Goal: Communication & Community: Answer question/provide support

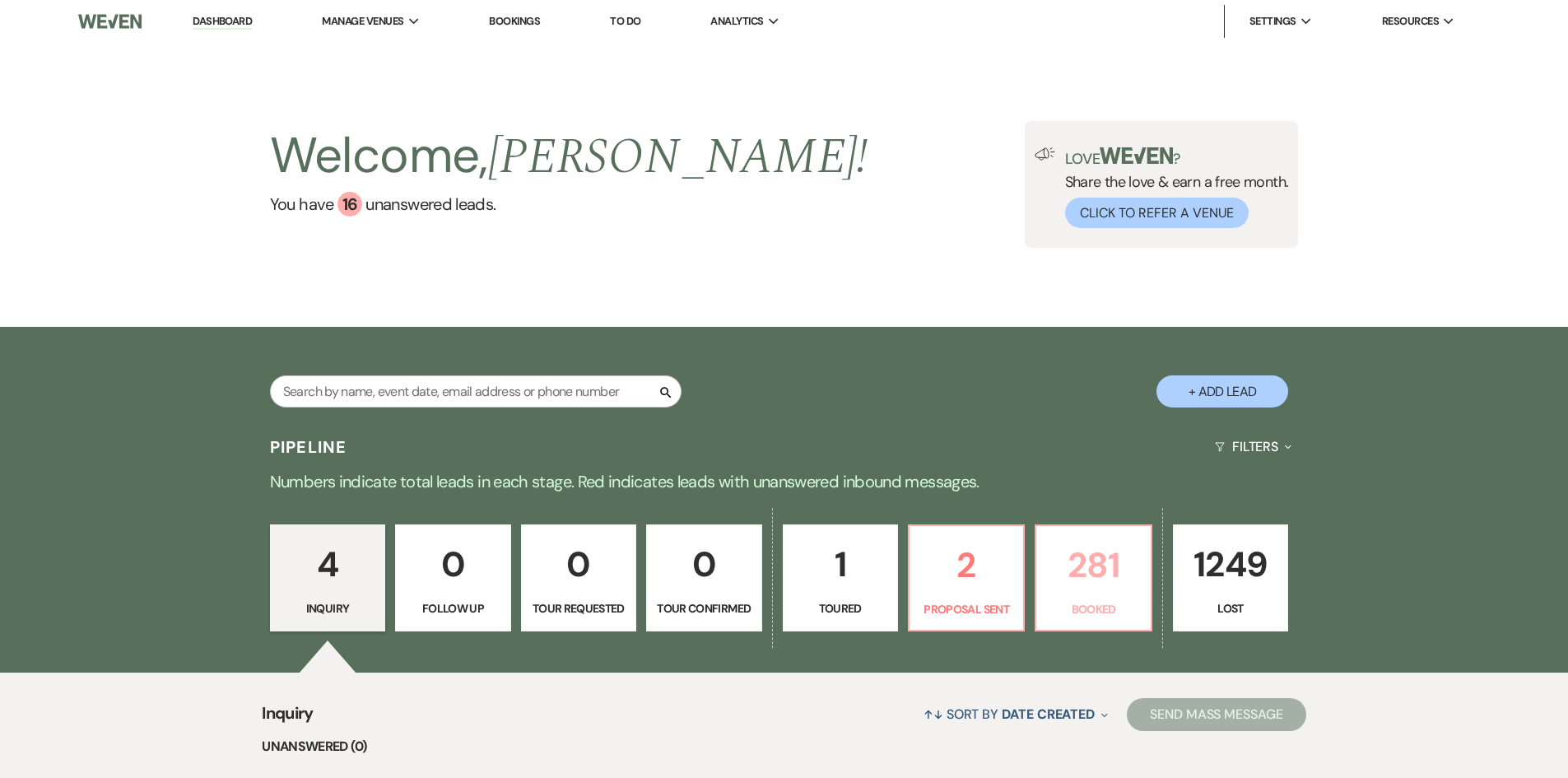
click at [1079, 565] on p "281" at bounding box center [1093, 565] width 94 height 55
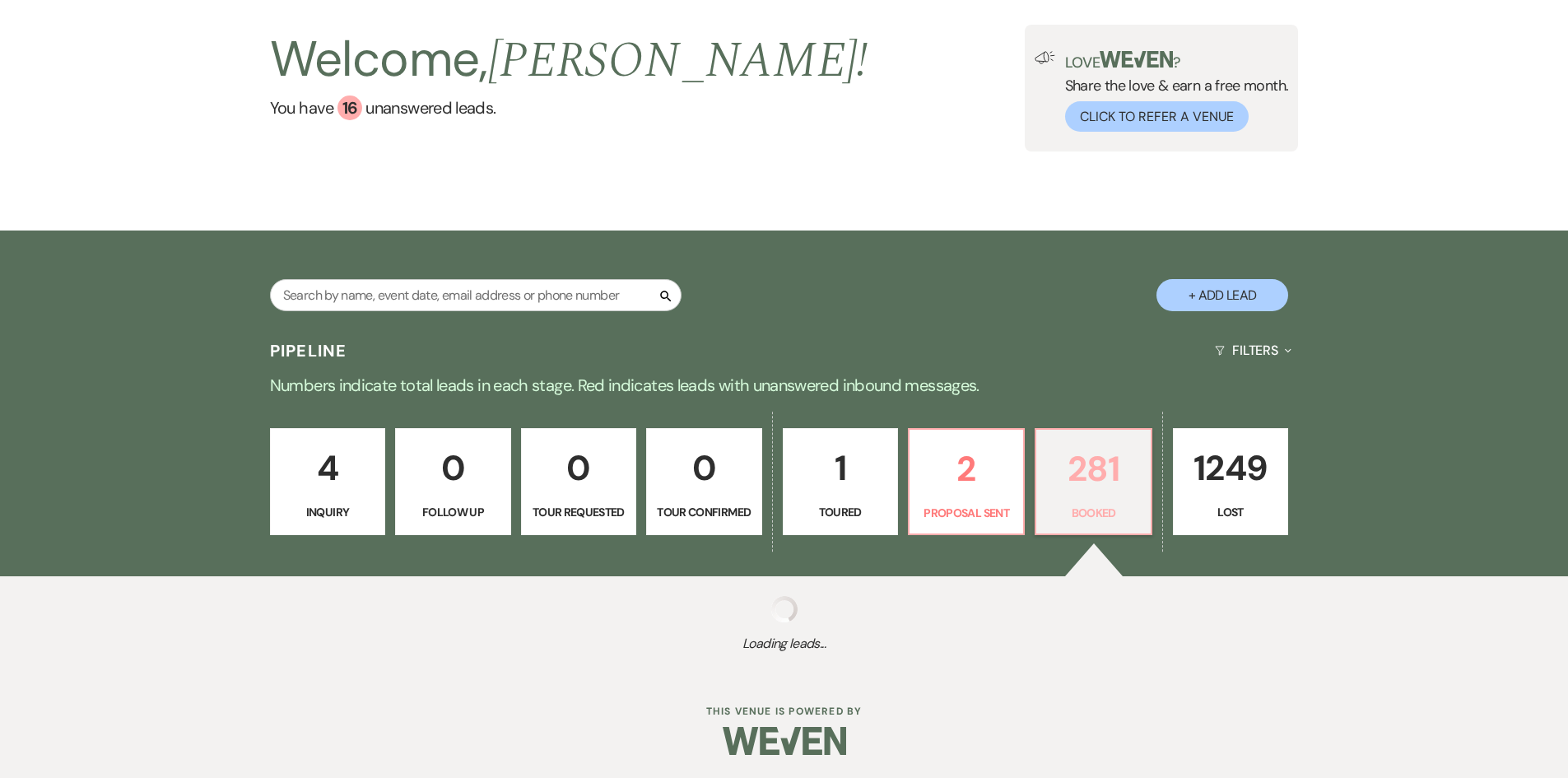
scroll to position [98, 0]
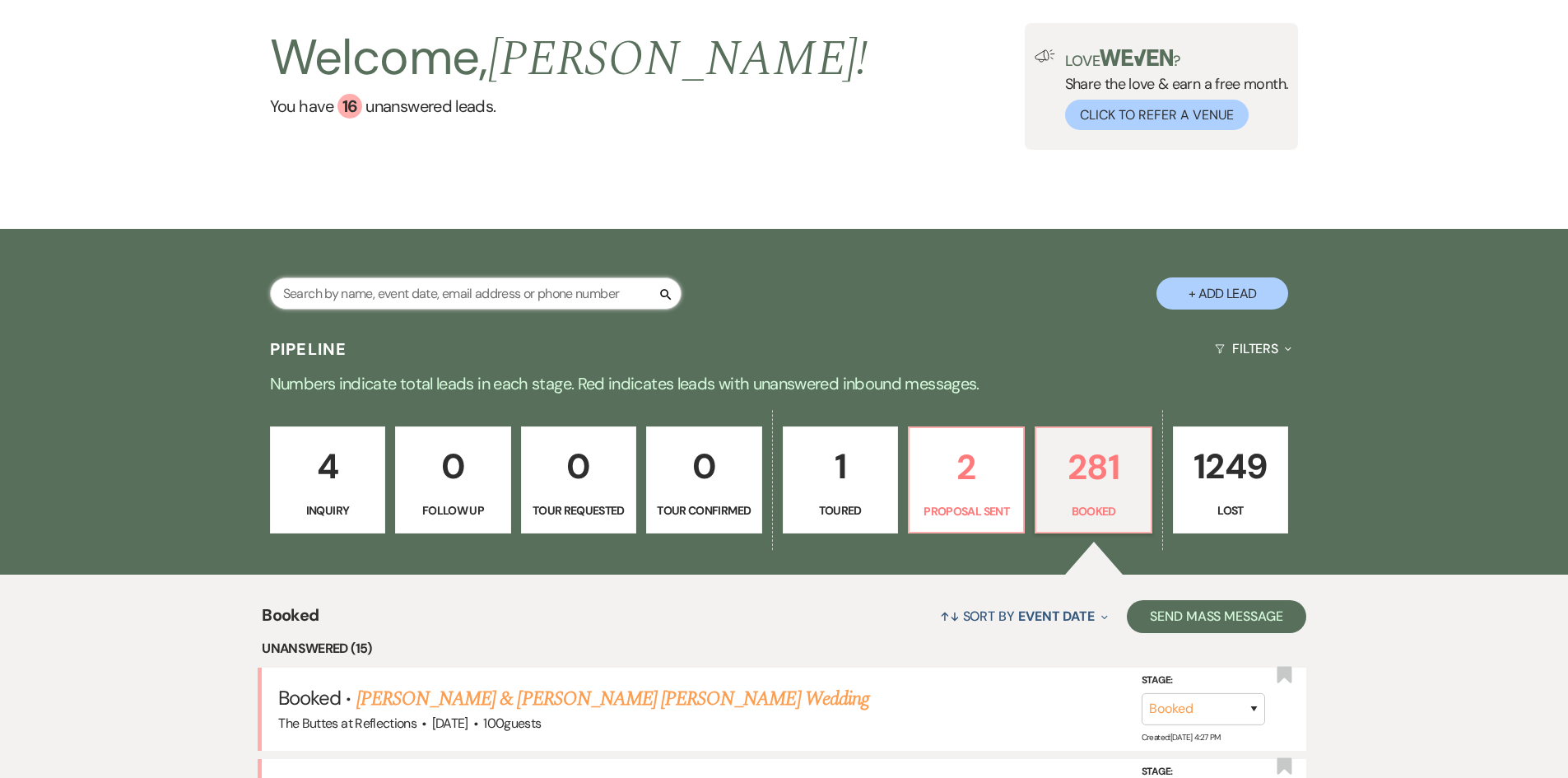
click at [298, 295] on input "text" at bounding box center [476, 293] width 412 height 32
type input "[PERSON_NAME]"
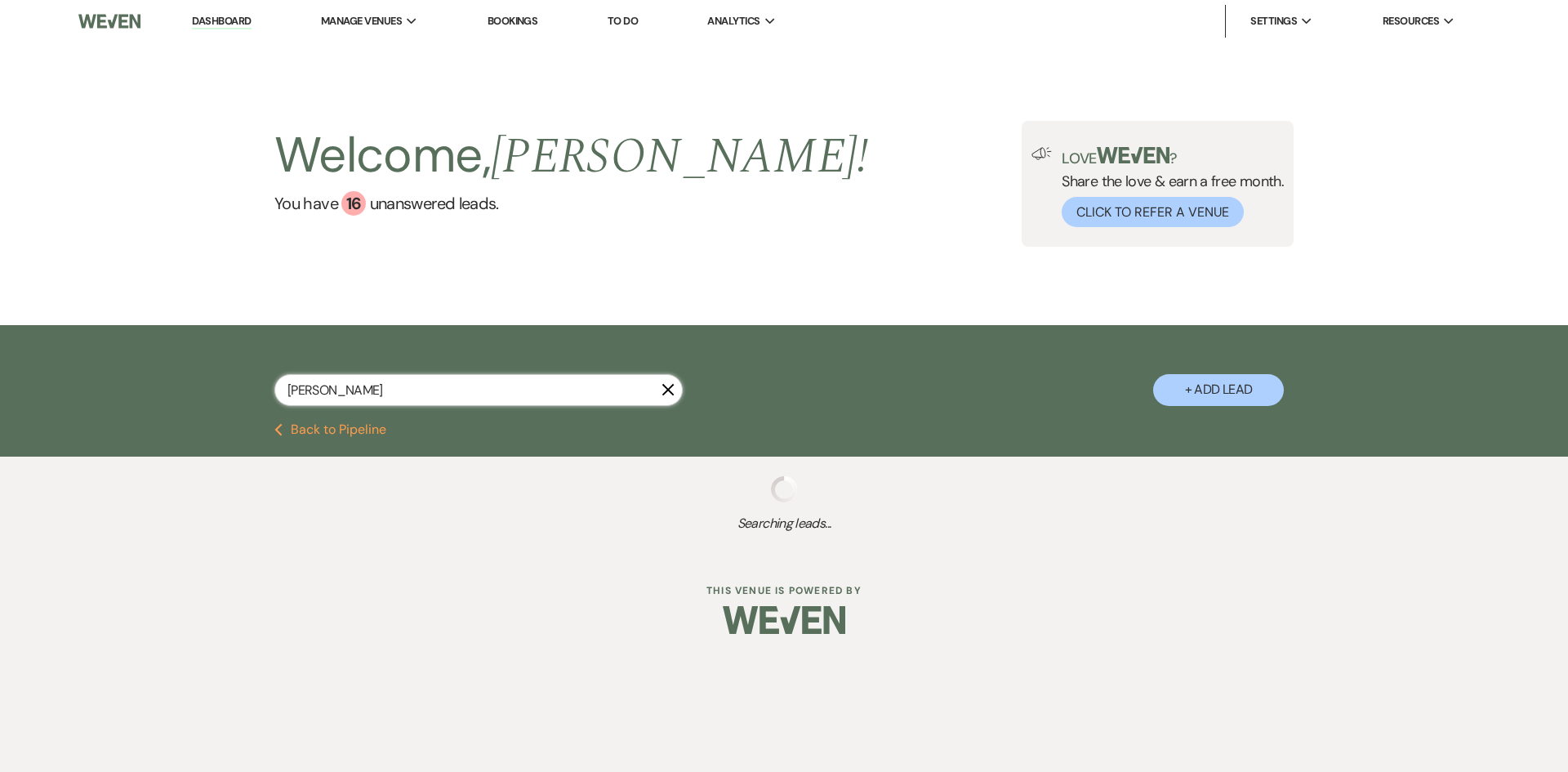
select select "8"
select select "5"
select select "8"
select select "5"
select select "8"
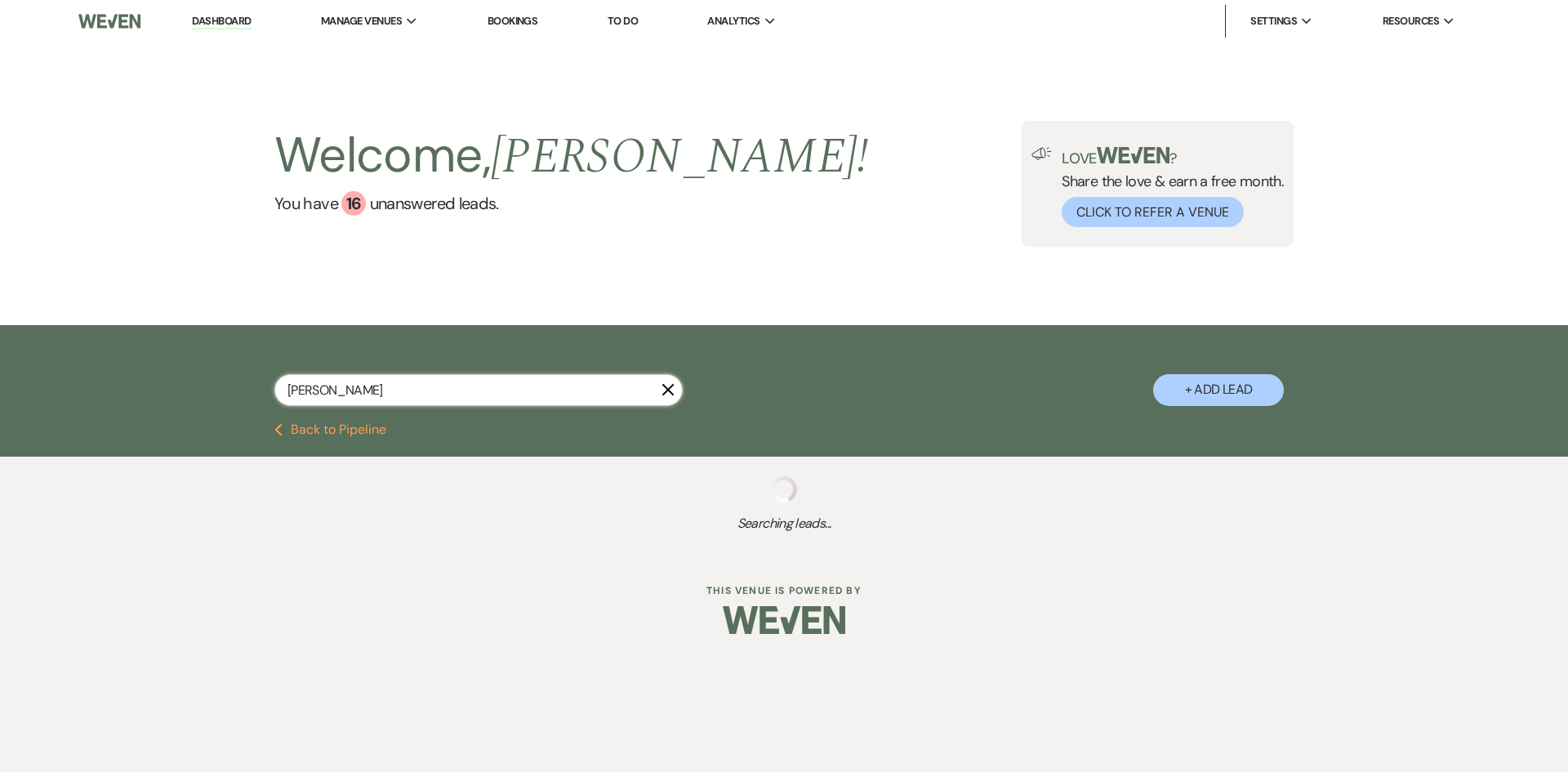
select select "11"
select select "8"
select select "4"
select select "8"
select select "11"
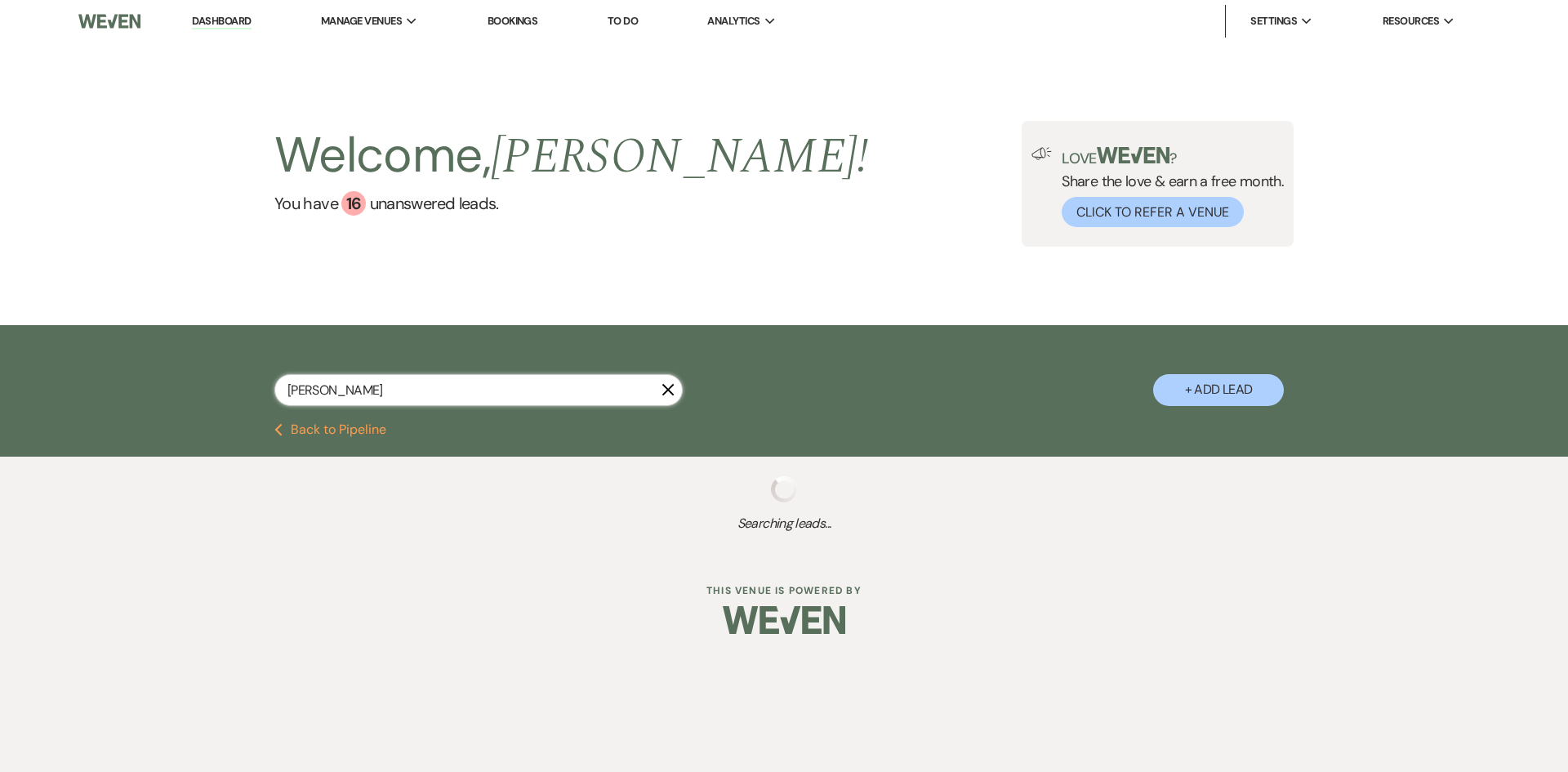
select select "8"
select select "2"
select select "8"
select select "5"
select select "8"
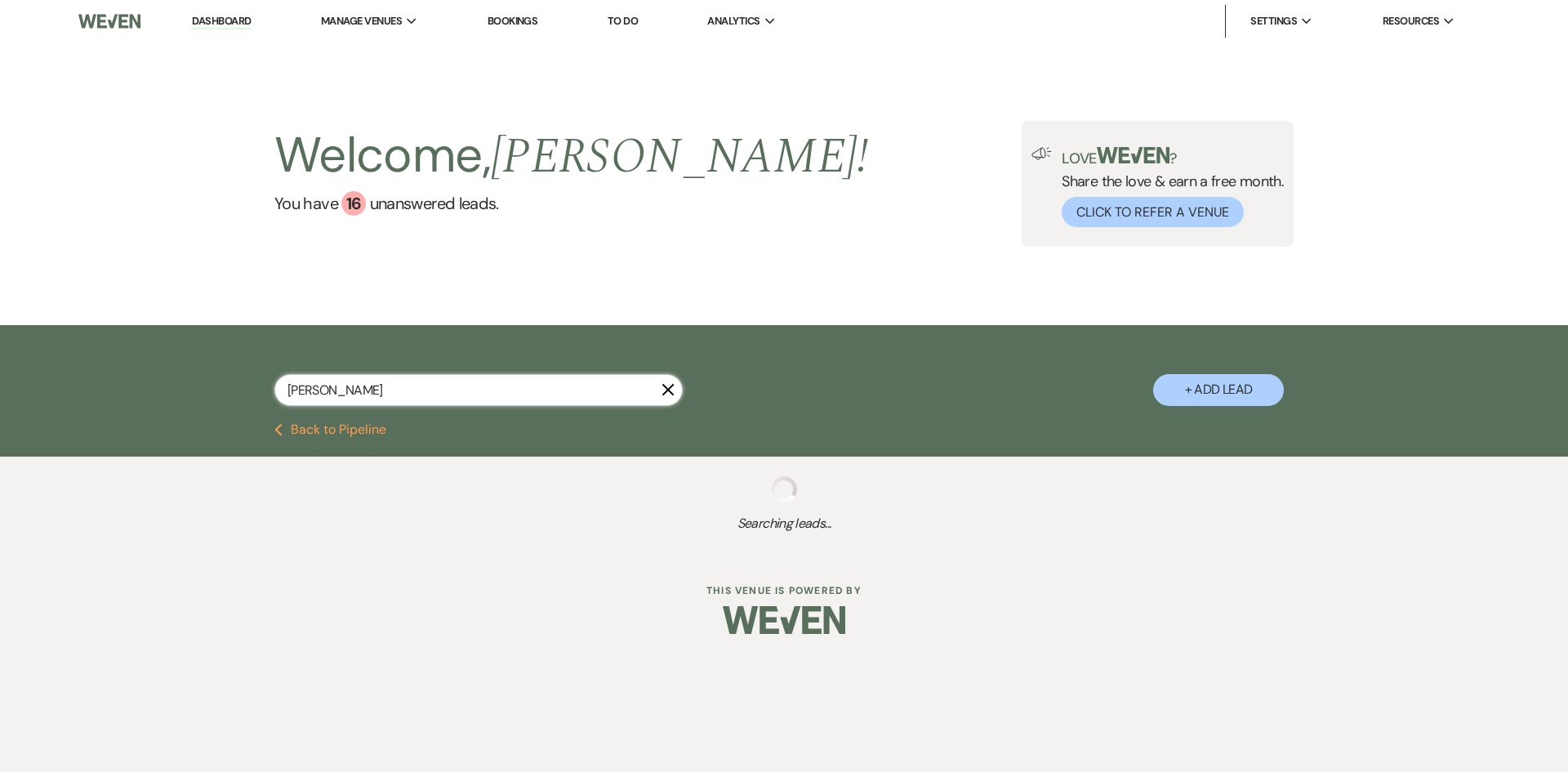
select select "2"
select select "8"
select select "5"
select select "8"
select select "5"
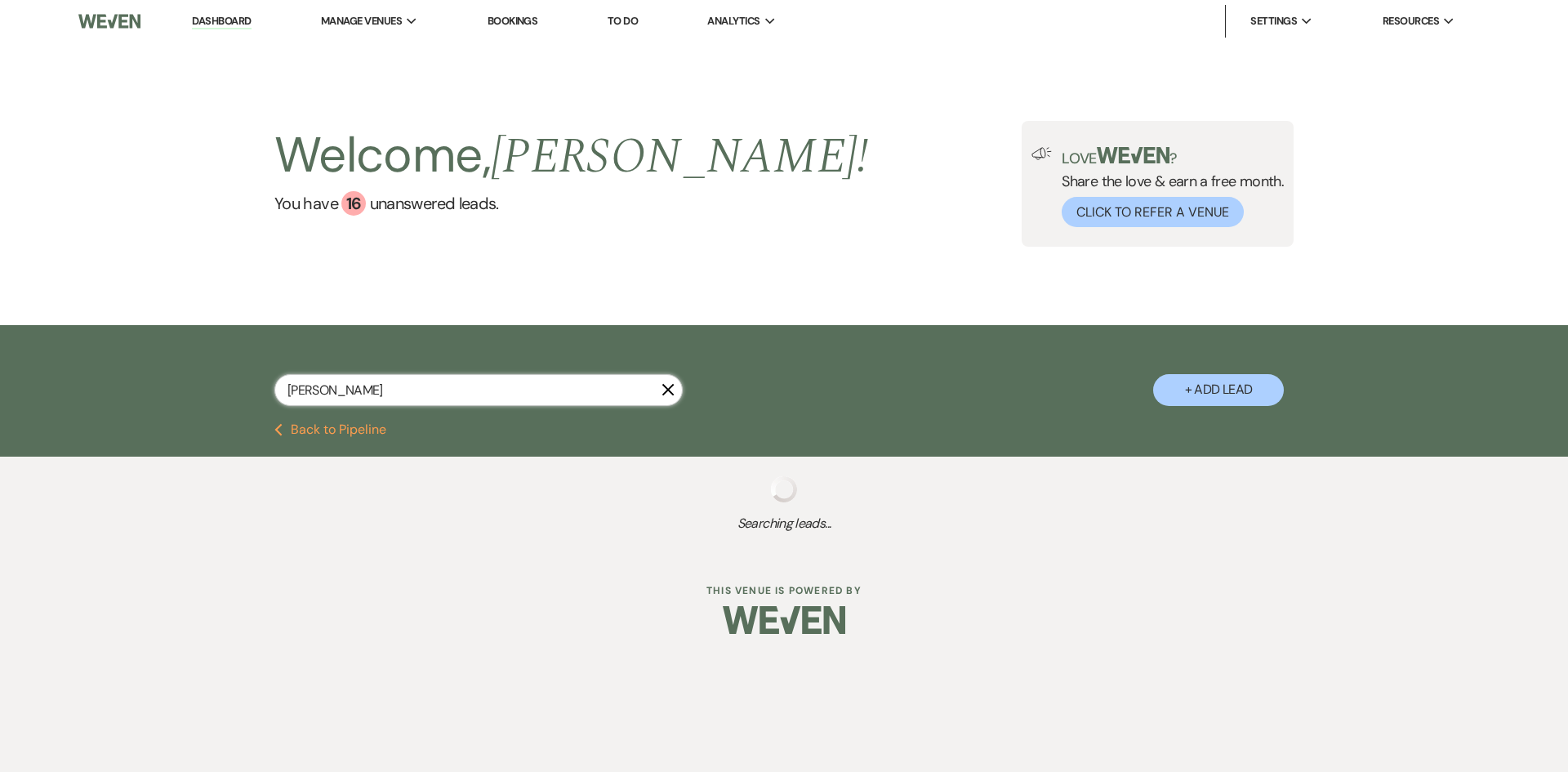
select select "8"
select select "5"
select select "8"
select select "5"
select select "8"
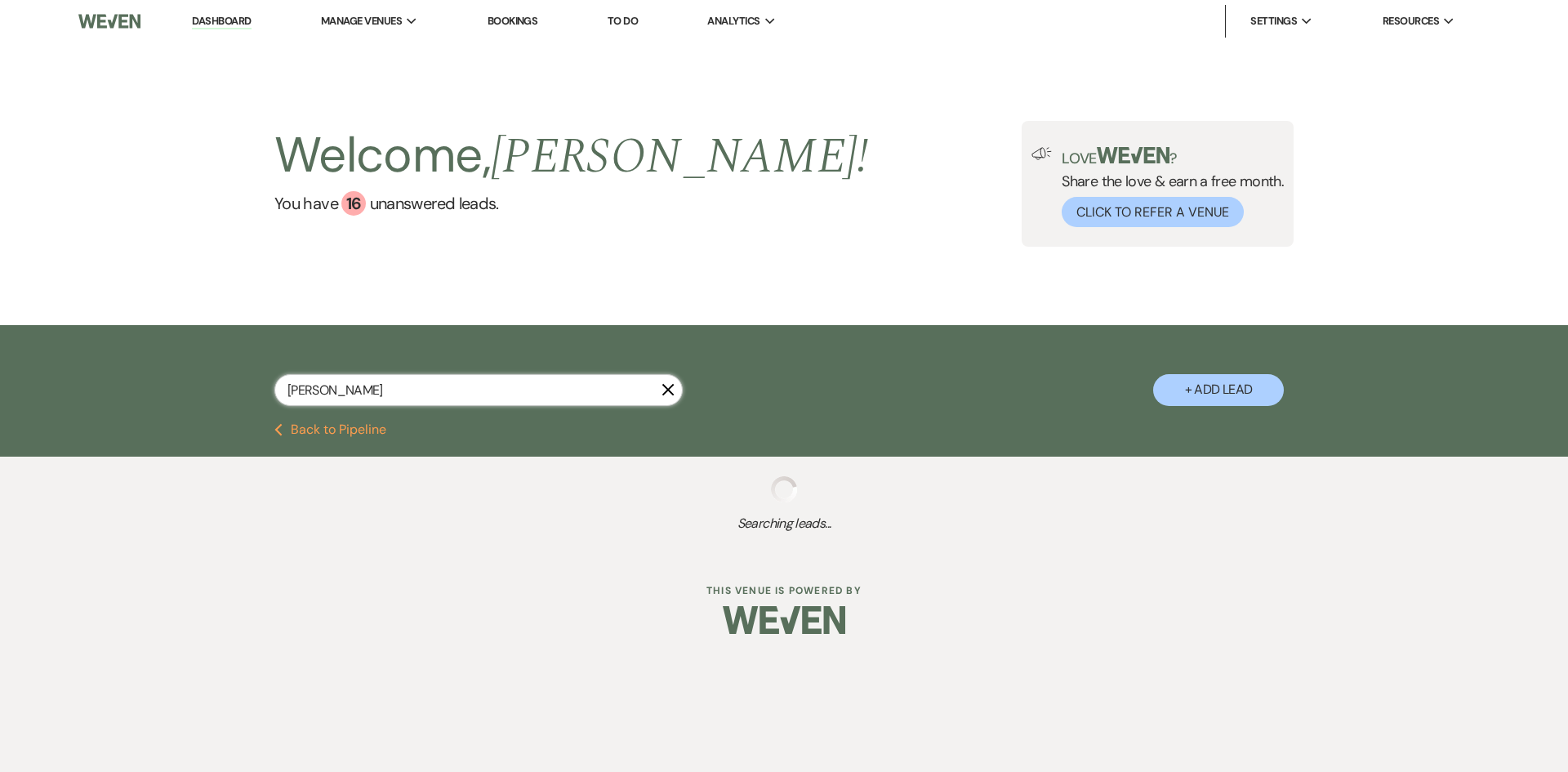
select select "5"
select select "8"
select select "5"
select select "8"
select select "5"
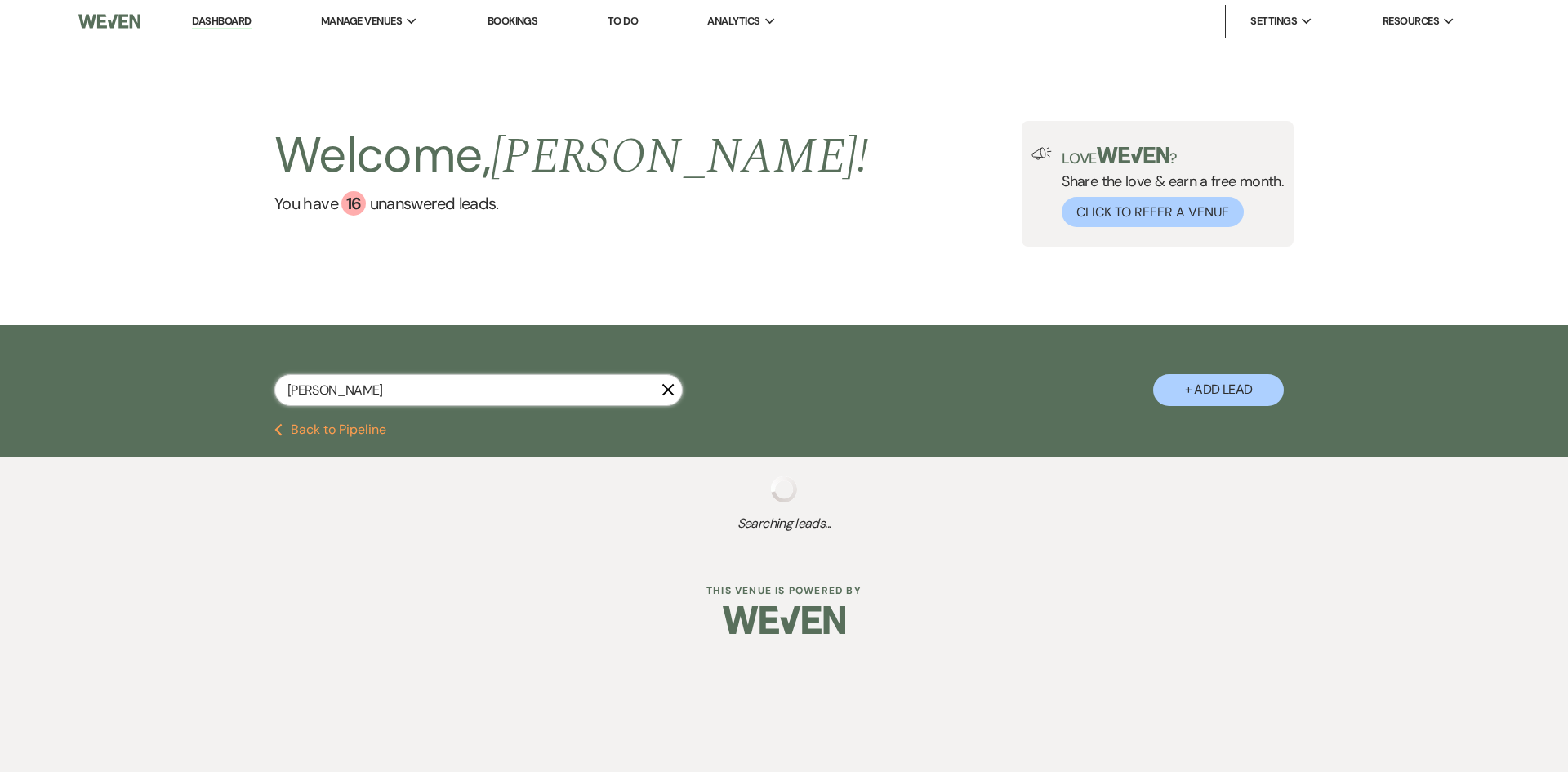
select select "8"
select select "5"
select select "8"
select select "5"
select select "8"
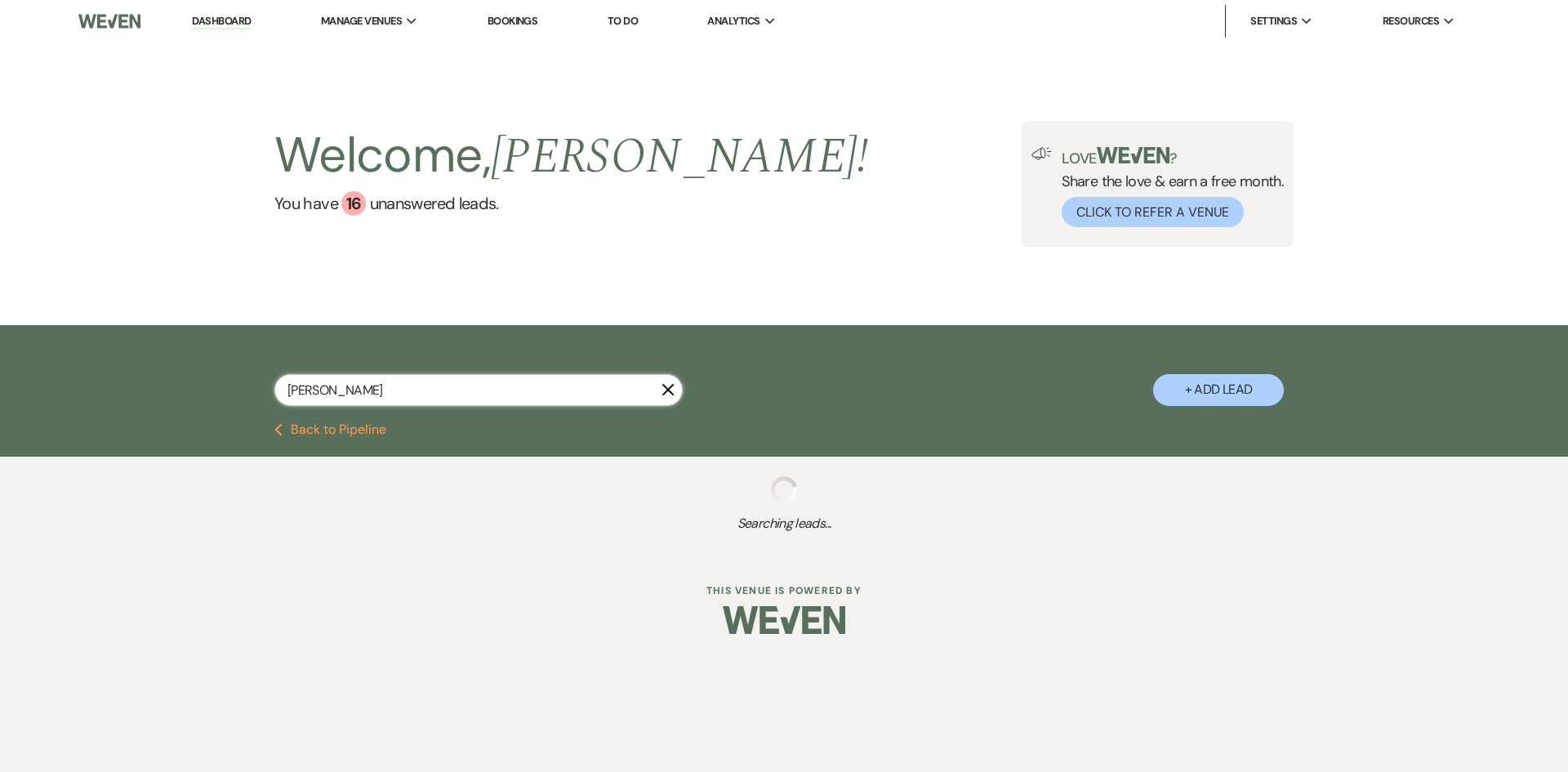
select select "6"
select select "8"
select select "4"
select select "8"
select select "5"
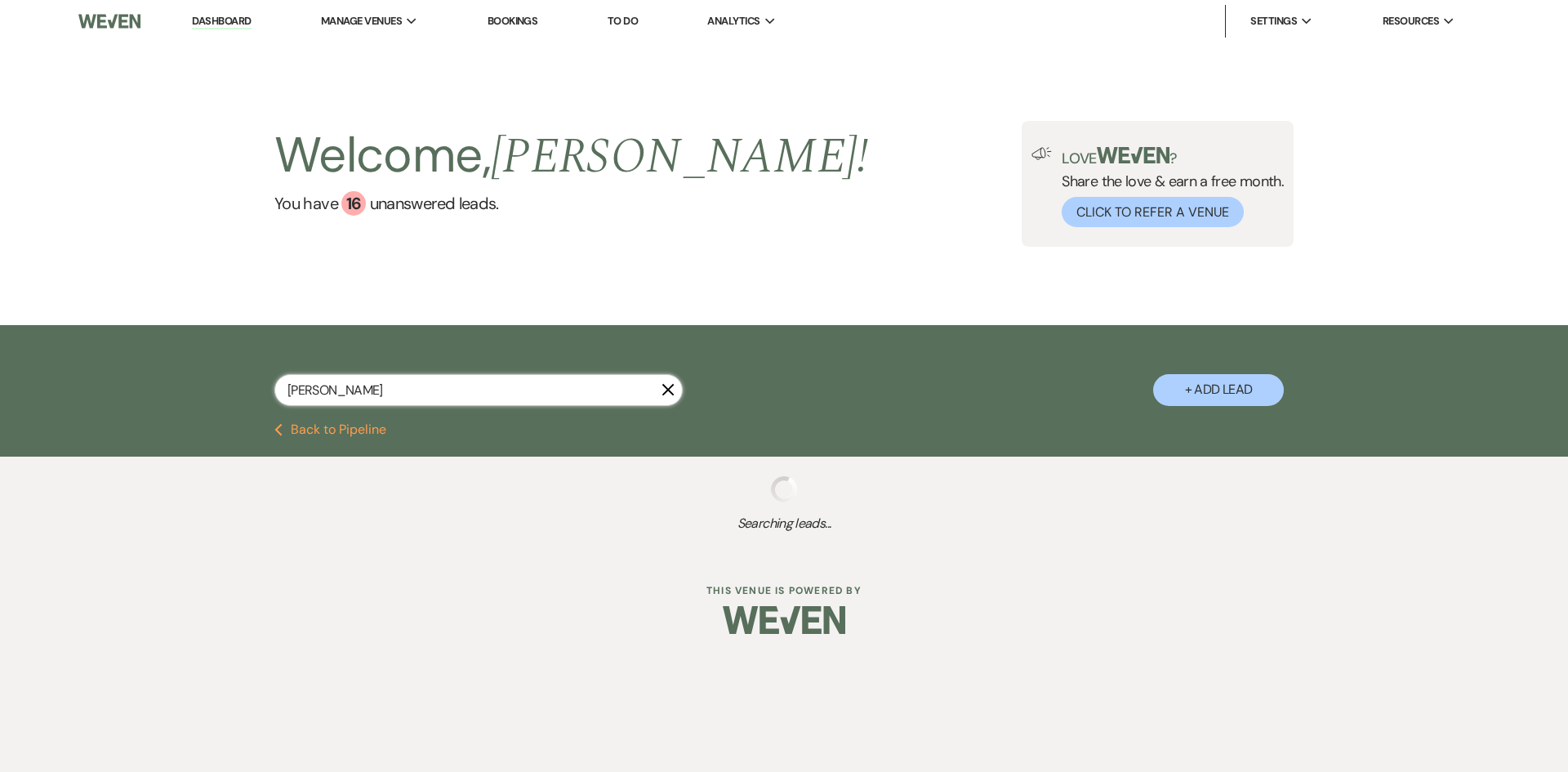
select select "8"
select select "5"
select select "8"
select select "6"
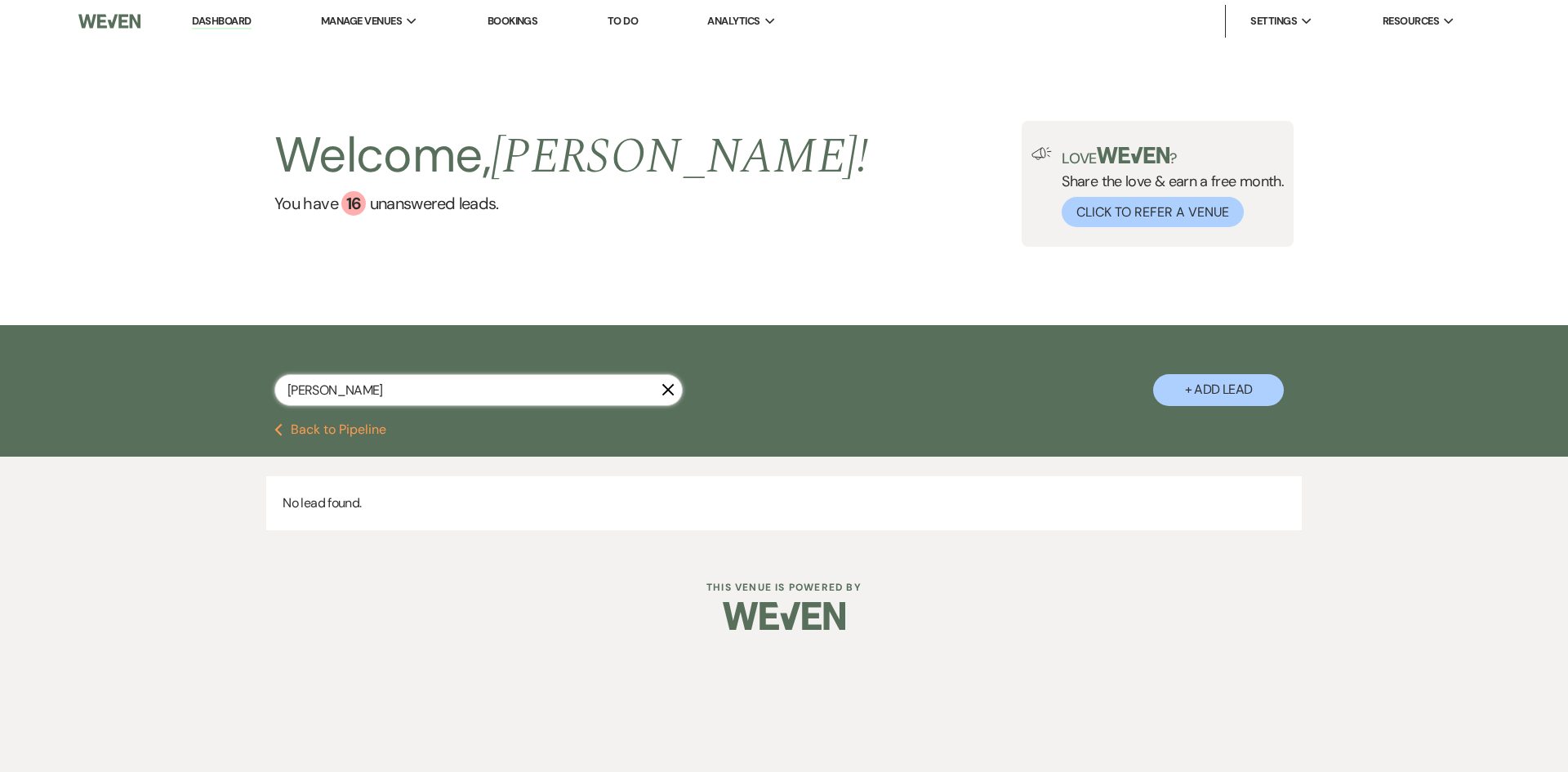
type input "[PERSON_NAME]"
click at [673, 389] on icon "X" at bounding box center [668, 390] width 13 height 13
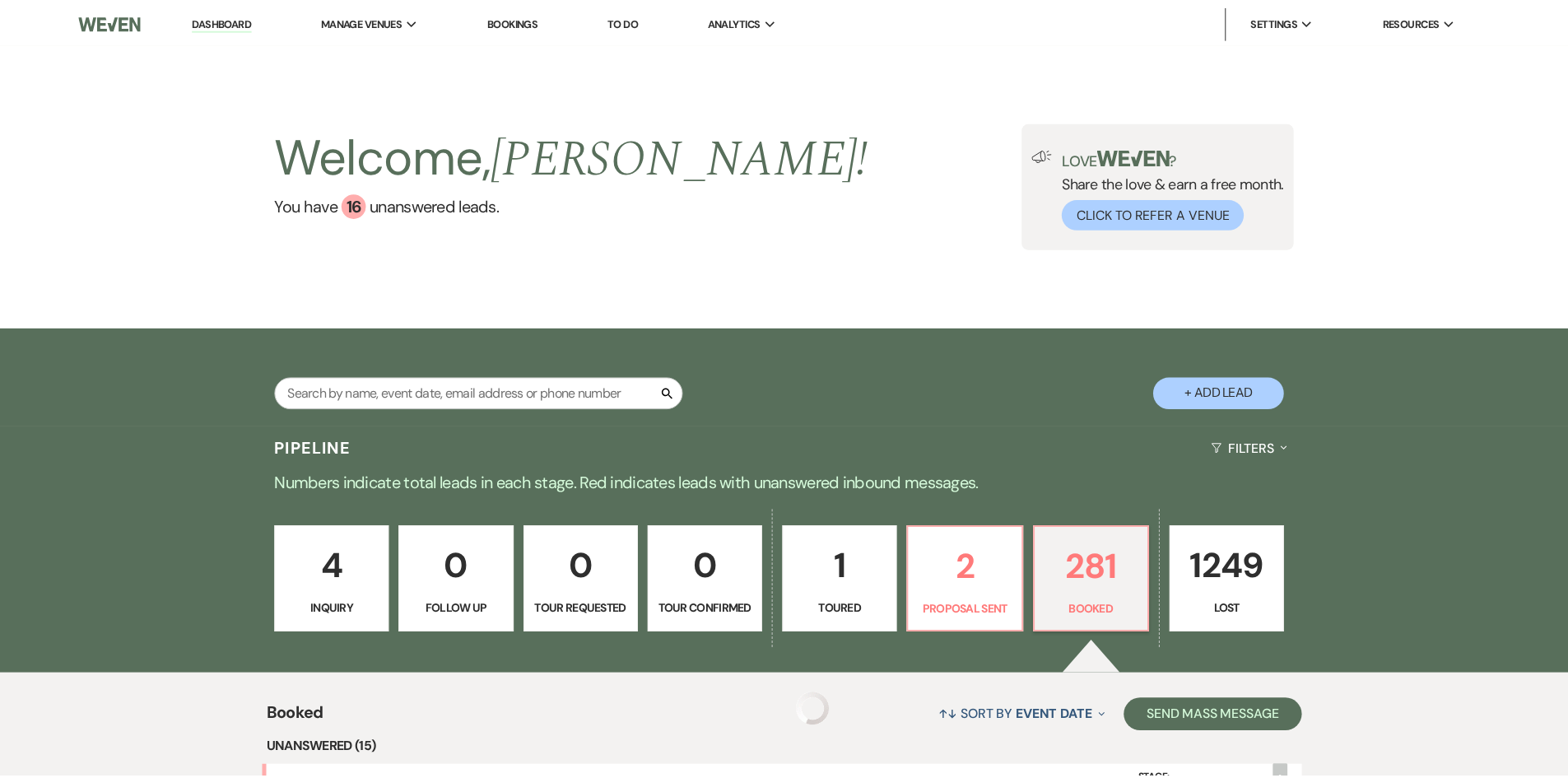
scroll to position [98, 0]
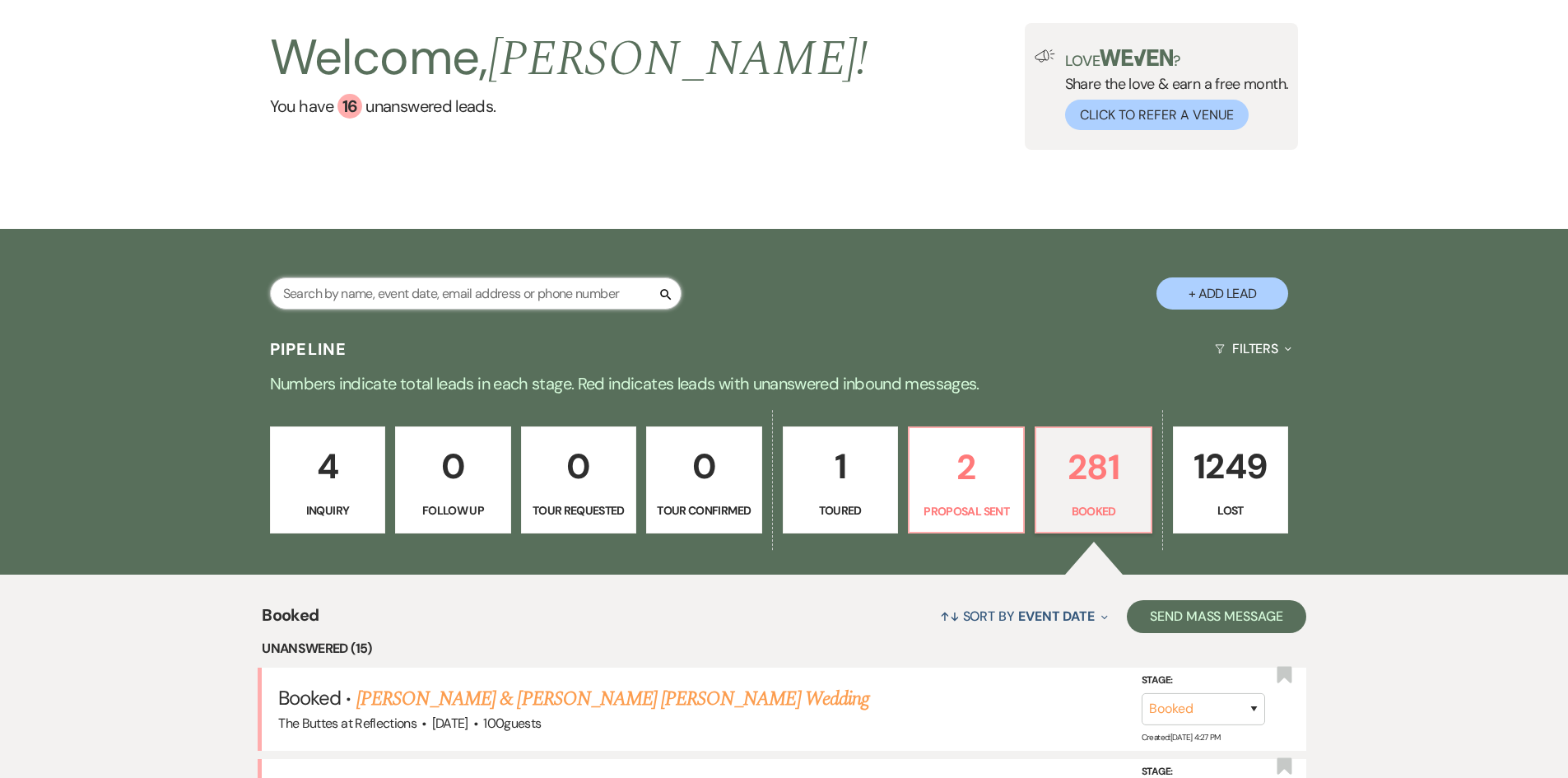
click at [313, 287] on input "text" at bounding box center [476, 293] width 412 height 32
type input "[PERSON_NAME]"
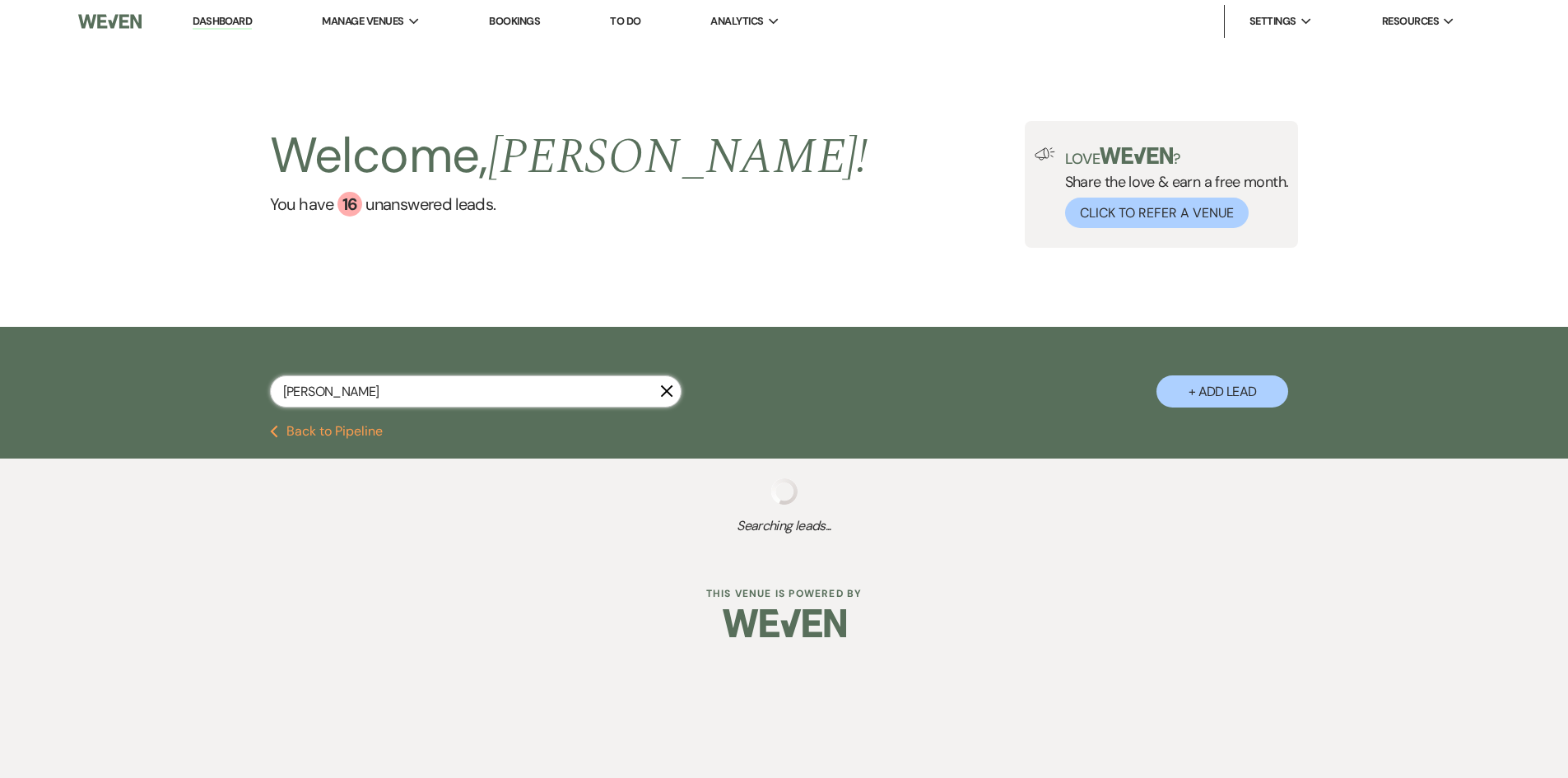
select select "8"
select select "5"
select select "8"
select select "5"
select select "8"
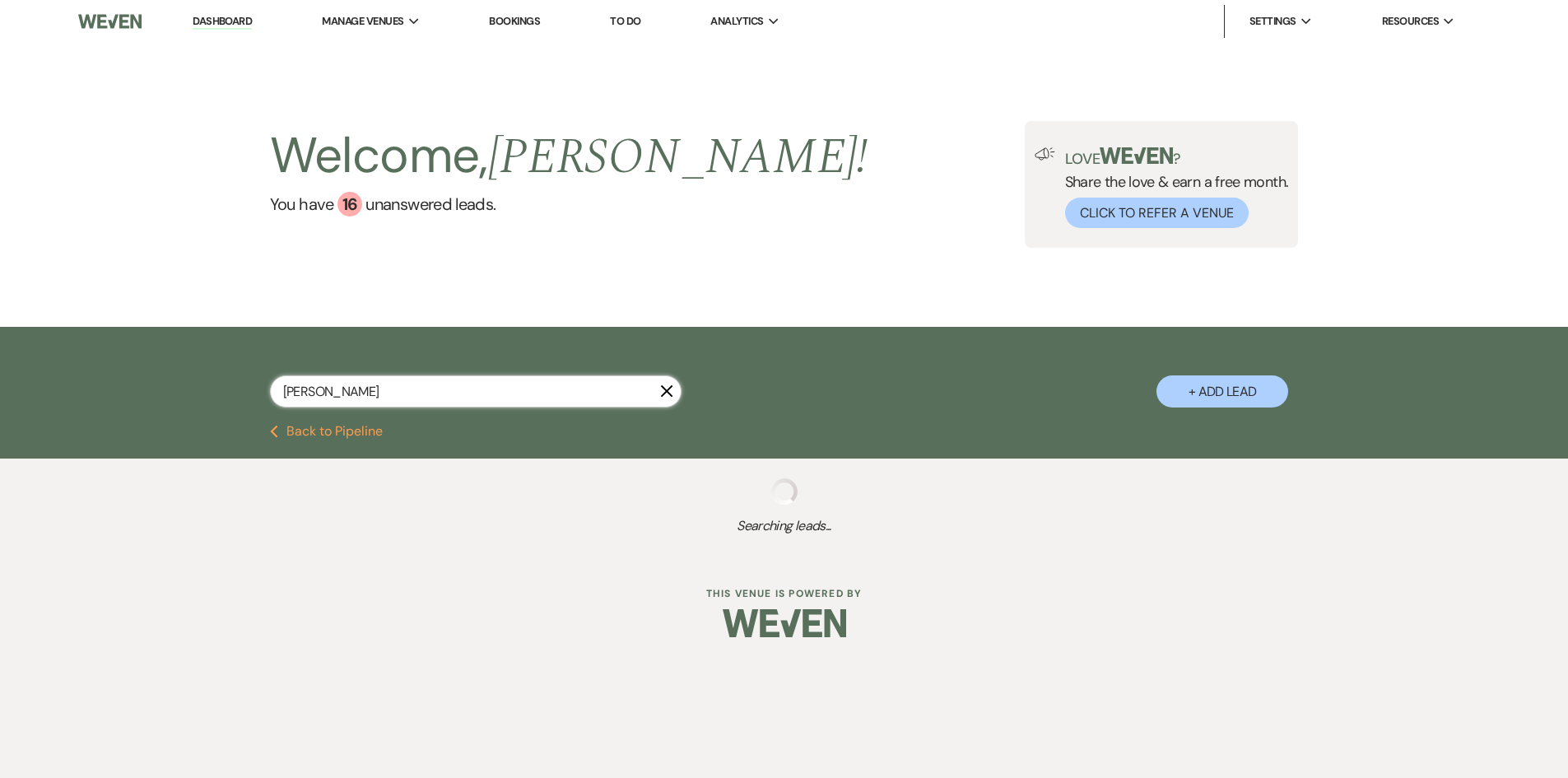
select select "11"
select select "8"
select select "4"
select select "8"
select select "11"
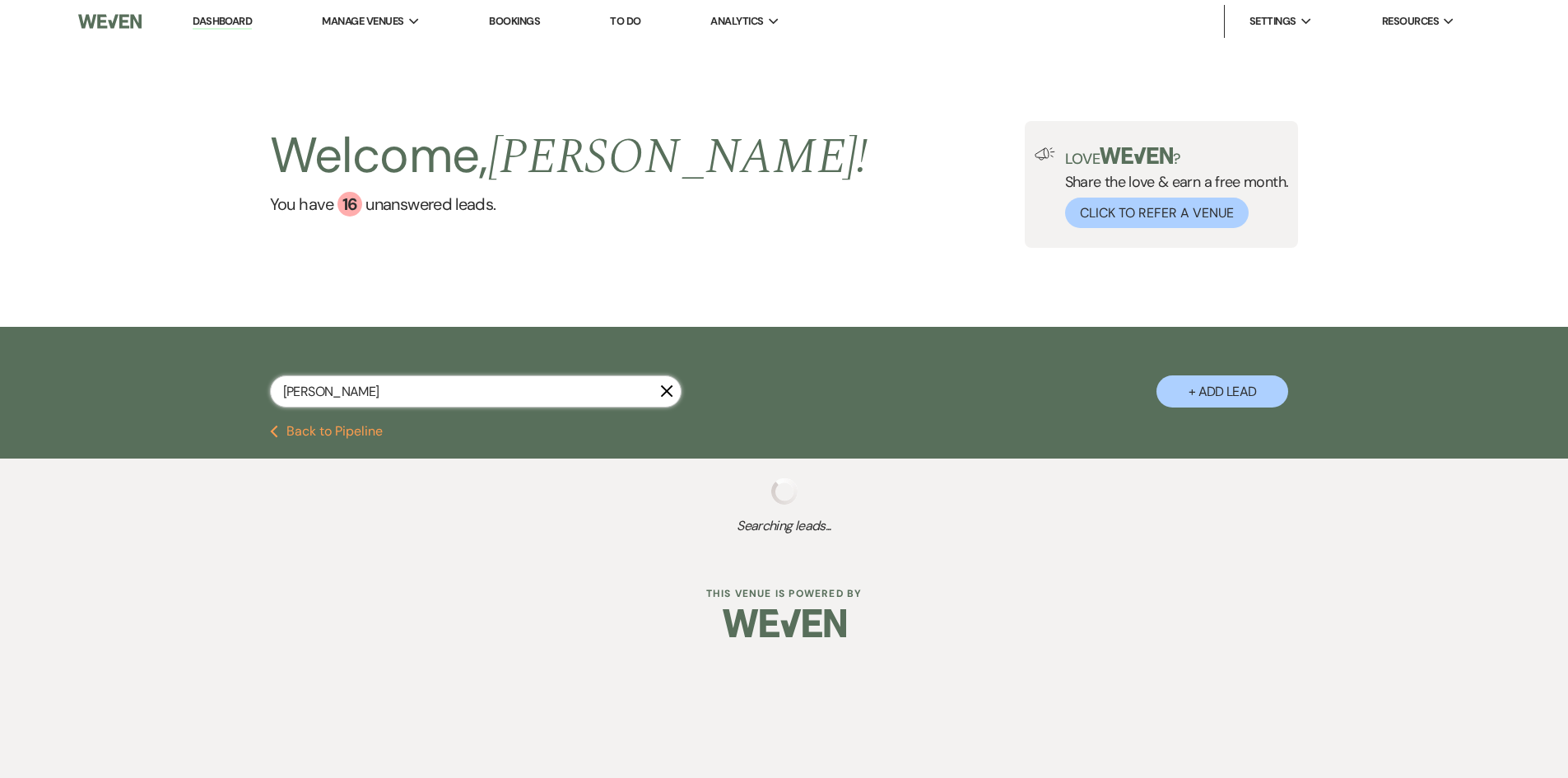
select select "8"
select select "2"
select select "8"
select select "5"
select select "8"
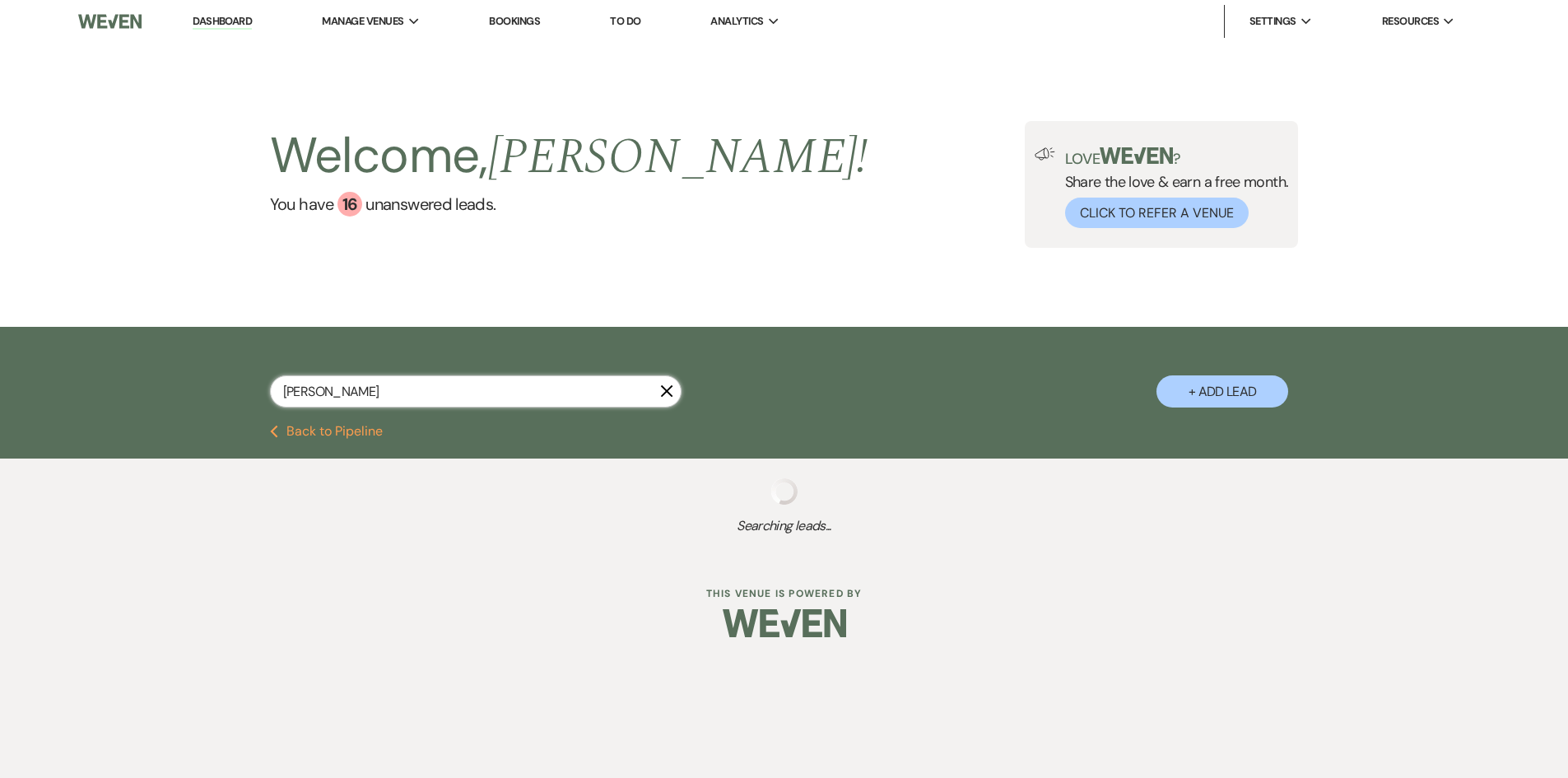
select select "2"
select select "8"
select select "5"
select select "8"
select select "5"
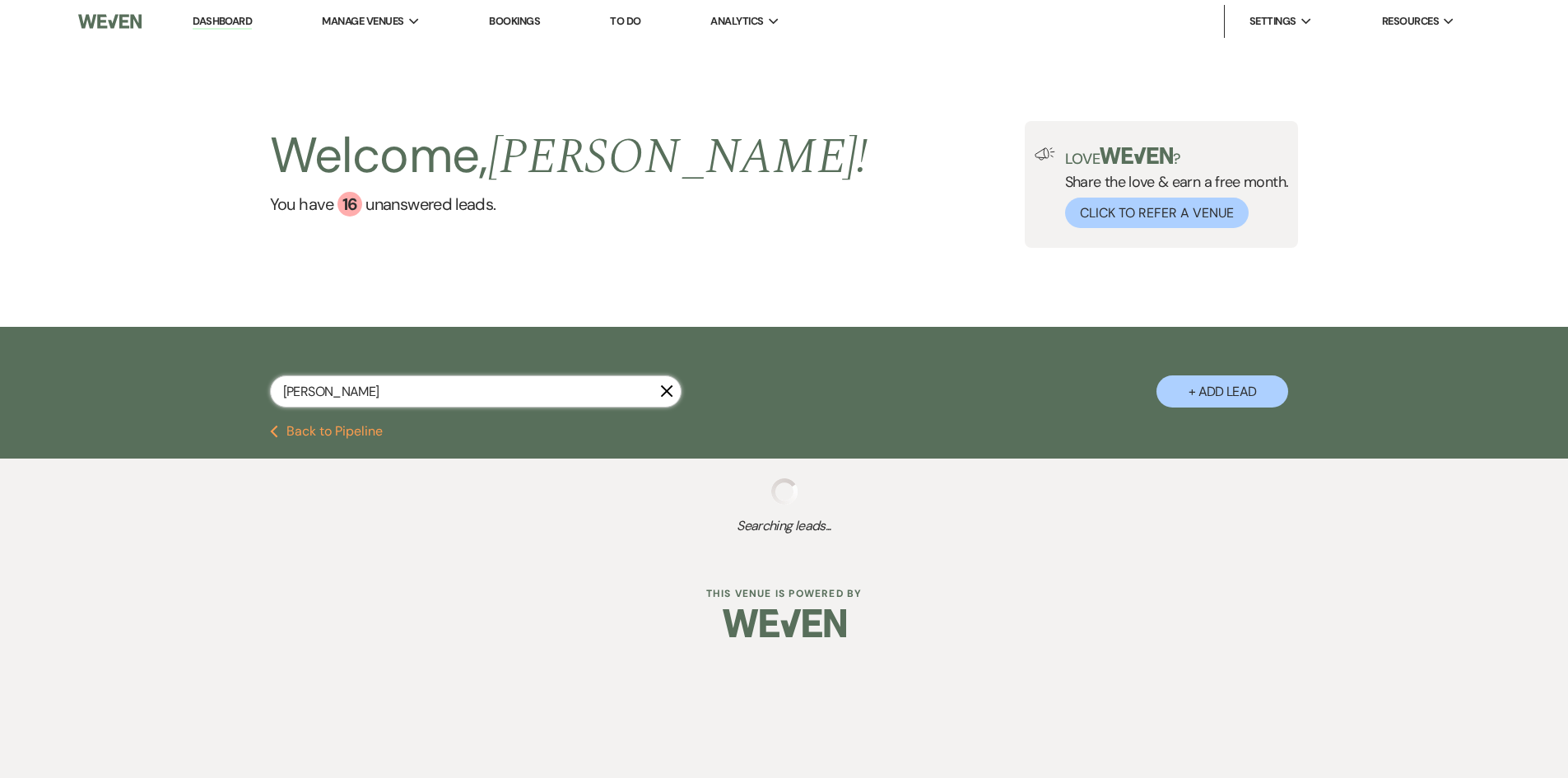
select select "8"
select select "5"
select select "8"
select select "5"
select select "8"
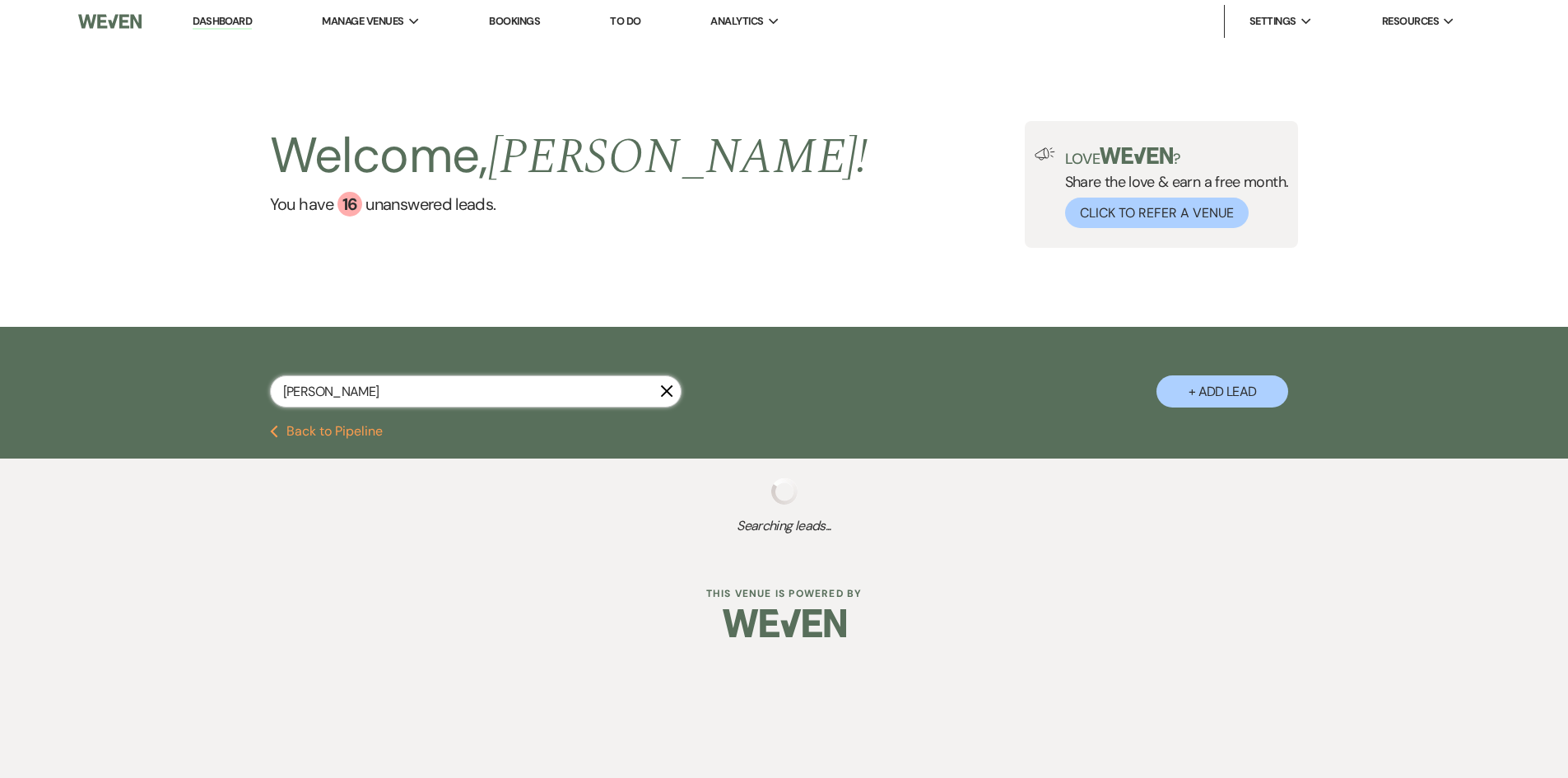
select select "5"
select select "8"
select select "5"
select select "8"
select select "5"
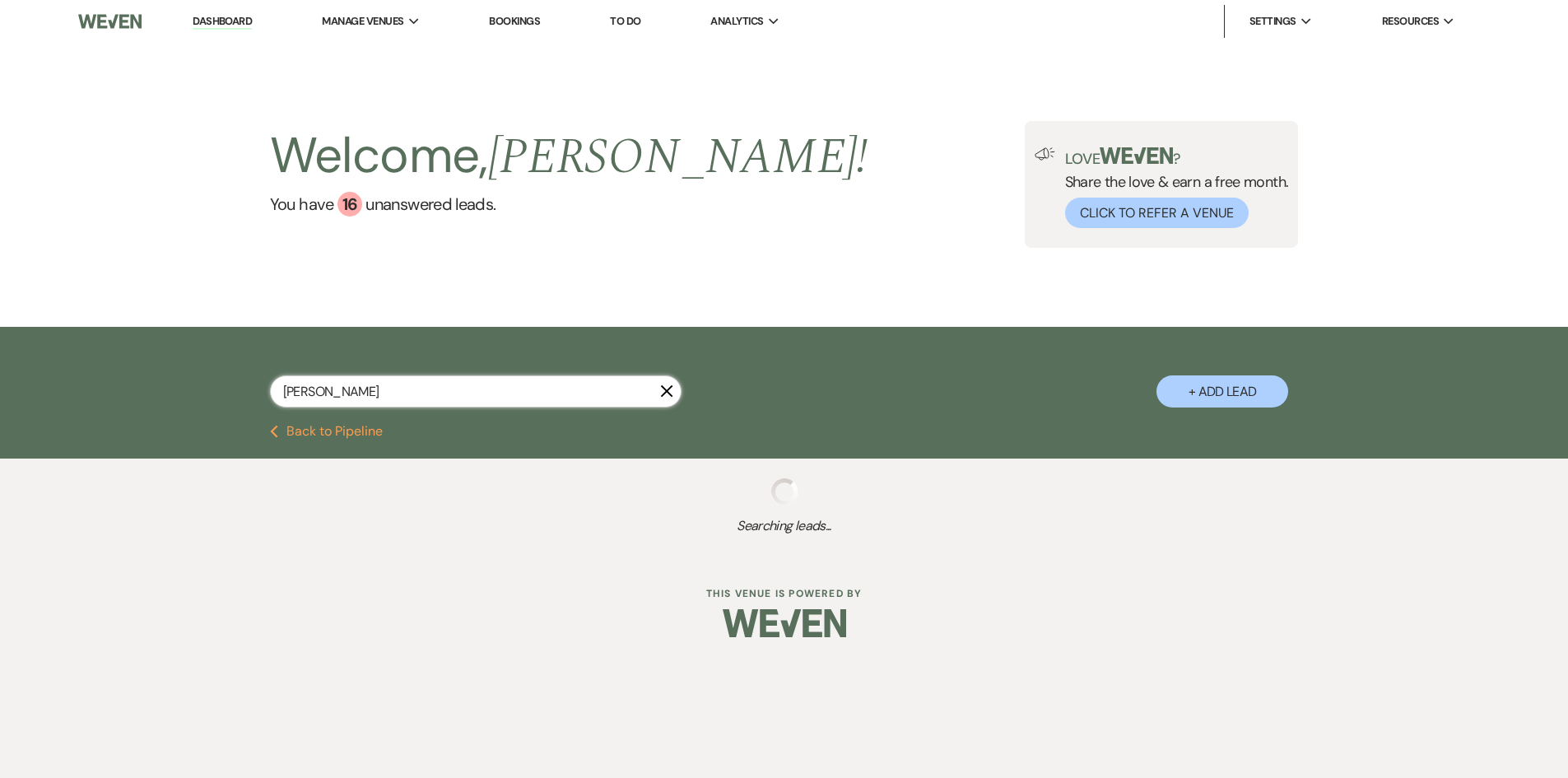
select select "8"
select select "5"
select select "8"
select select "5"
select select "8"
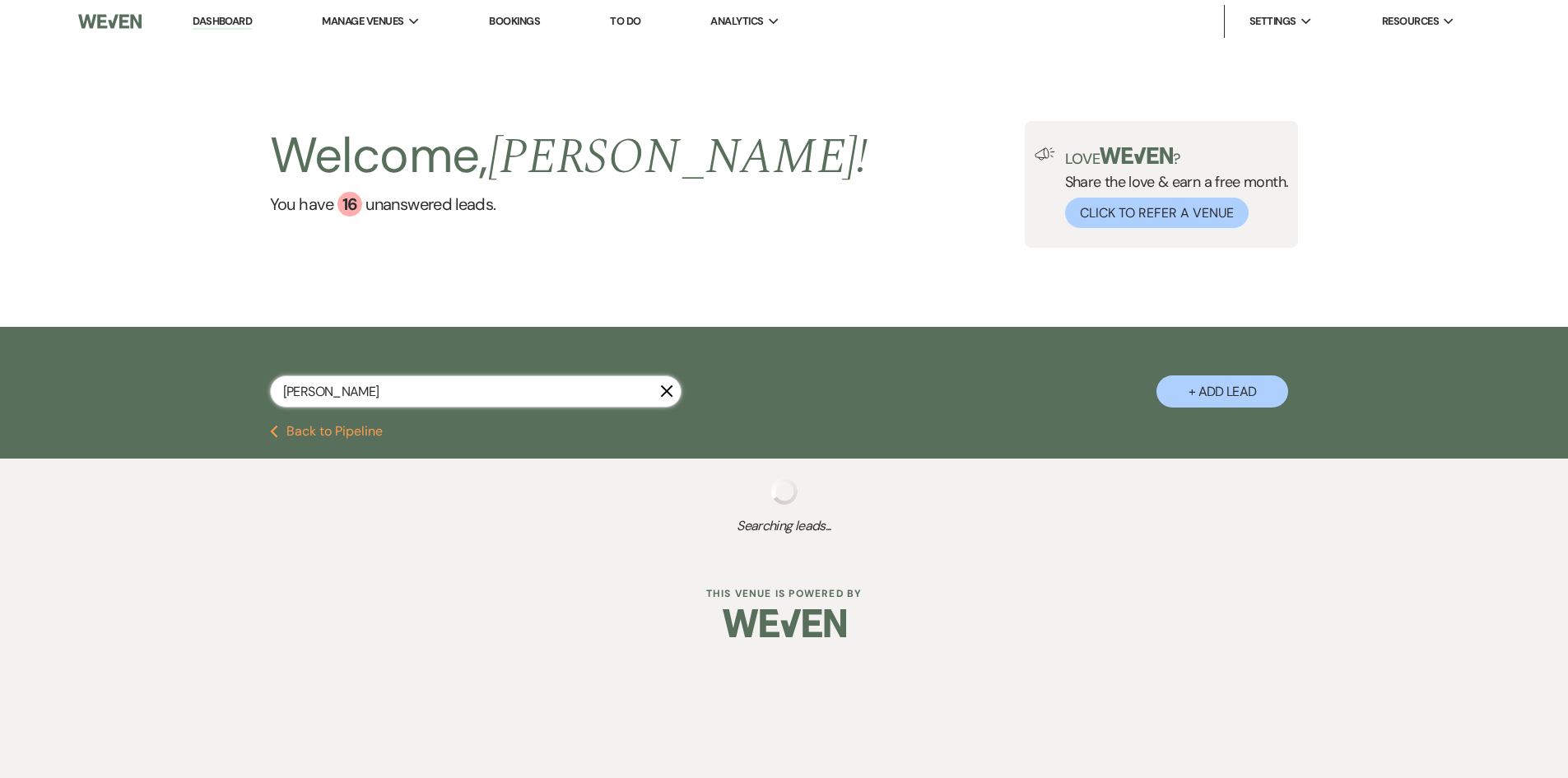
select select "6"
select select "8"
select select "4"
select select "8"
select select "5"
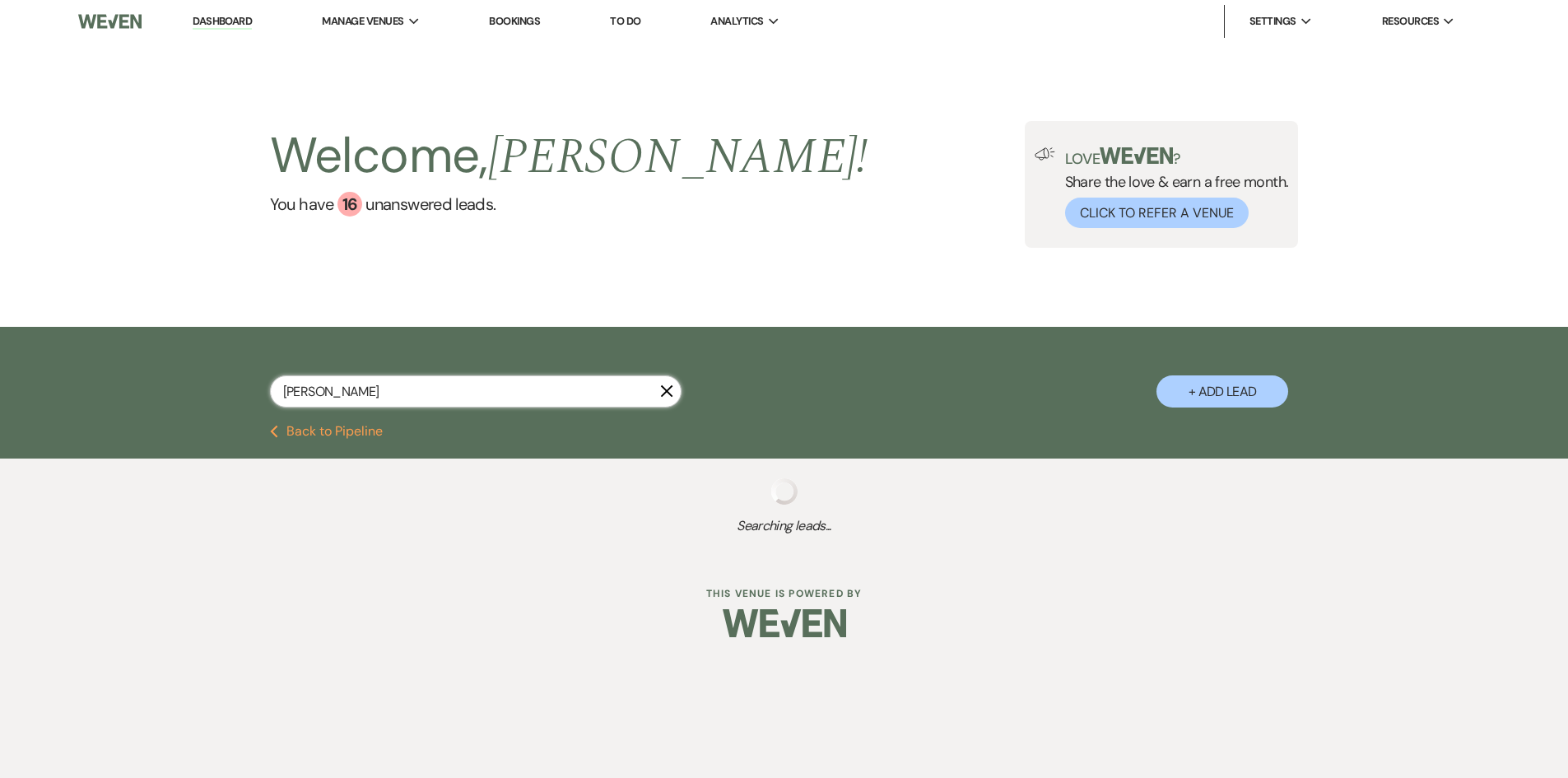
select select "8"
select select "5"
select select "8"
select select "6"
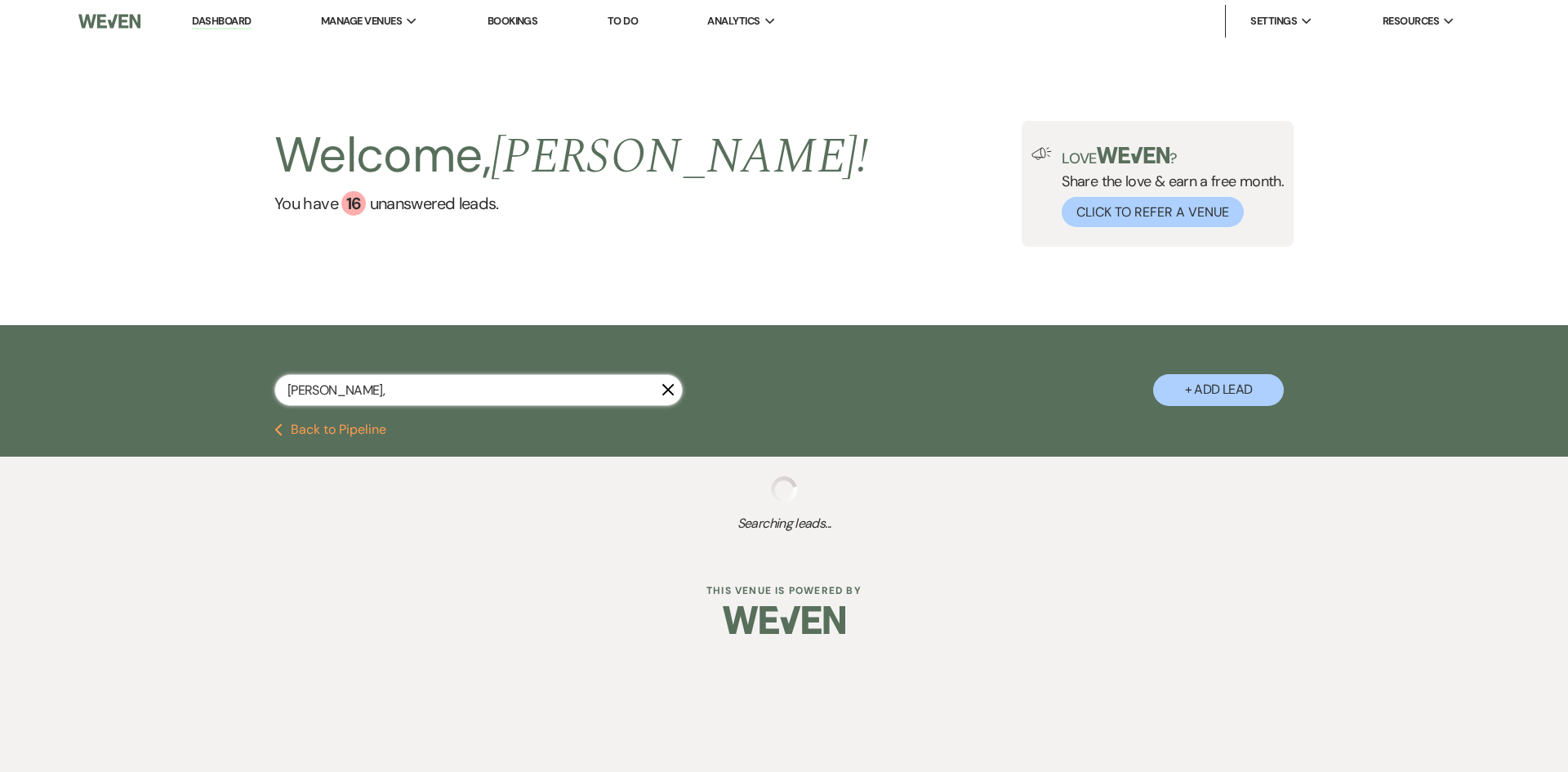
type input "[PERSON_NAME], Z"
select select "8"
select select "5"
select select "8"
select select "6"
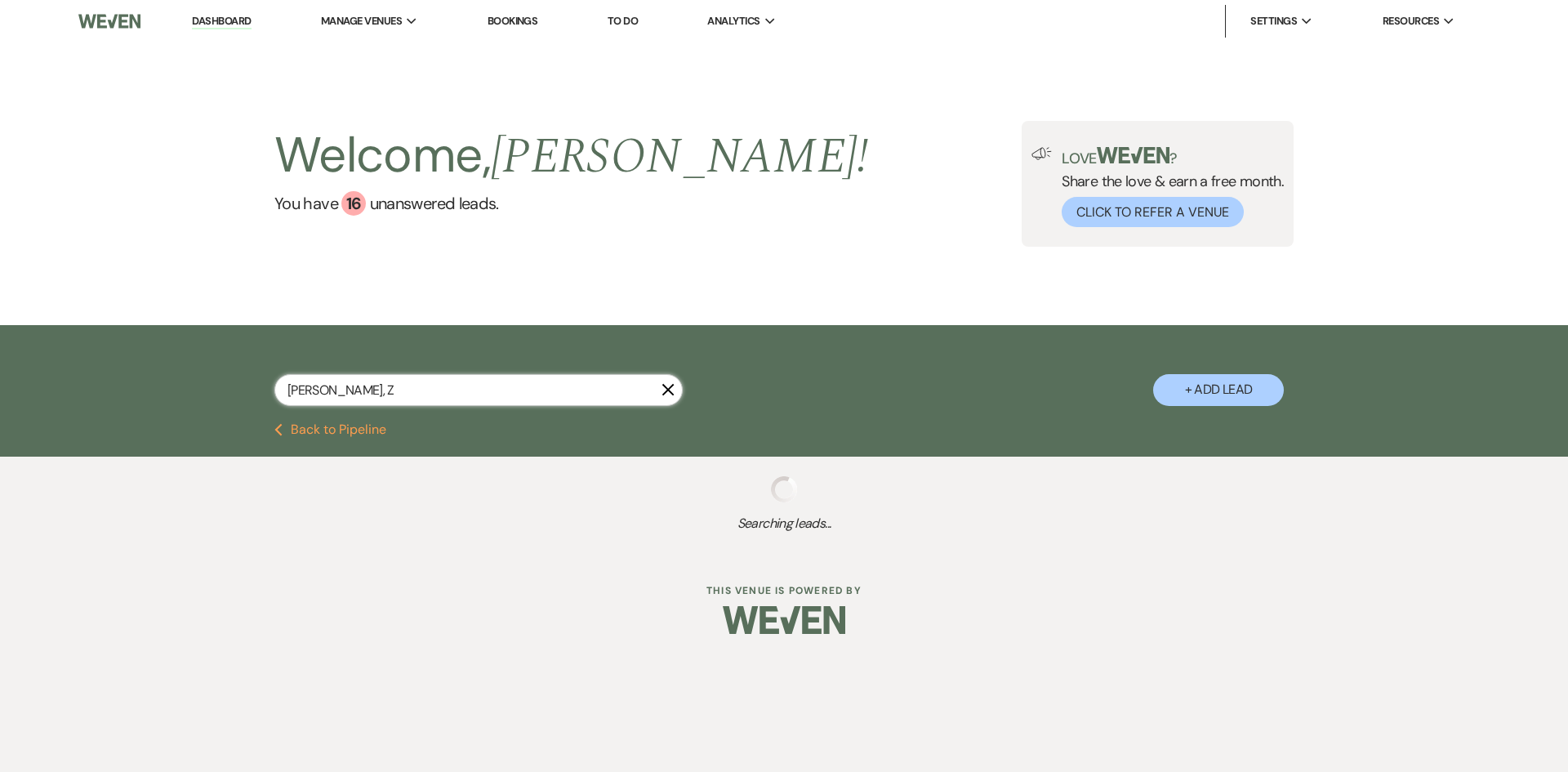
select select "8"
select select "5"
select select "8"
select select "5"
select select "8"
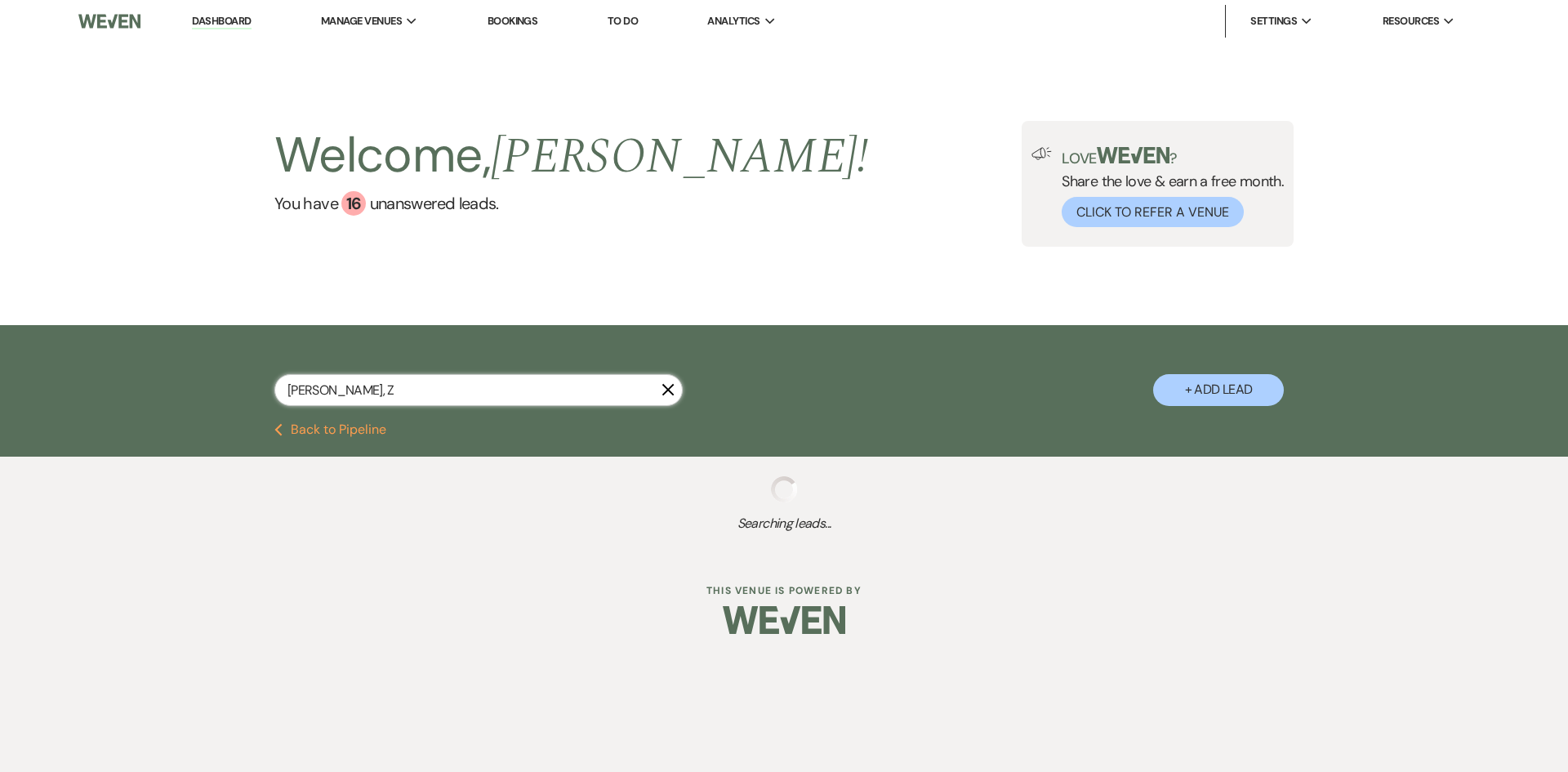
select select "6"
select select "8"
select select "5"
select select "8"
select select "5"
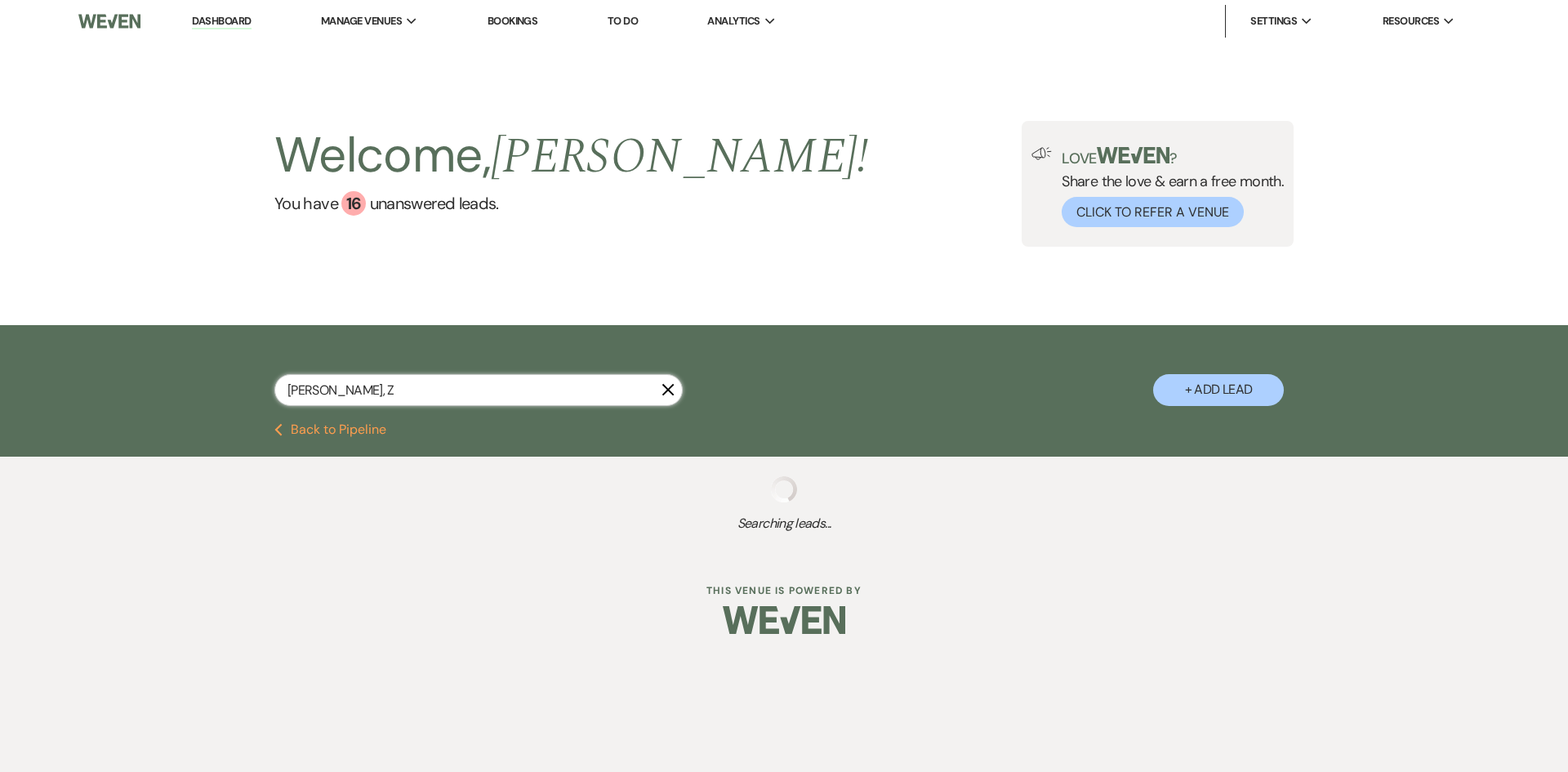
select select "8"
select select "5"
select select "8"
select select "5"
select select "8"
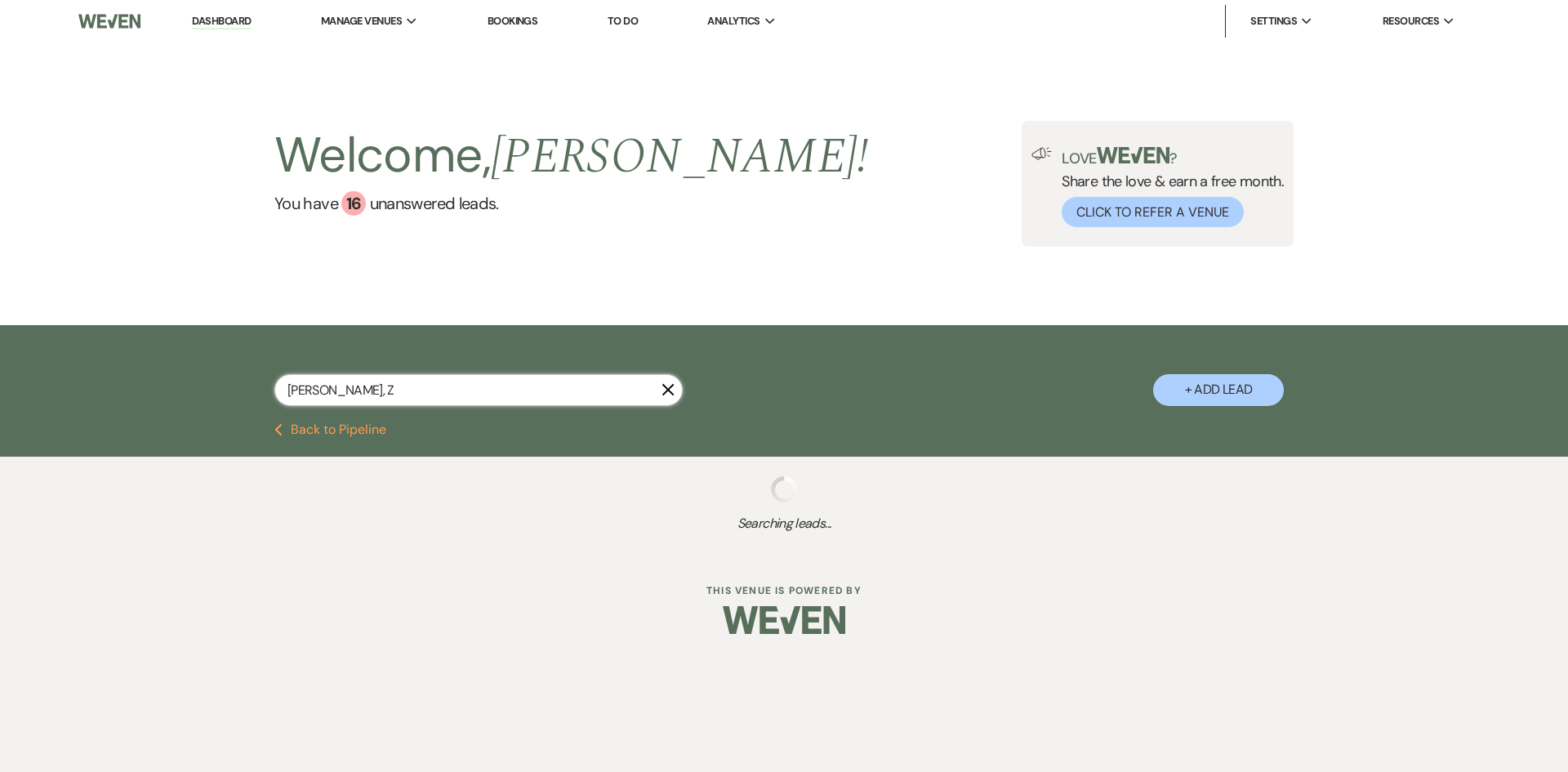
select select "3"
select select "8"
select select "6"
select select "8"
select select "4"
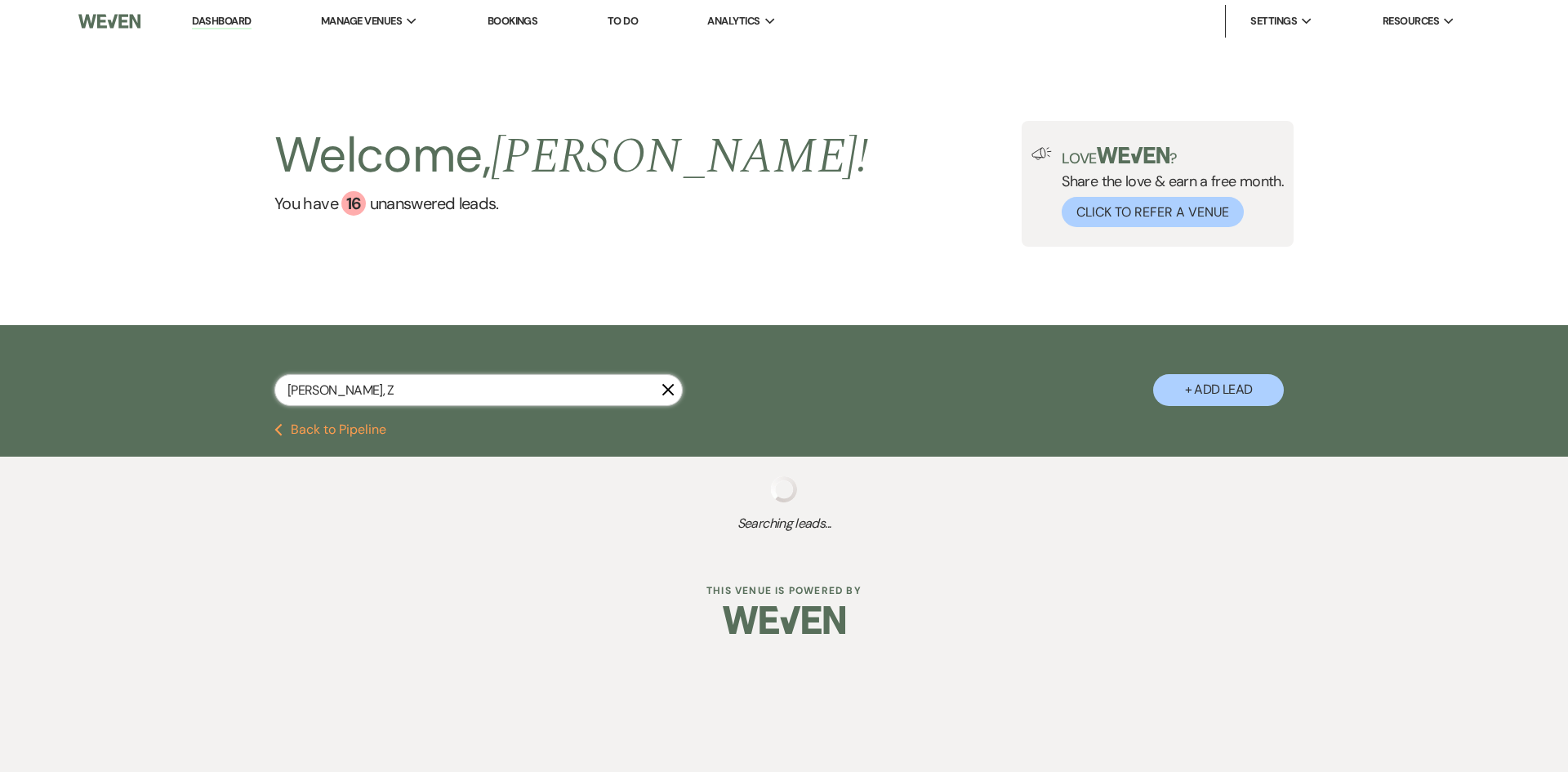
select select "8"
select select "5"
select select "8"
select select "5"
select select "8"
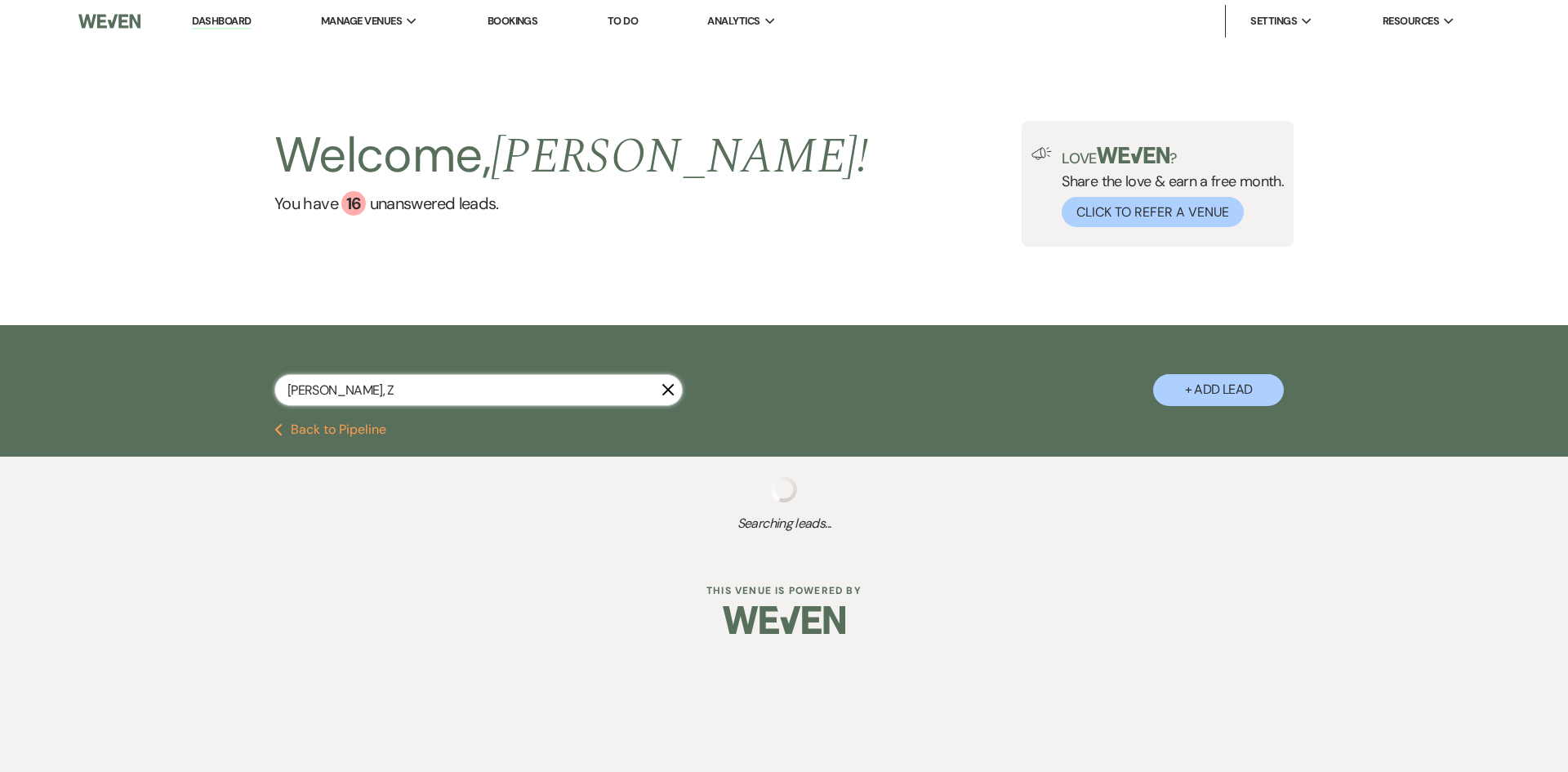
select select "5"
select select "8"
select select "6"
select select "8"
select select "5"
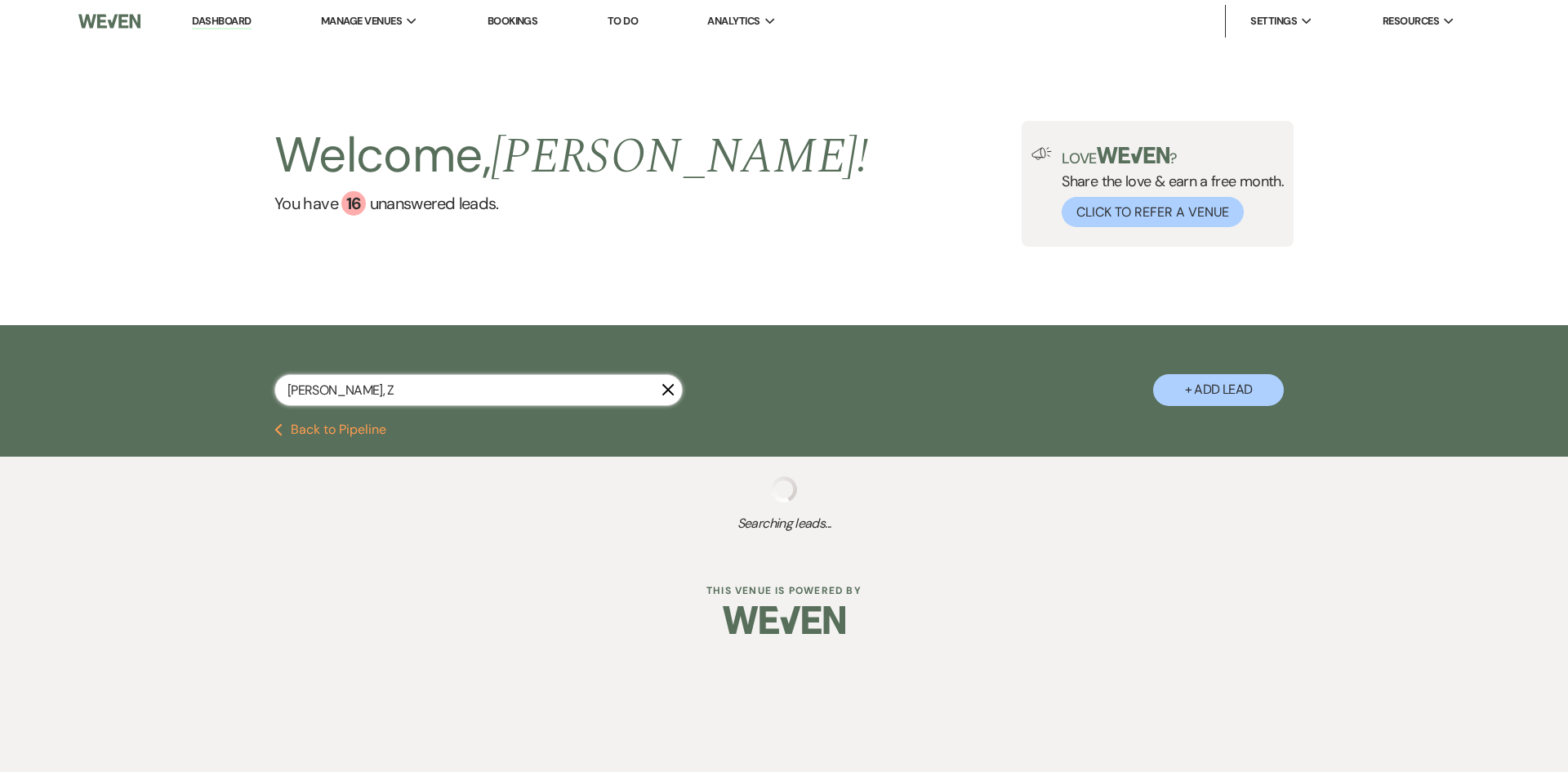
select select "8"
select select "6"
select select "8"
select select "10"
select select "8"
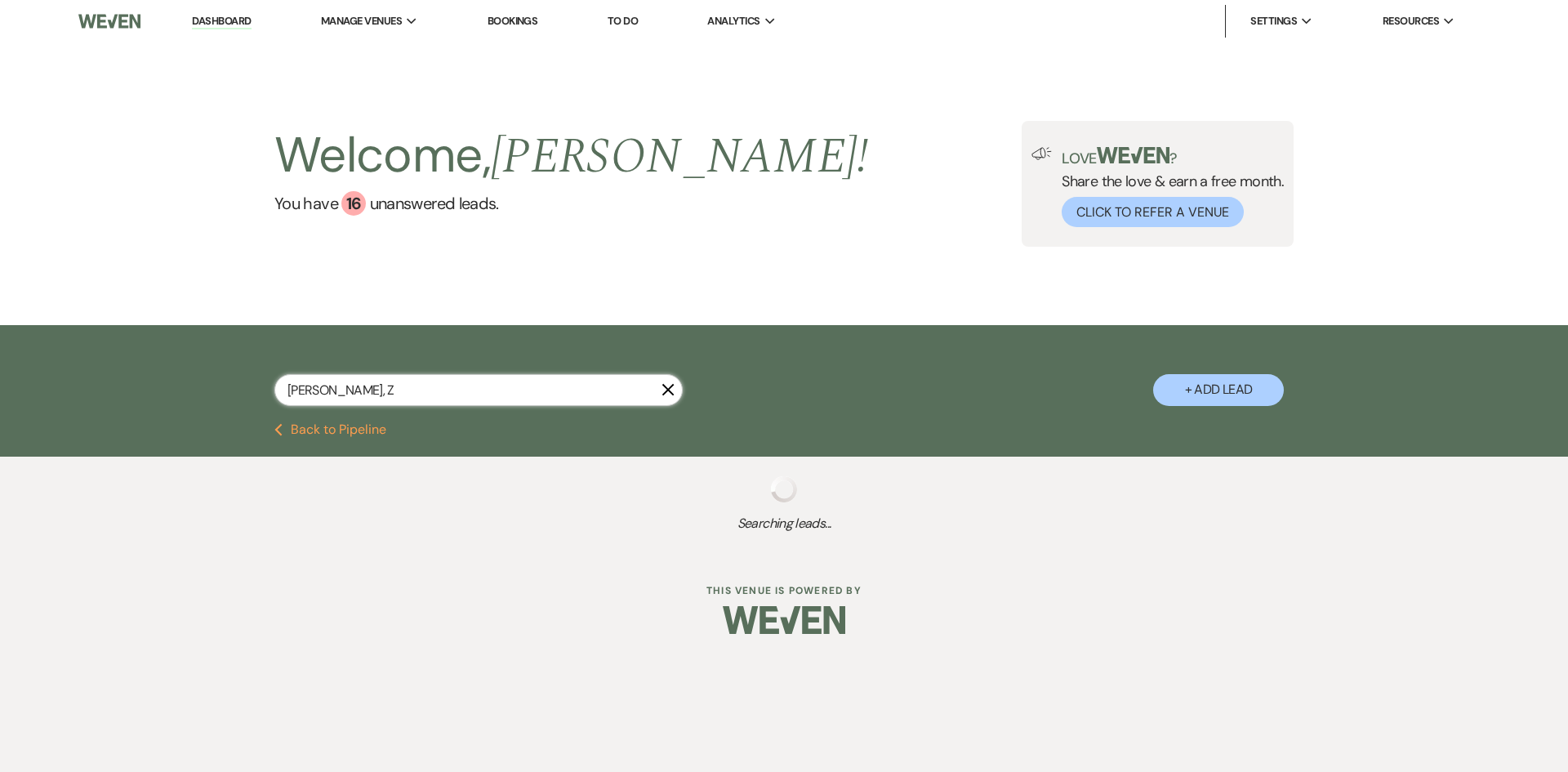
select select "6"
select select "8"
select select "6"
select select "8"
select select "5"
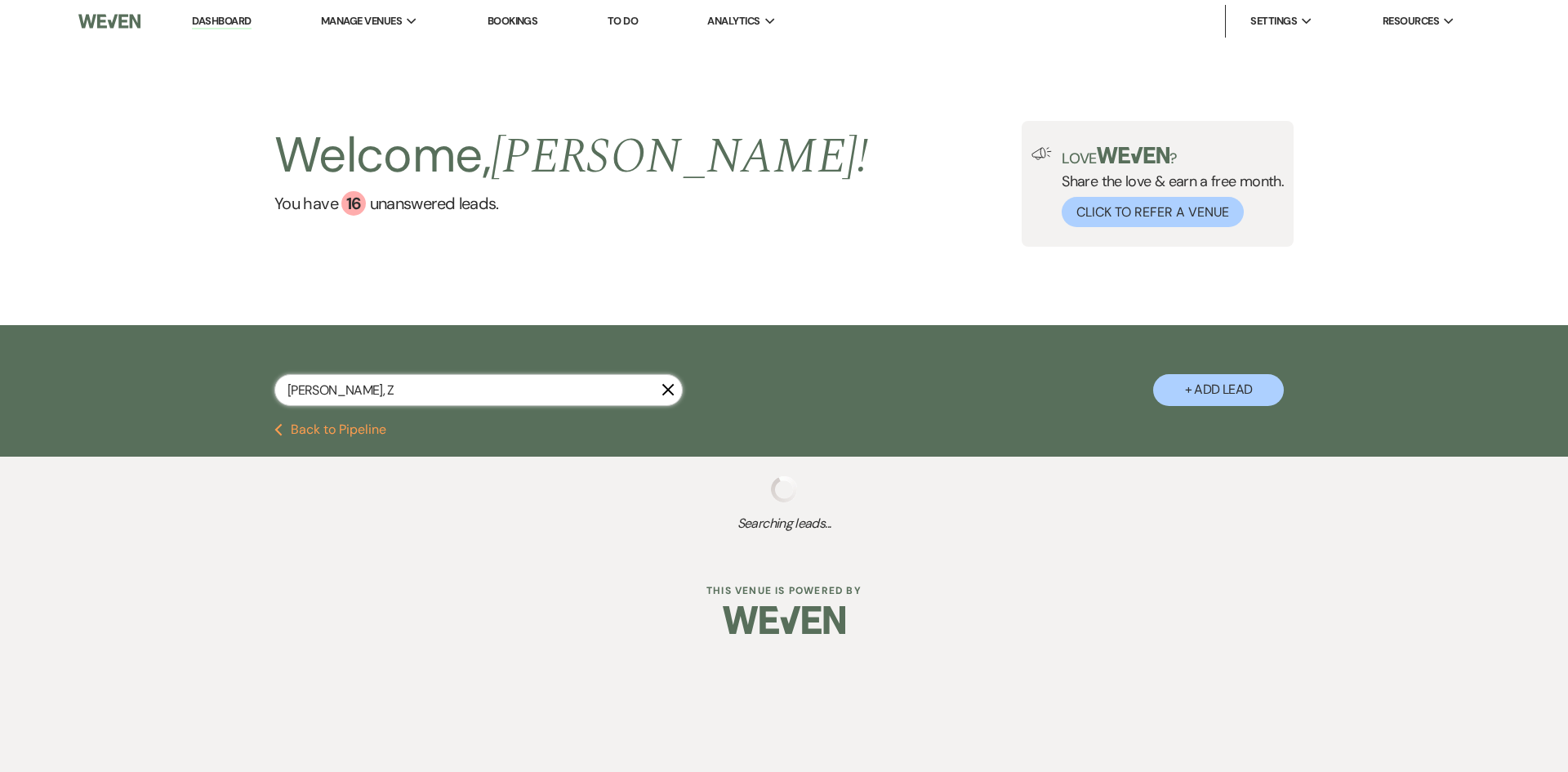
select select "8"
select select "3"
select select "8"
select select "3"
select select "8"
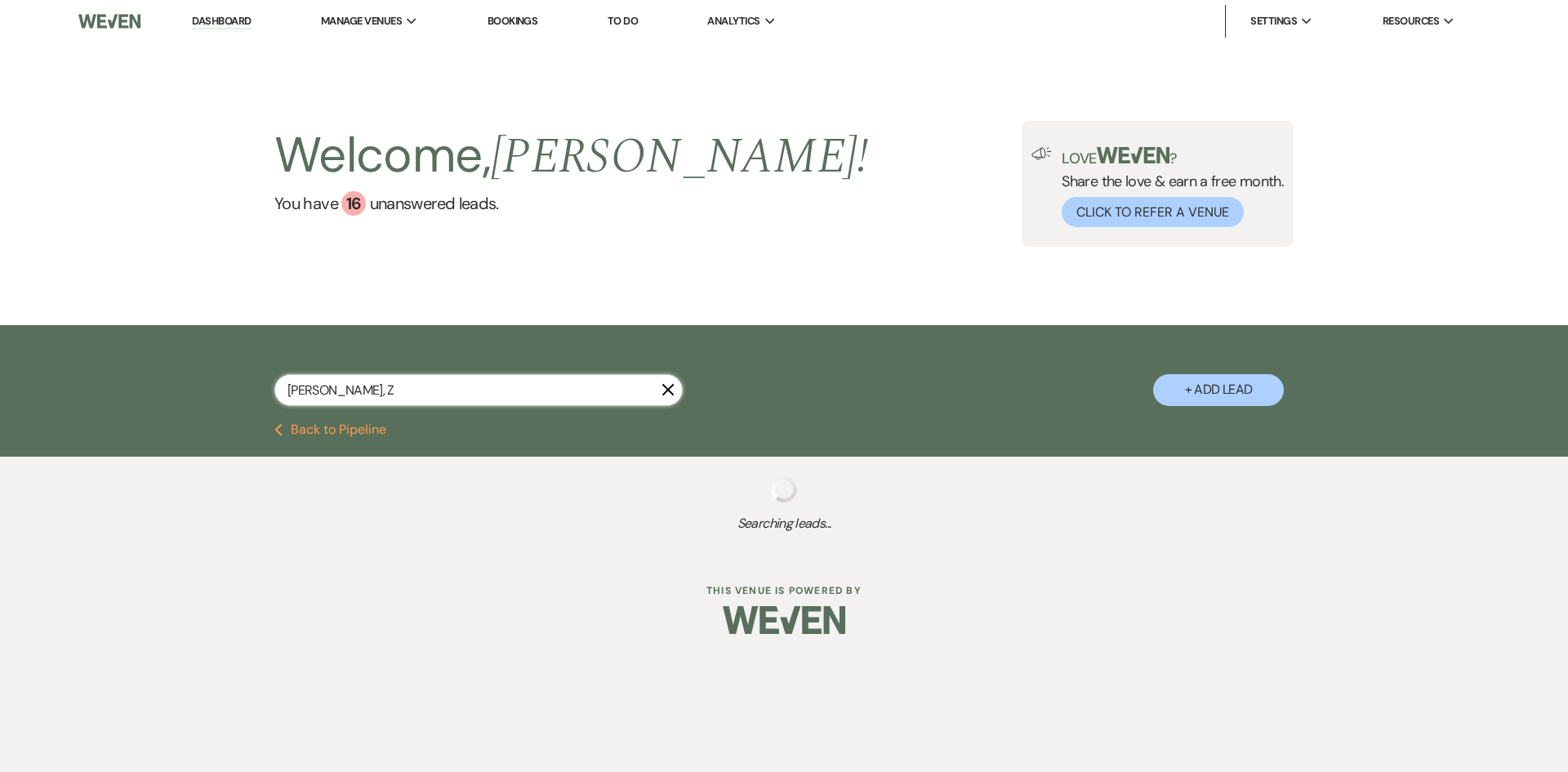
select select "3"
select select "8"
select select "6"
select select "8"
select select "6"
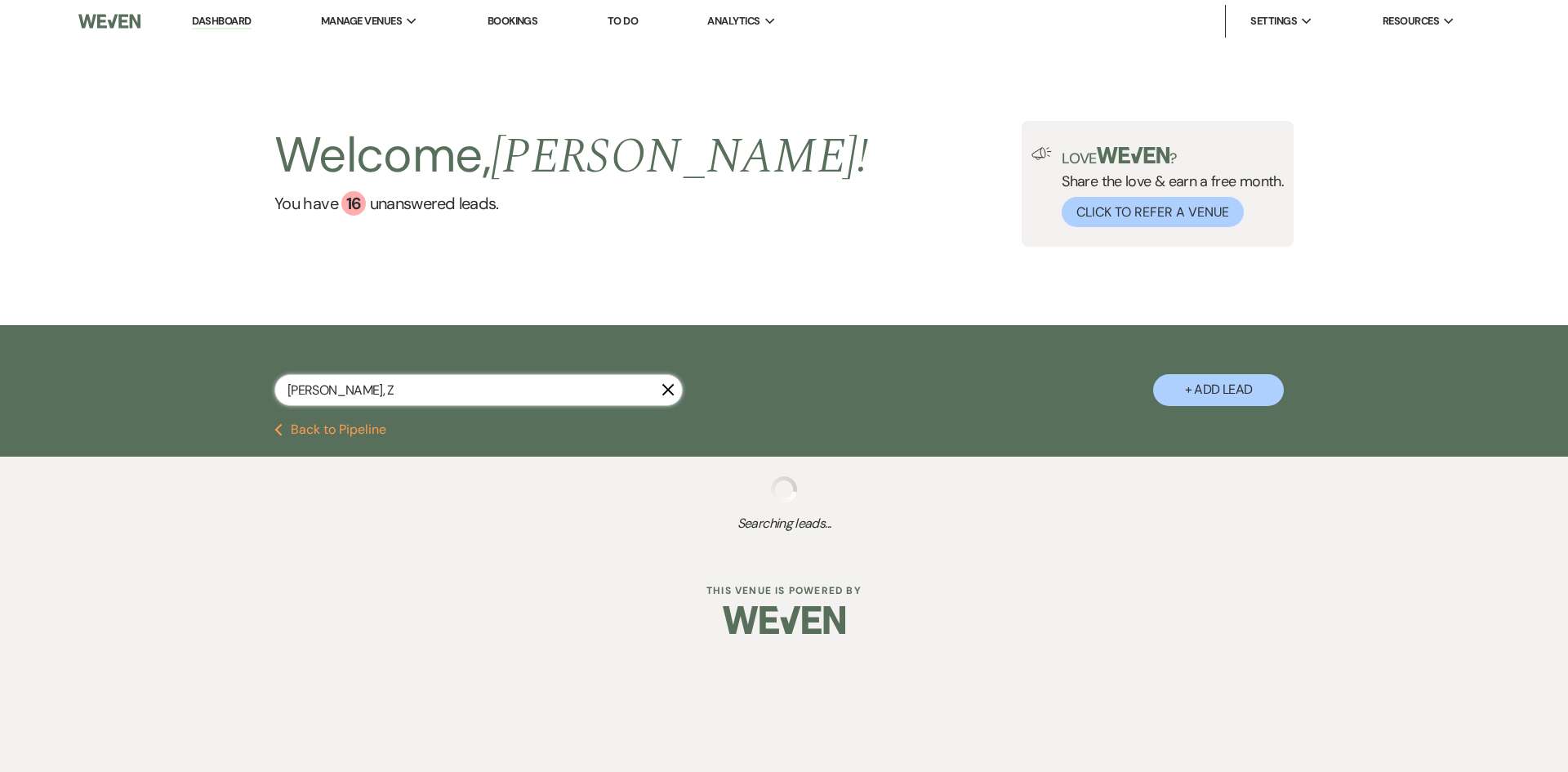
select select "8"
select select "5"
select select "8"
select select "3"
select select "8"
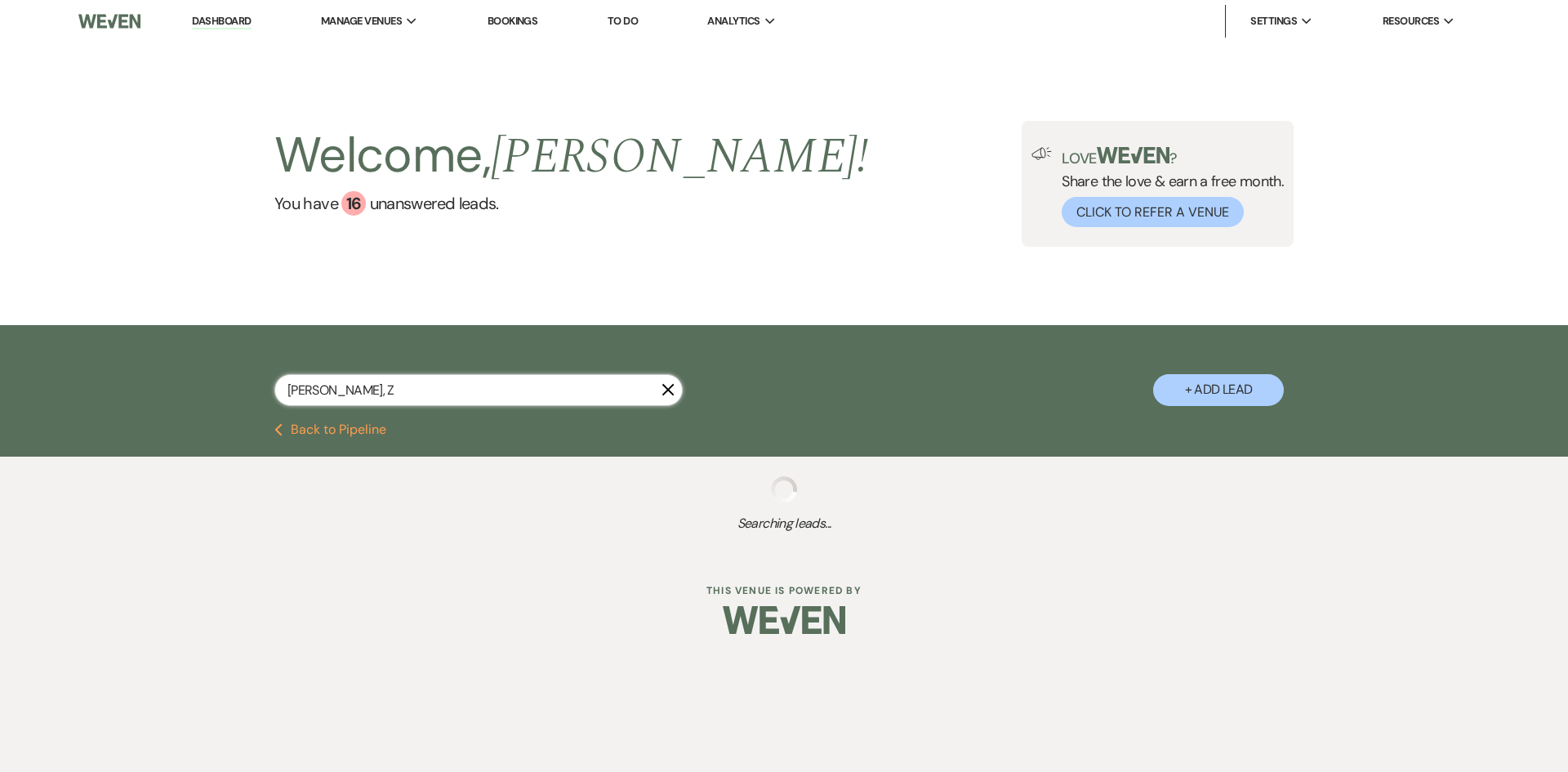
select select "11"
select select "8"
select select "5"
select select "8"
select select "5"
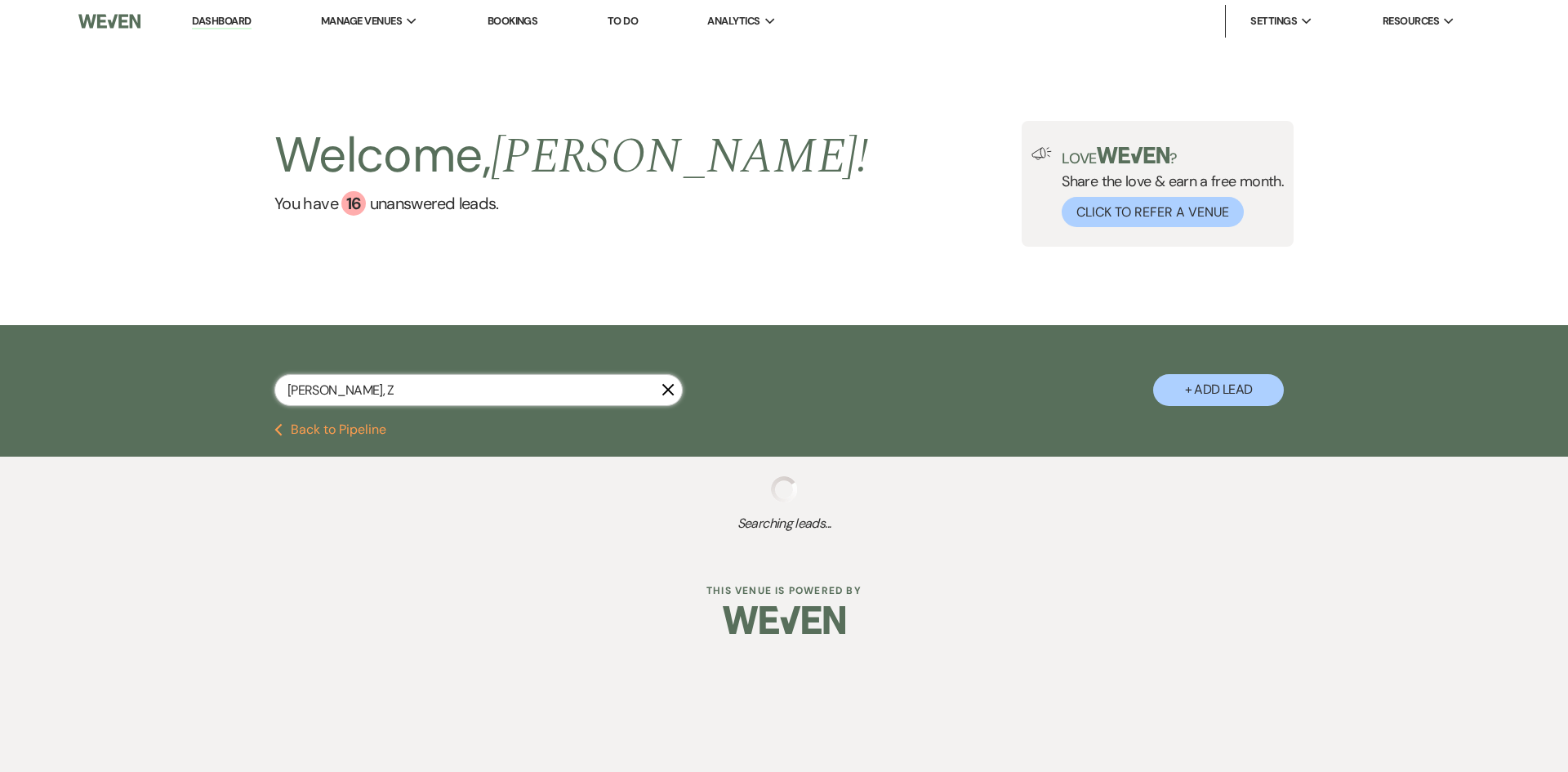
select select "8"
select select "5"
select select "8"
select select "5"
select select "8"
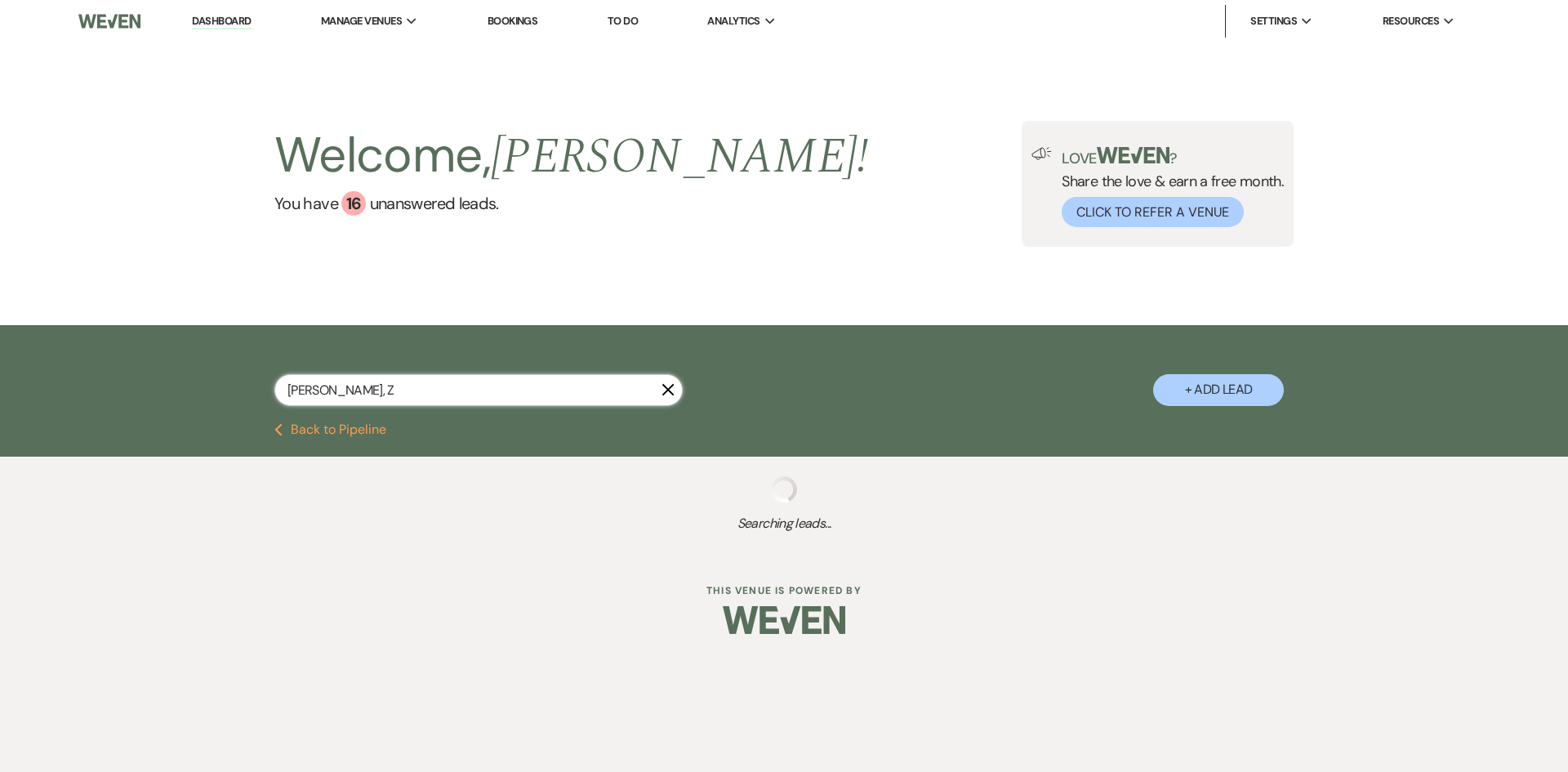
select select "5"
select select "8"
select select "5"
select select "8"
select select "5"
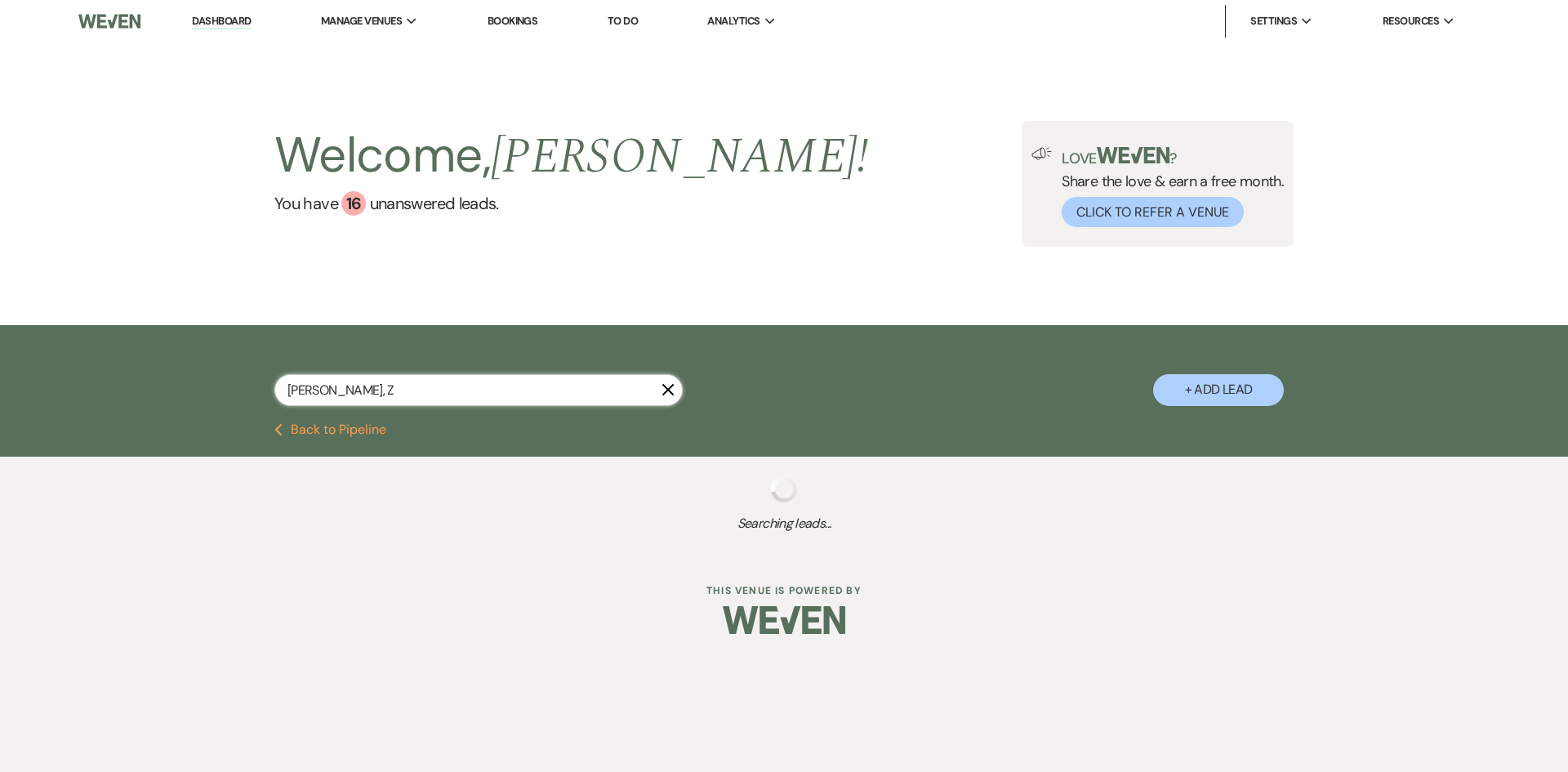
select select "8"
select select "1"
select select "8"
select select "4"
select select "8"
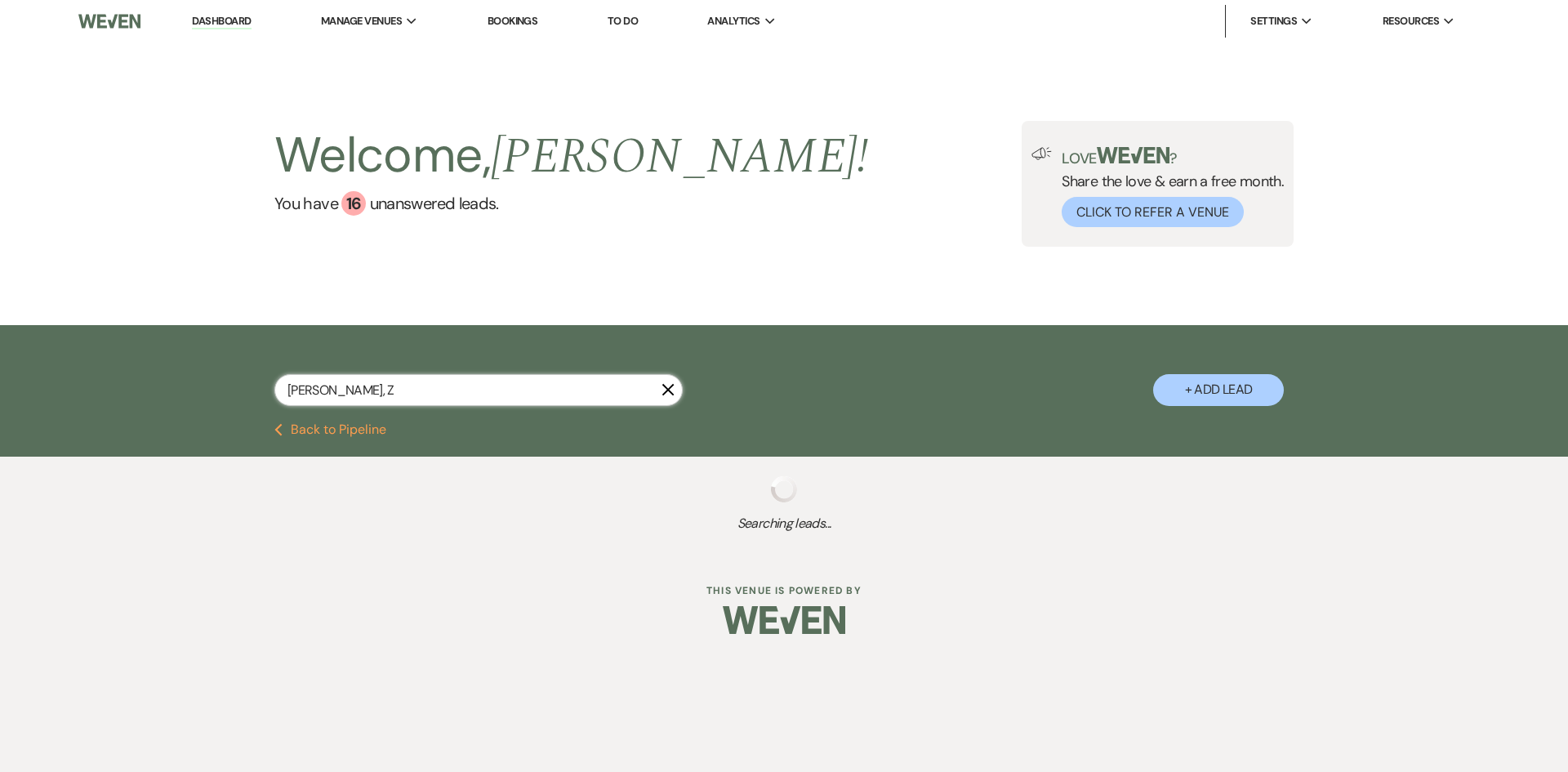
select select "8"
select select "5"
select select "8"
select select "6"
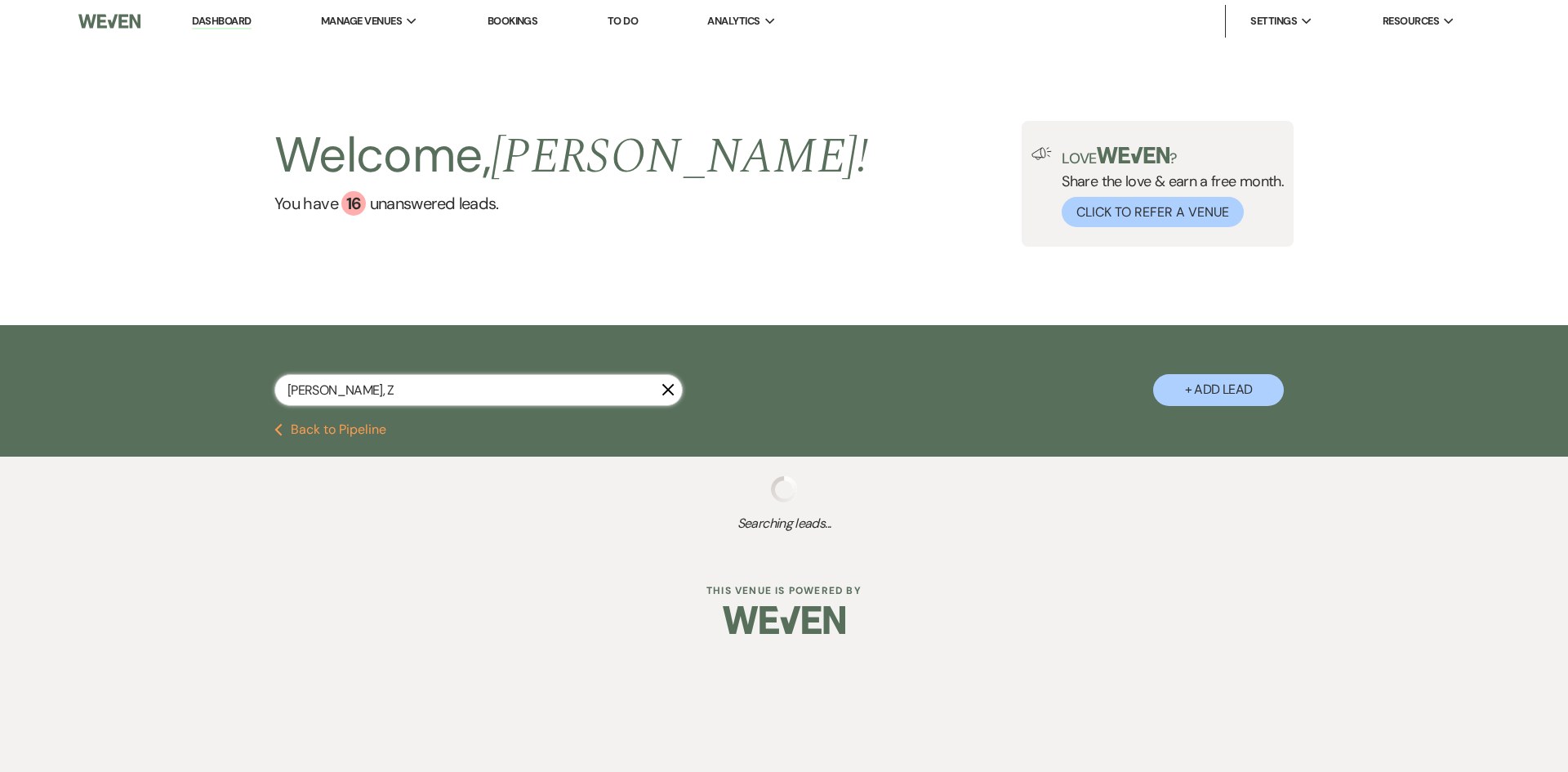
select select "8"
select select "5"
select select "8"
select select "6"
select select "8"
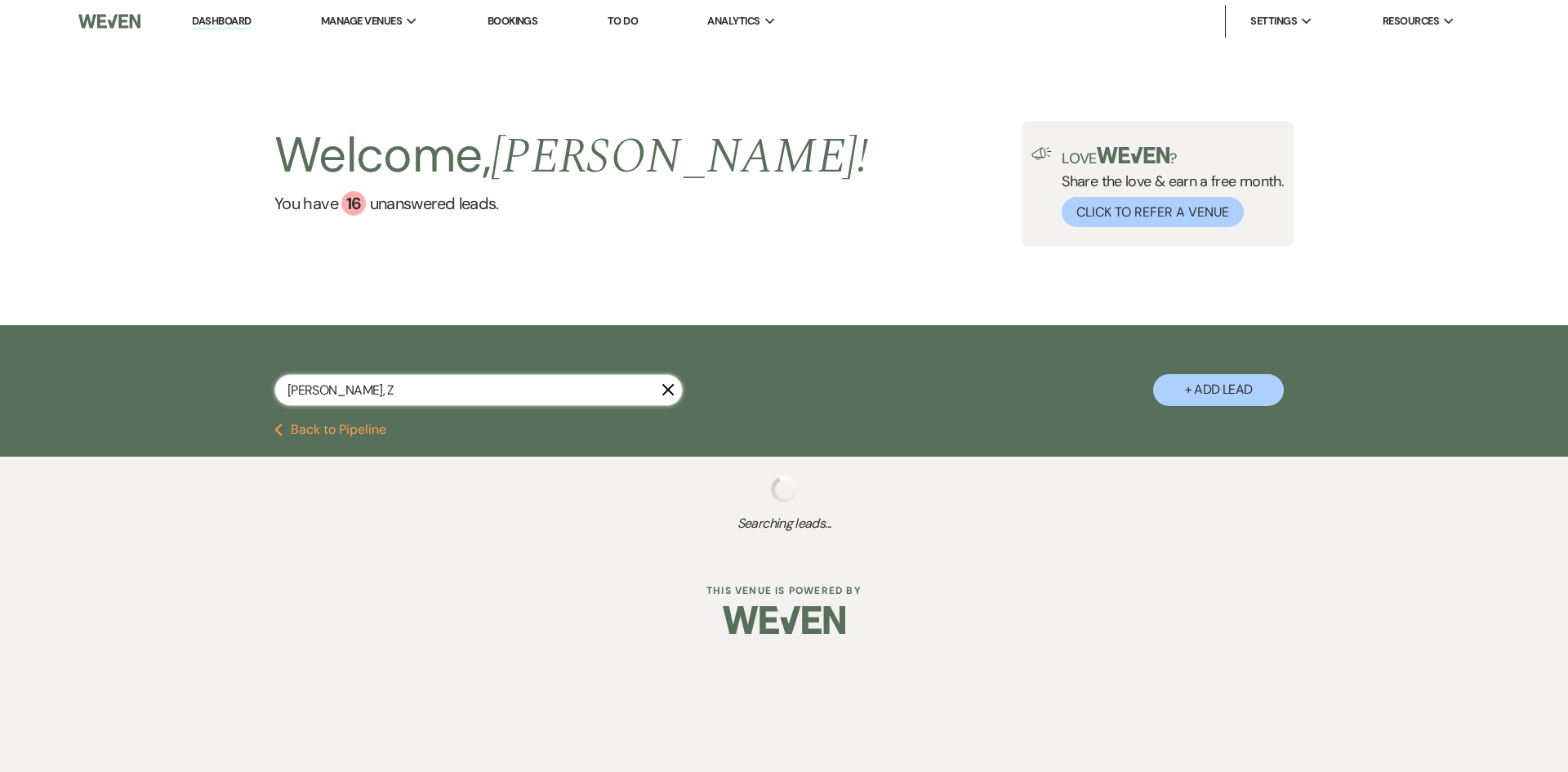
select select "5"
select select "8"
select select "2"
select select "8"
select select "5"
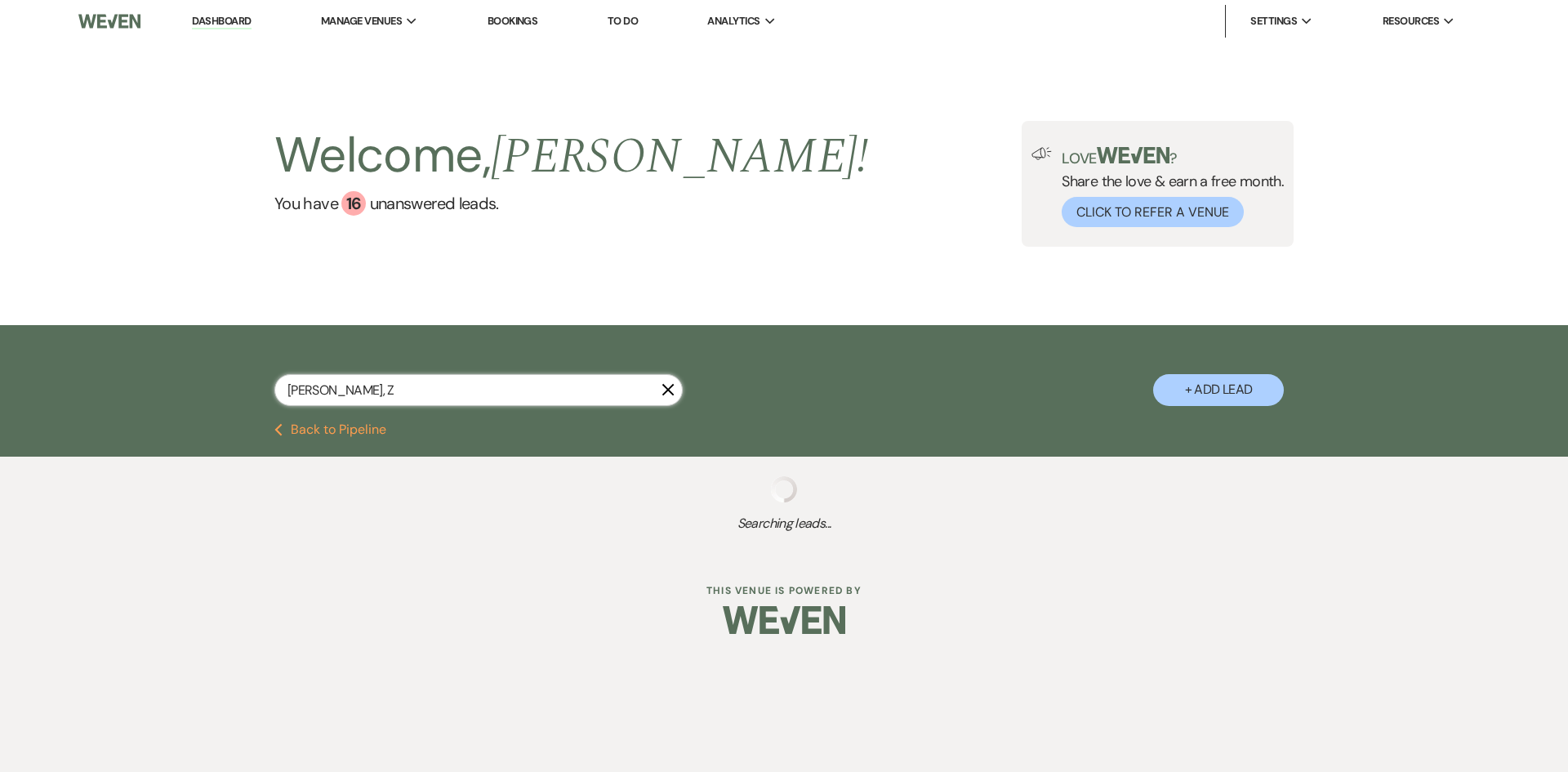
select select "8"
select select "5"
select select "8"
select select "5"
select select "8"
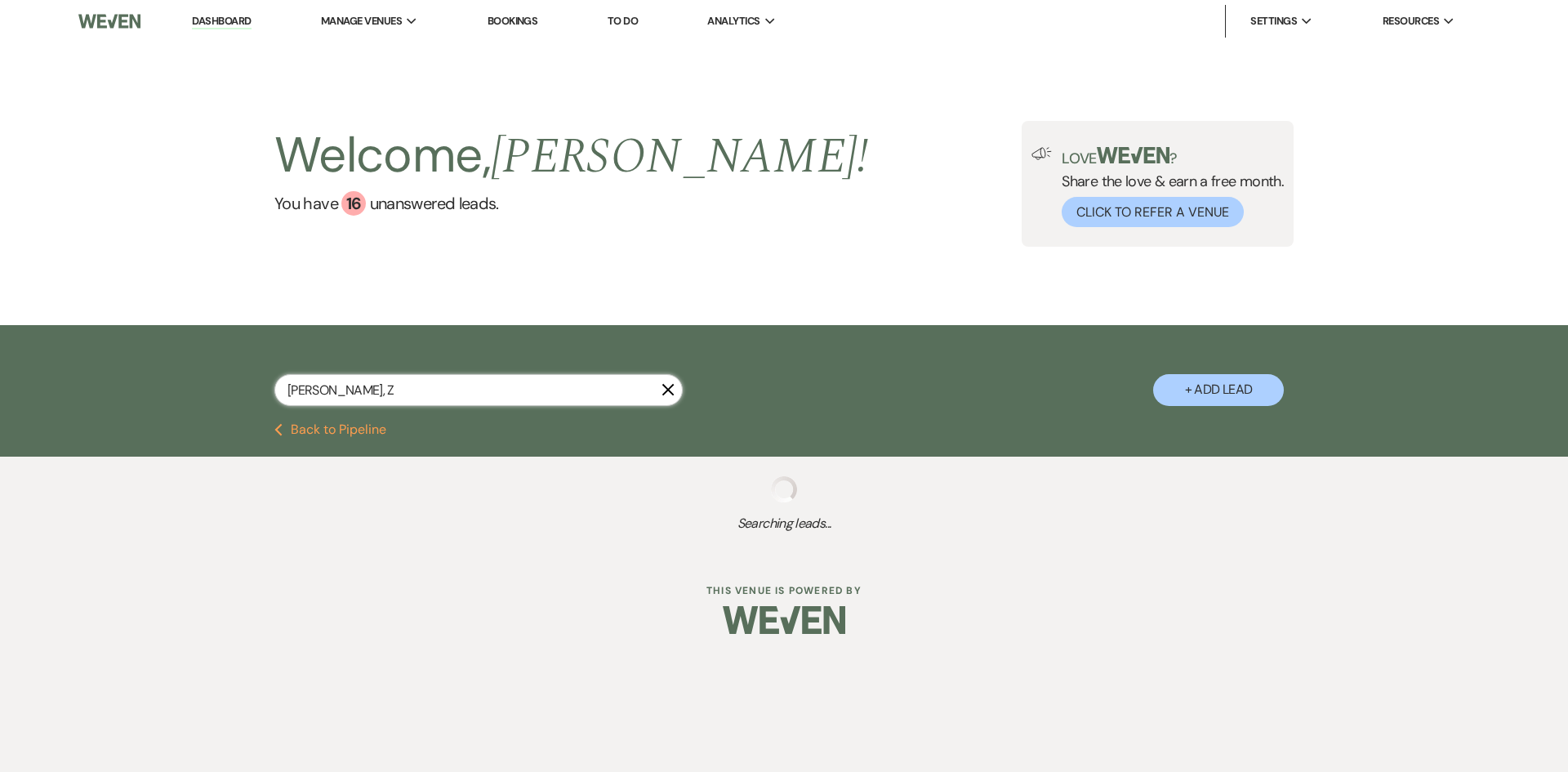
select select "5"
select select "8"
select select "5"
select select "8"
select select "5"
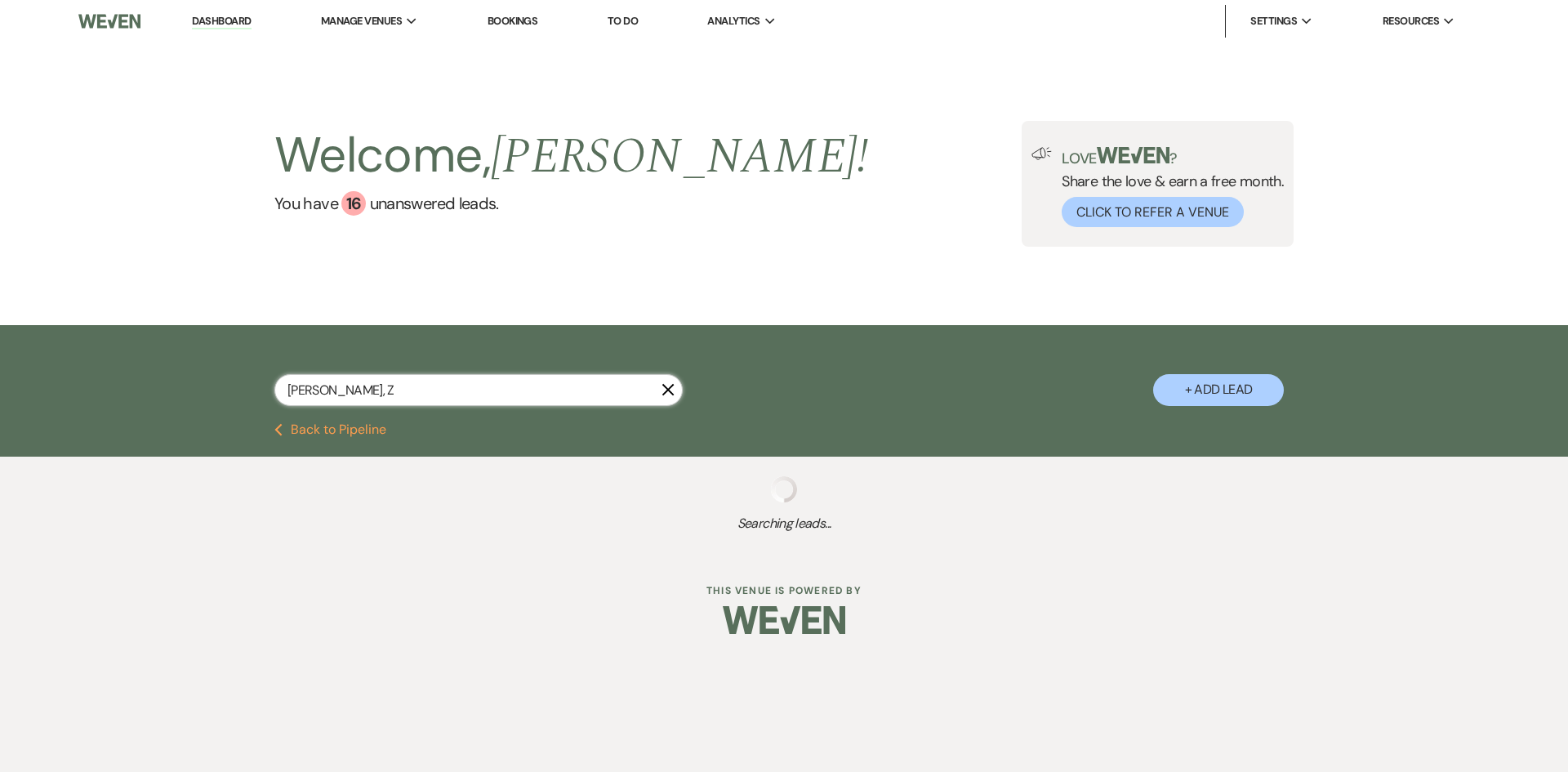
select select "8"
select select "5"
select select "8"
select select "5"
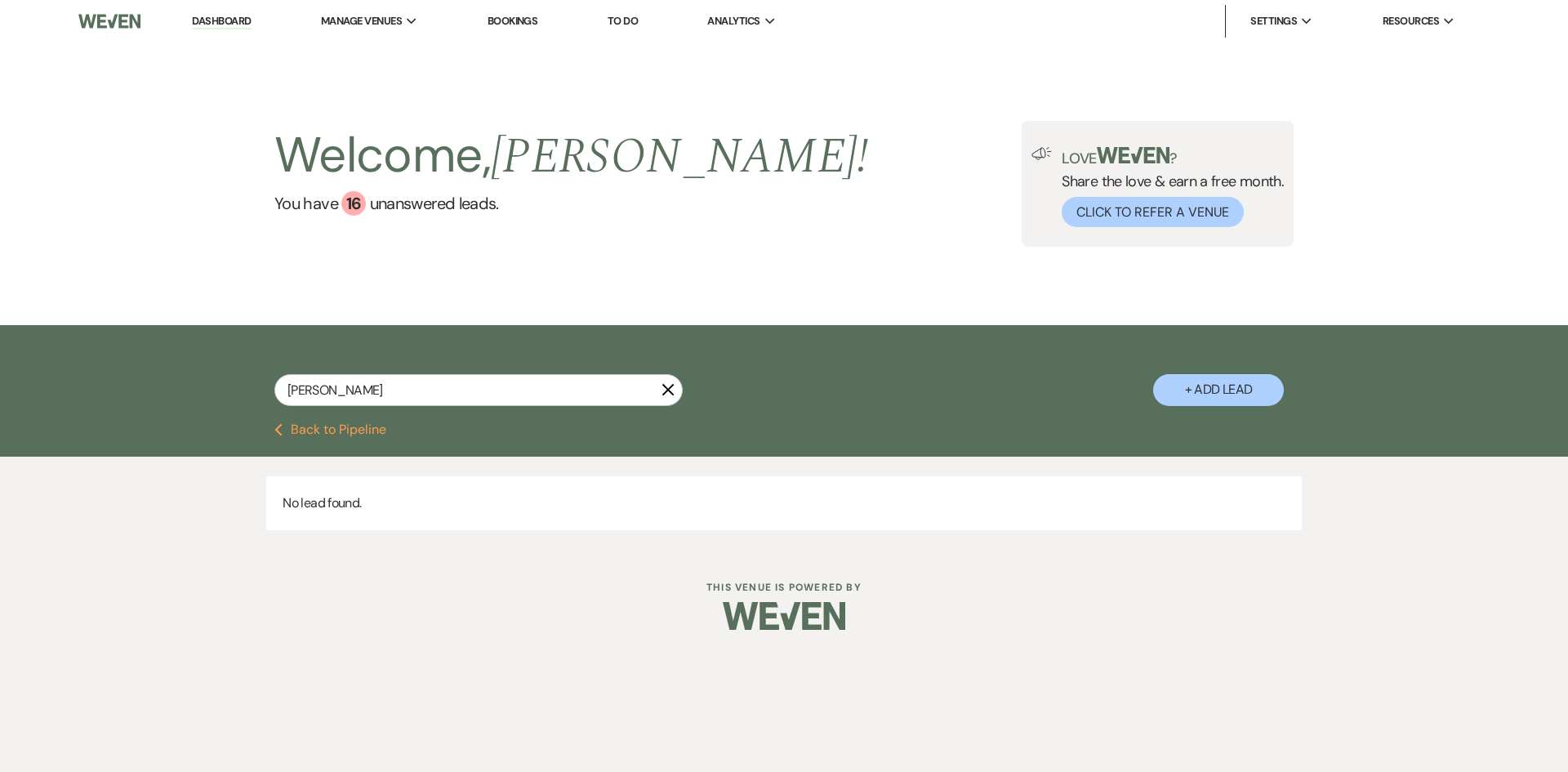
click at [672, 390] on icon "X" at bounding box center [668, 390] width 13 height 13
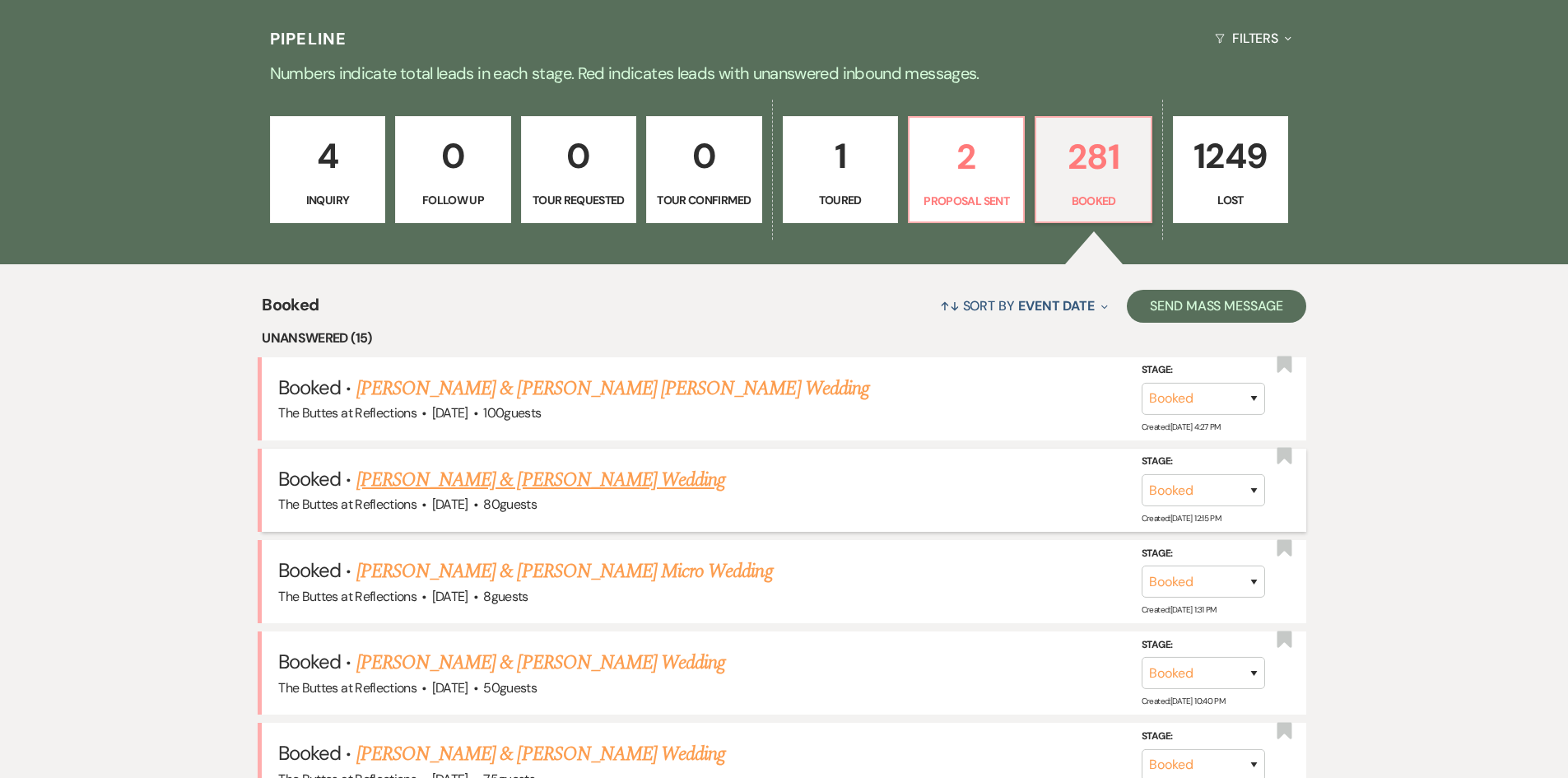
scroll to position [428, 0]
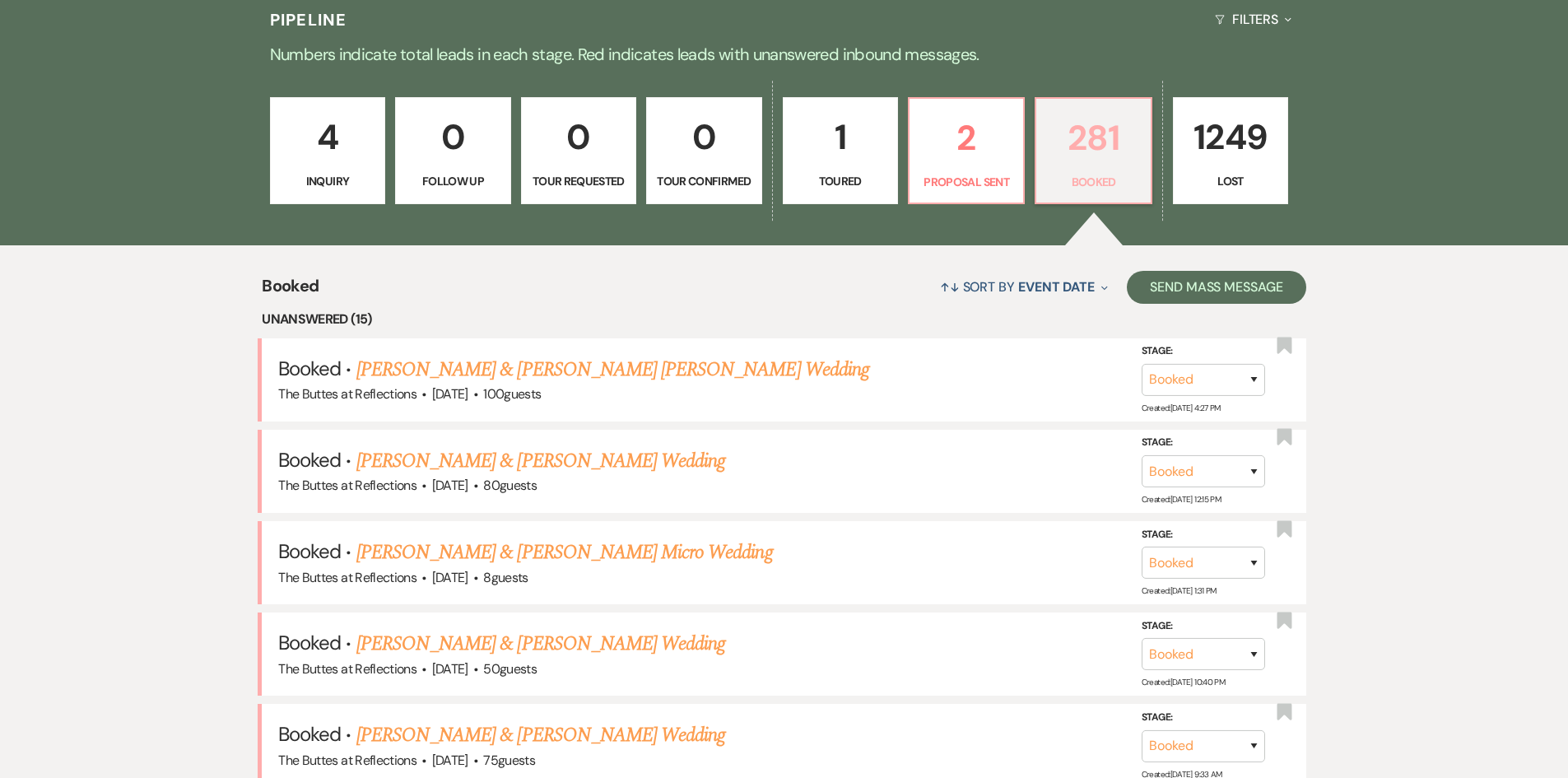
click at [1092, 169] on link "281 Booked" at bounding box center [1093, 150] width 117 height 107
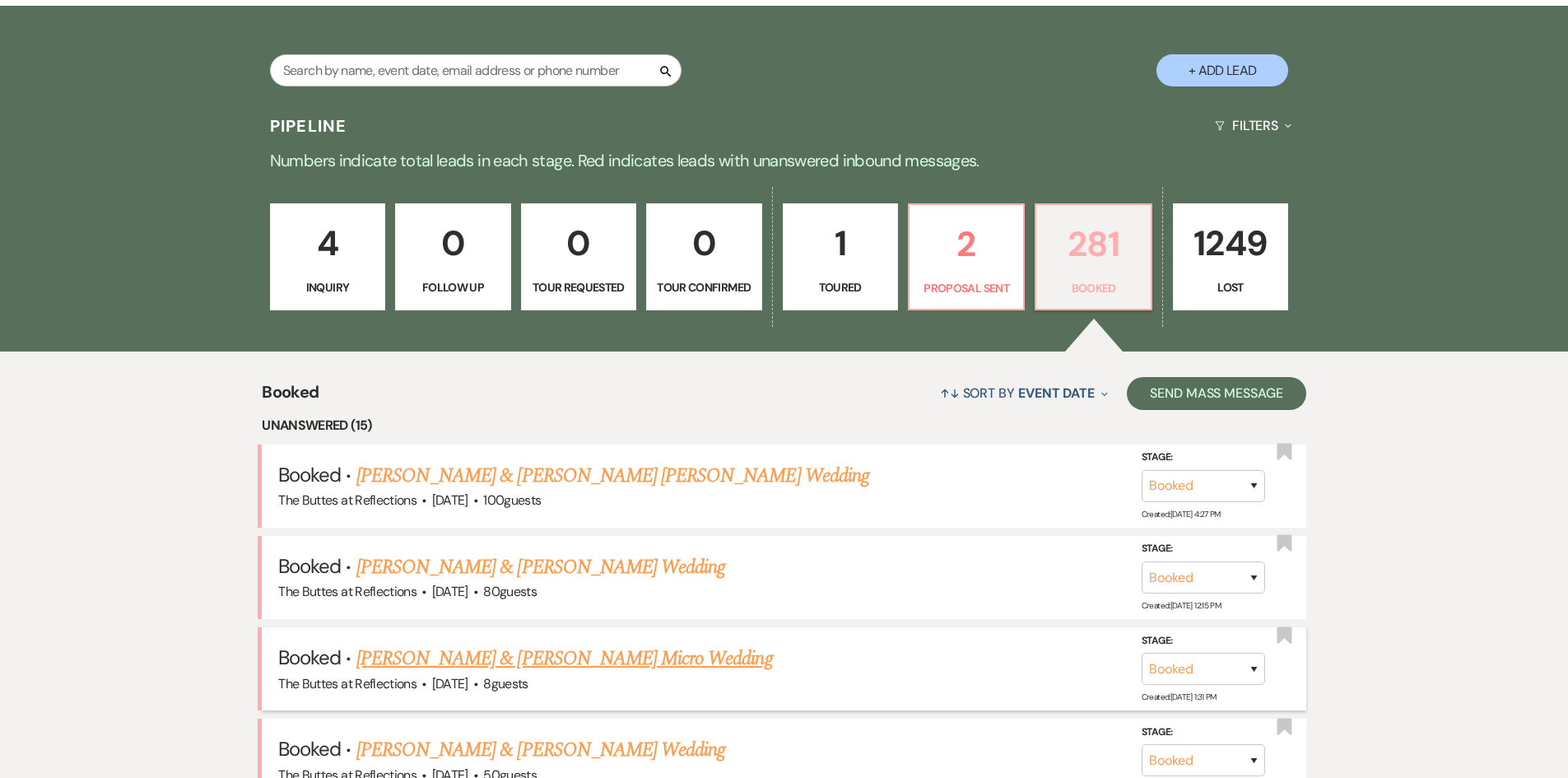
scroll to position [181, 0]
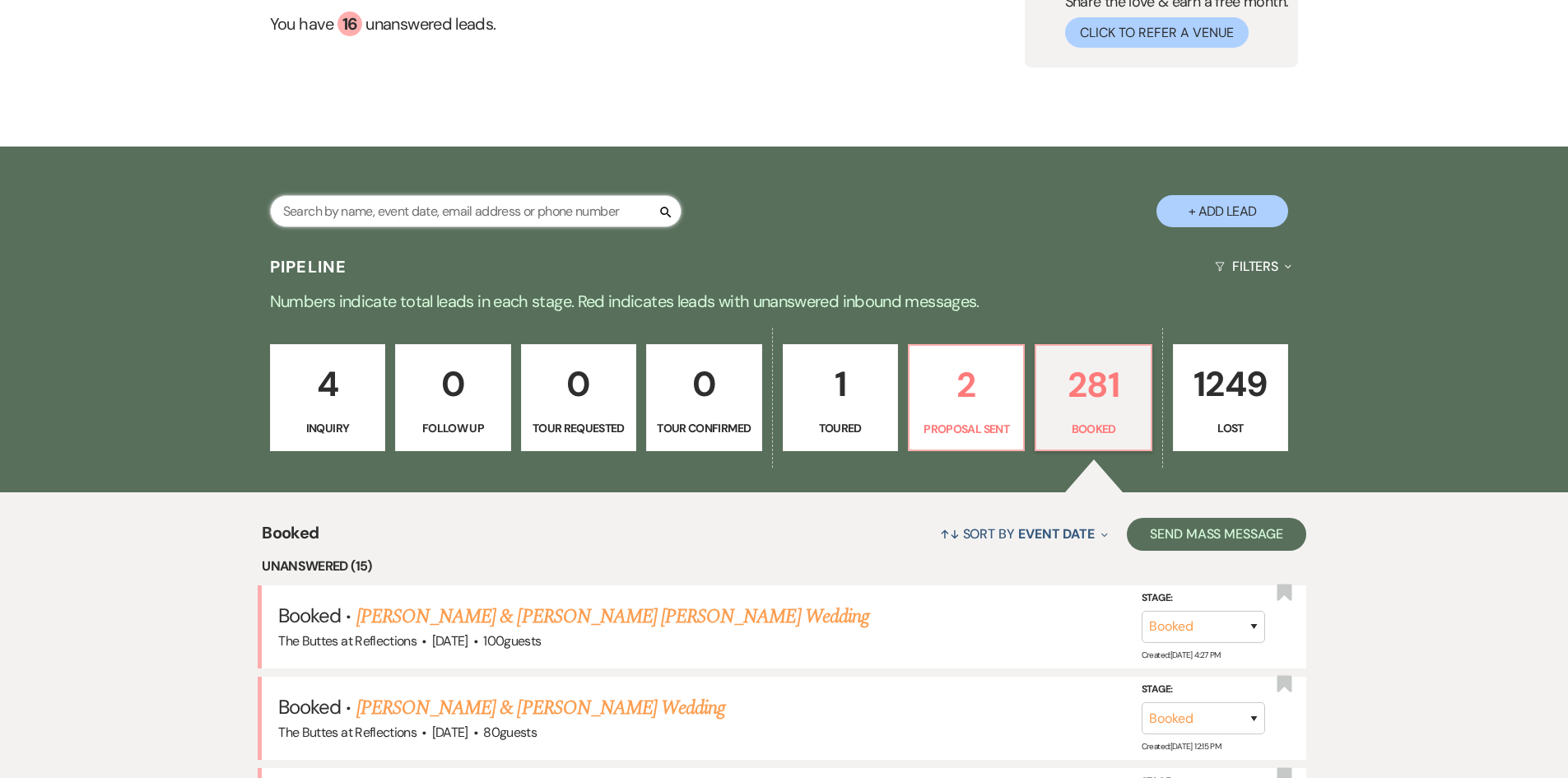
click at [289, 207] on input "text" at bounding box center [476, 211] width 412 height 32
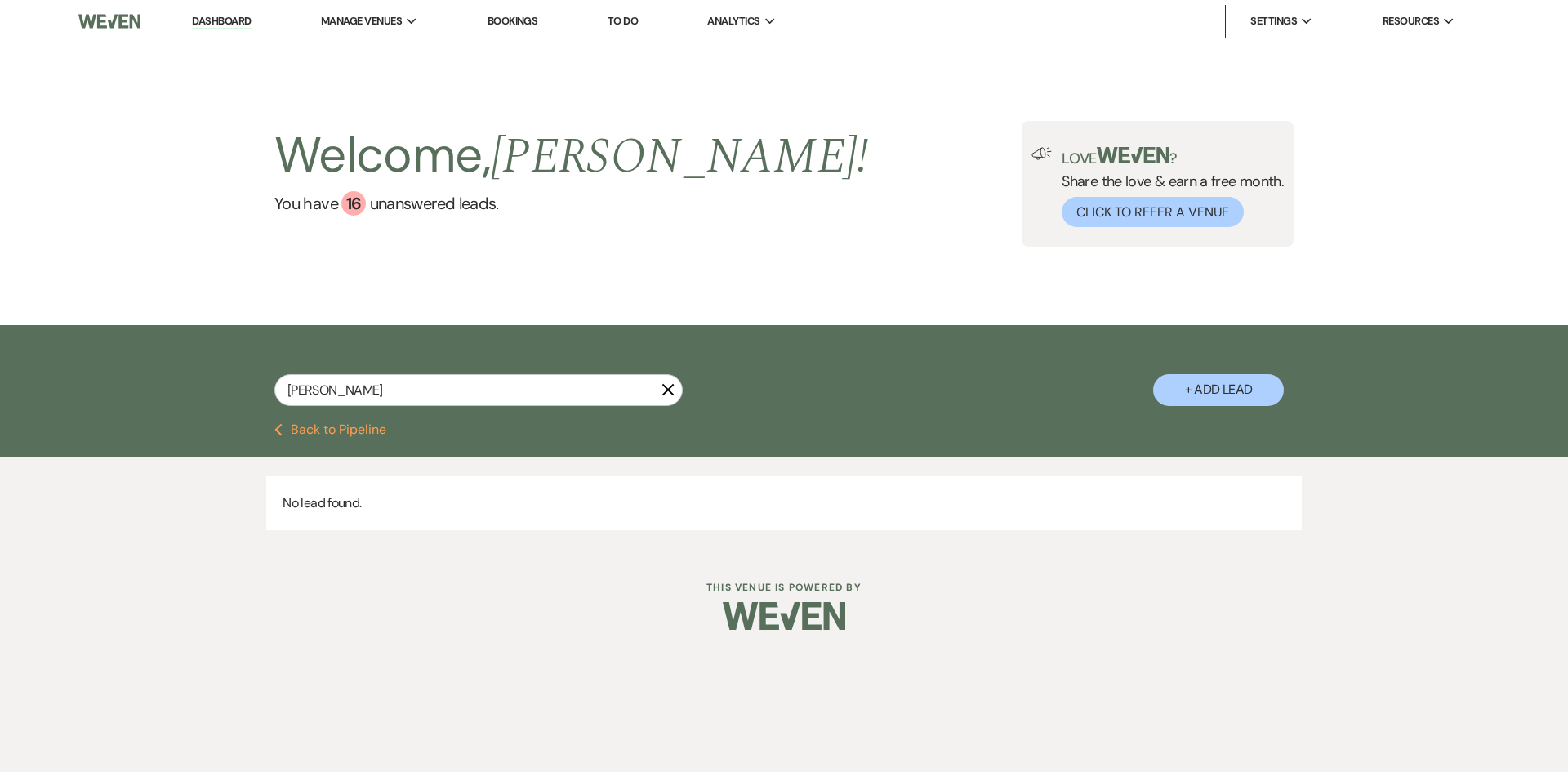
click at [664, 389] on icon "X" at bounding box center [668, 390] width 13 height 13
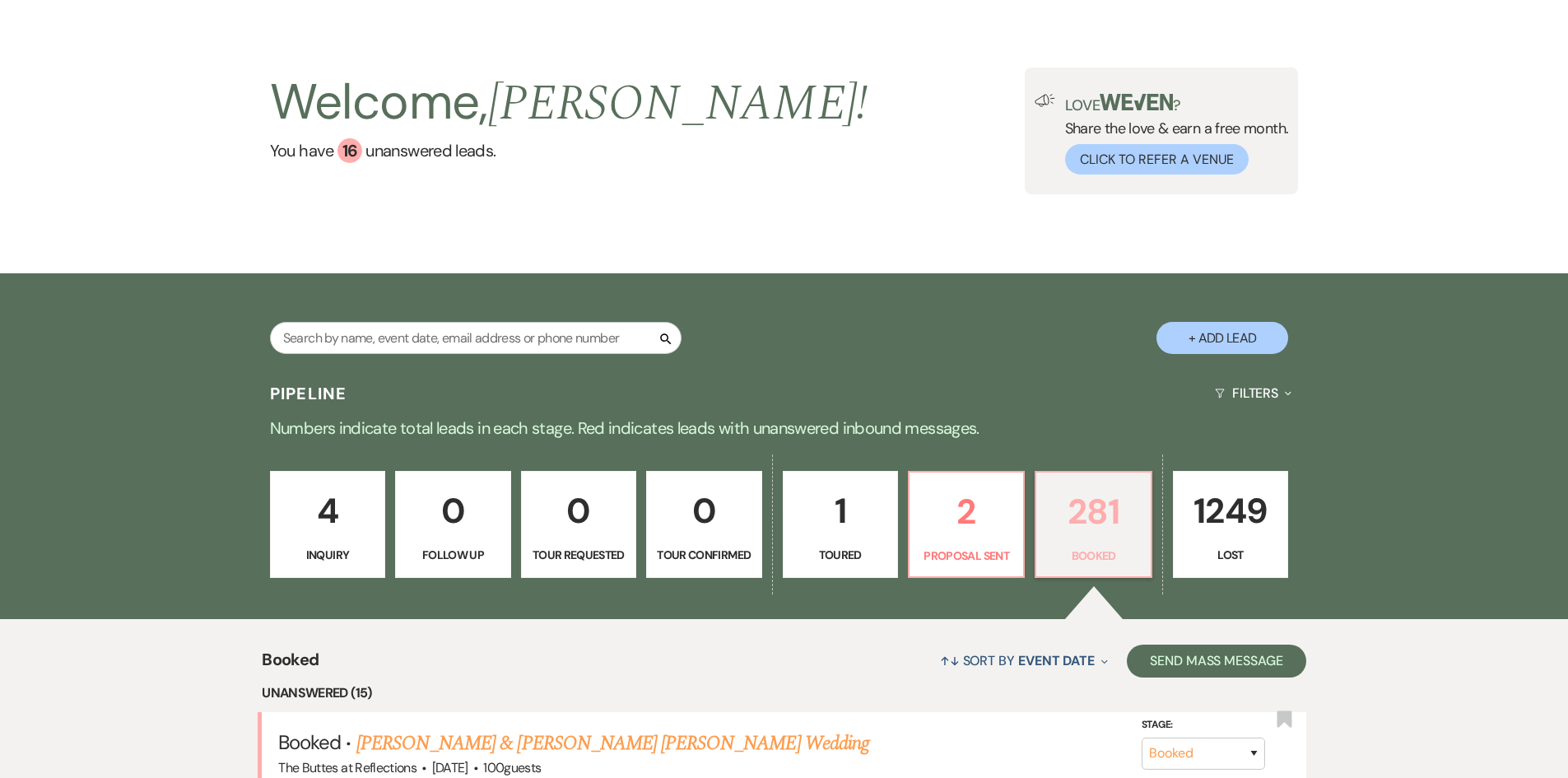
scroll to position [82, 0]
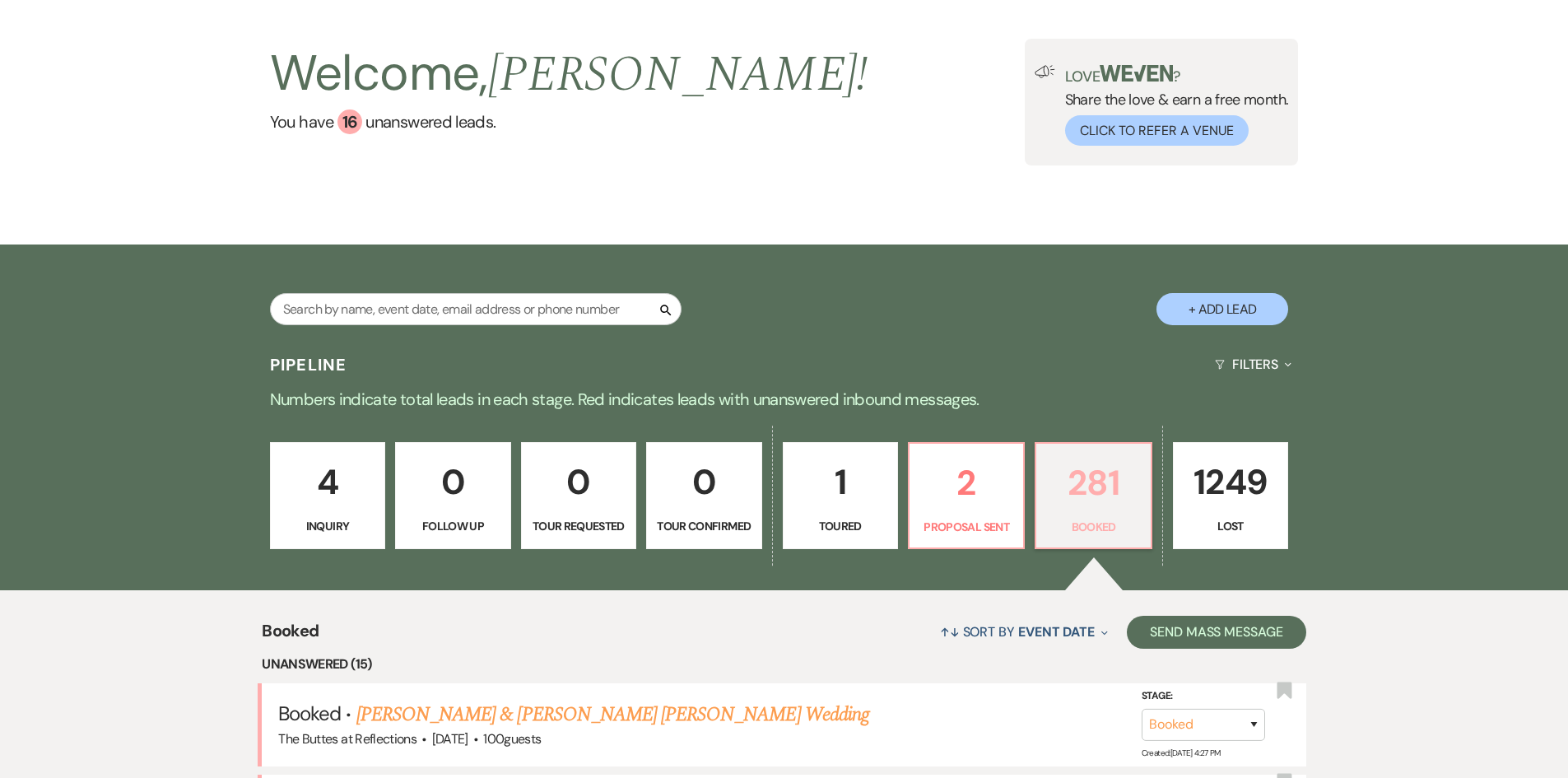
click at [1074, 515] on link "281 Booked" at bounding box center [1093, 495] width 117 height 107
click at [1074, 513] on link "281 Booked" at bounding box center [1093, 495] width 117 height 107
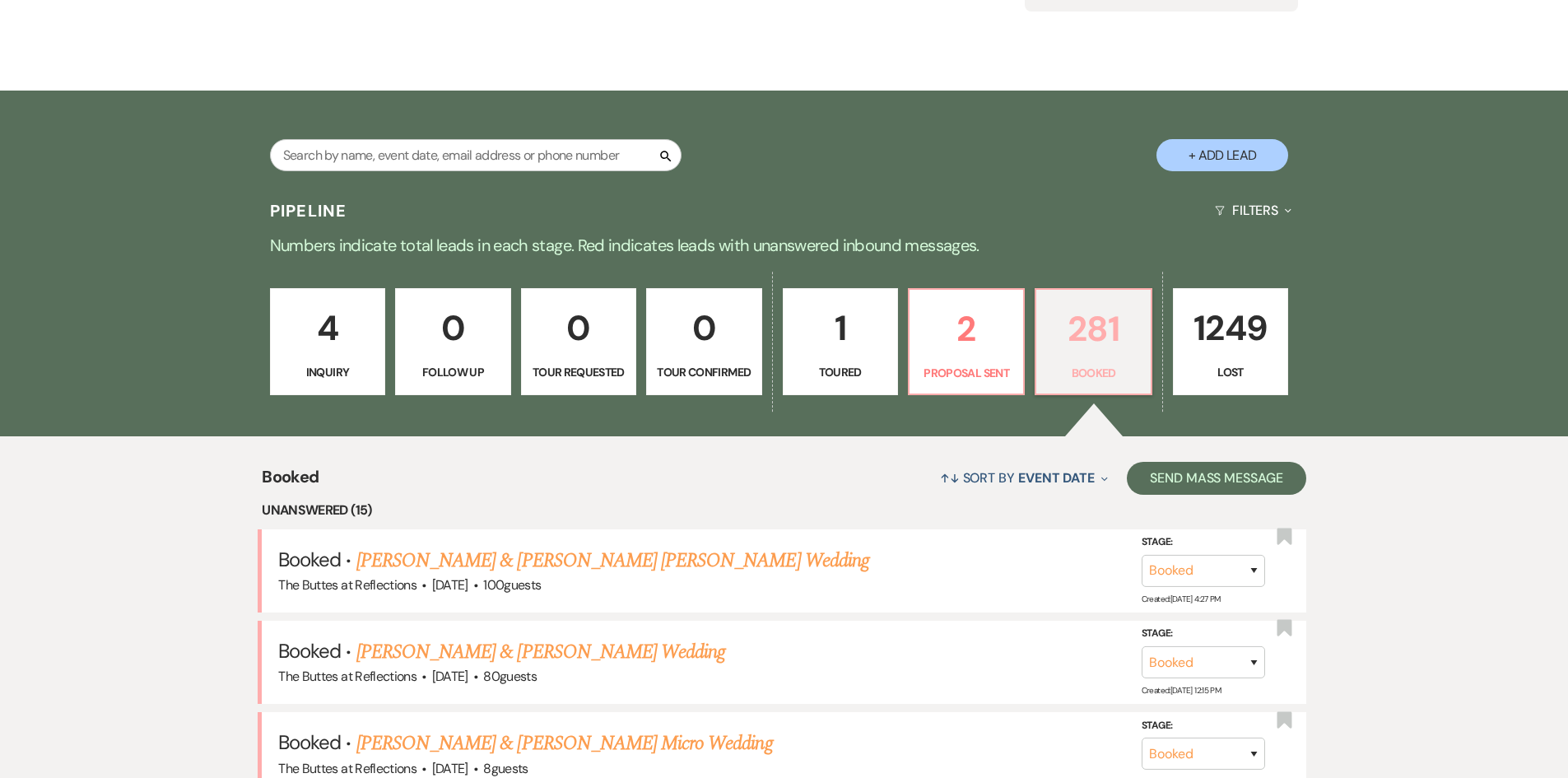
scroll to position [0, 0]
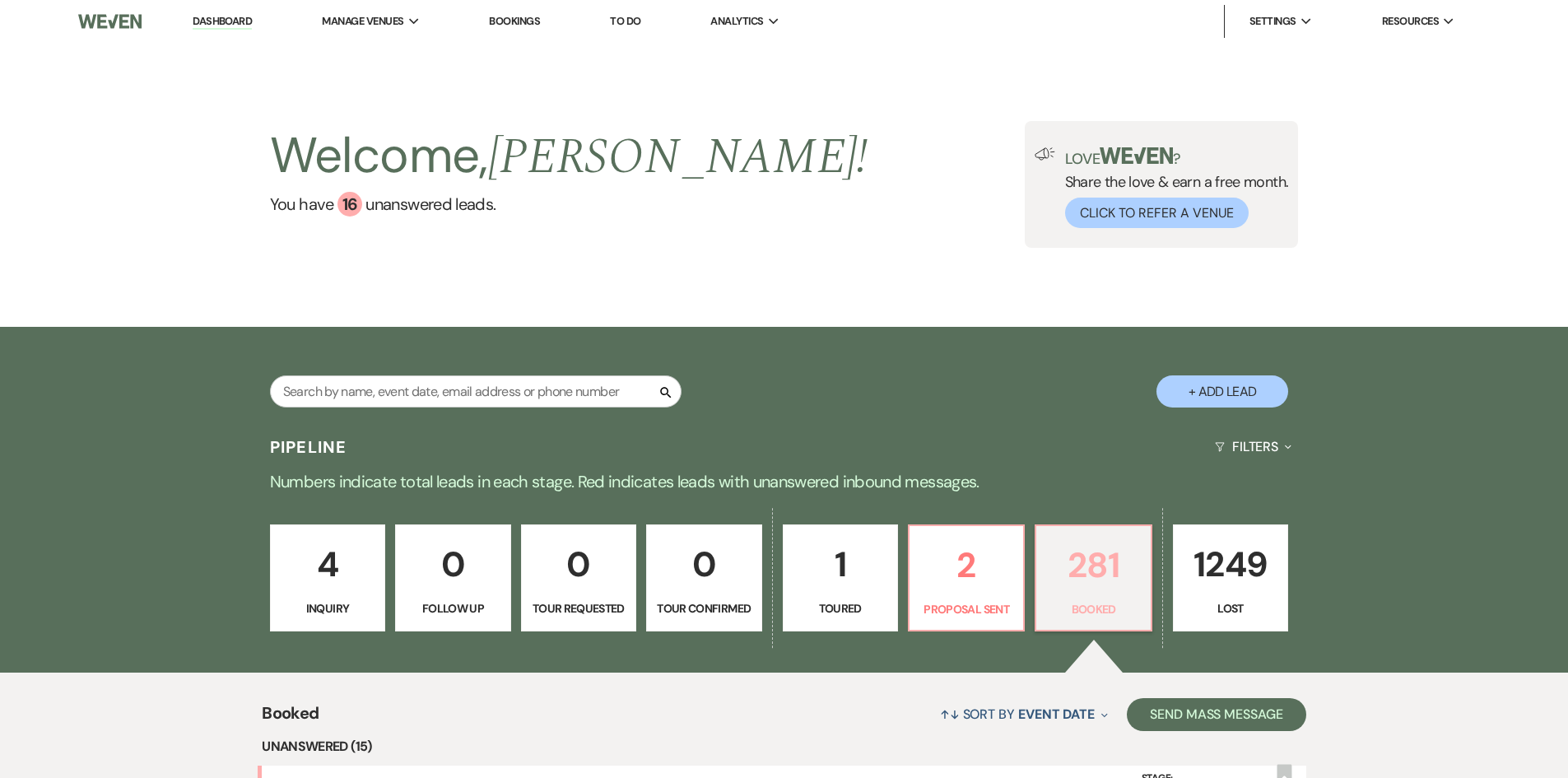
click at [1099, 565] on p "281" at bounding box center [1093, 565] width 94 height 55
click at [1097, 561] on p "281" at bounding box center [1093, 565] width 94 height 55
click at [1094, 561] on p "281" at bounding box center [1093, 565] width 94 height 55
click at [1095, 561] on p "281" at bounding box center [1093, 565] width 94 height 55
click at [322, 374] on div "Search + Add Lead" at bounding box center [784, 378] width 1186 height 87
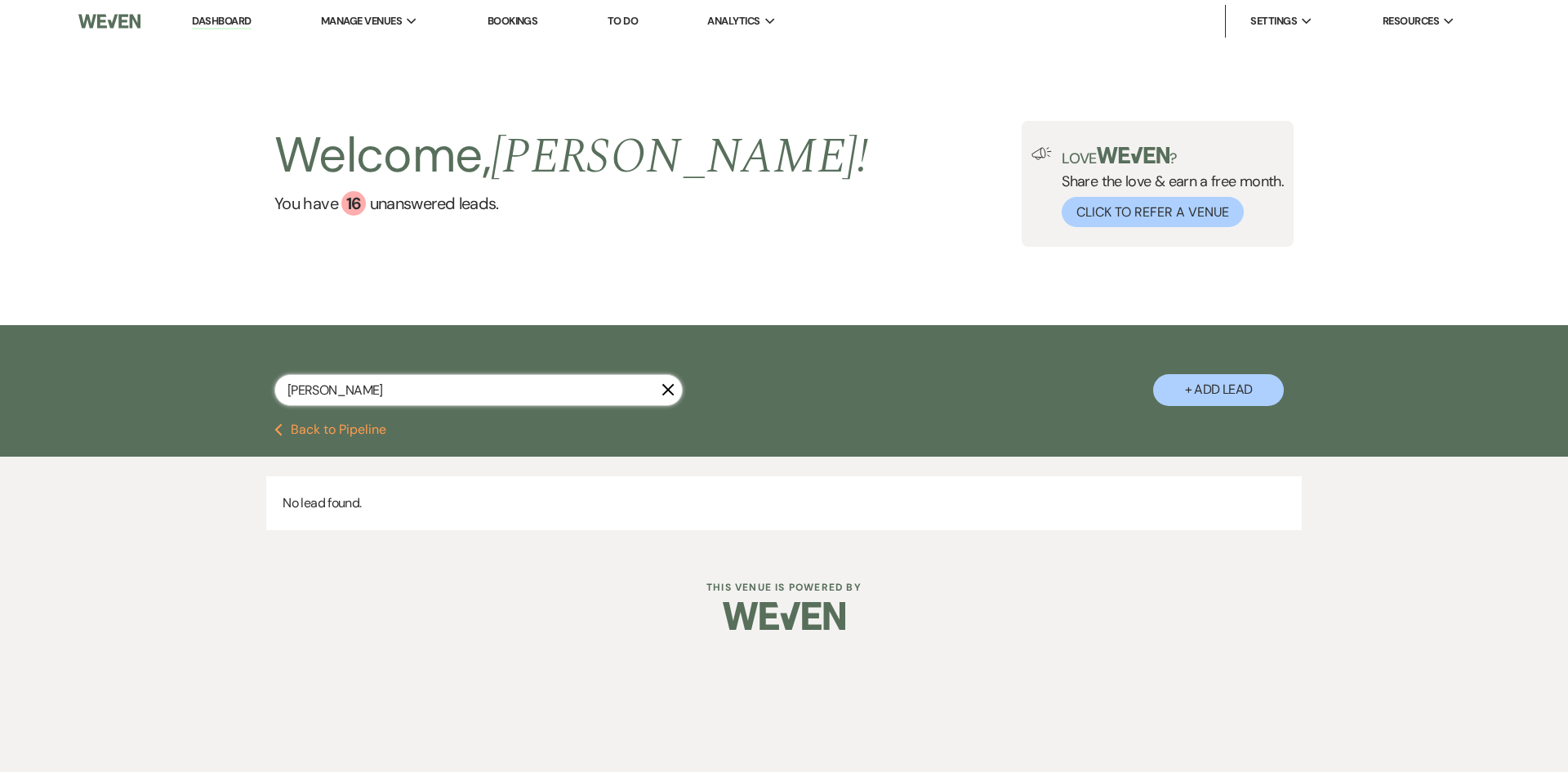
click at [675, 393] on input "[PERSON_NAME]" at bounding box center [478, 390] width 408 height 32
drag, startPoint x: 663, startPoint y: 387, endPoint x: 667, endPoint y: 379, distance: 8.9
click at [664, 387] on icon "X" at bounding box center [668, 390] width 13 height 13
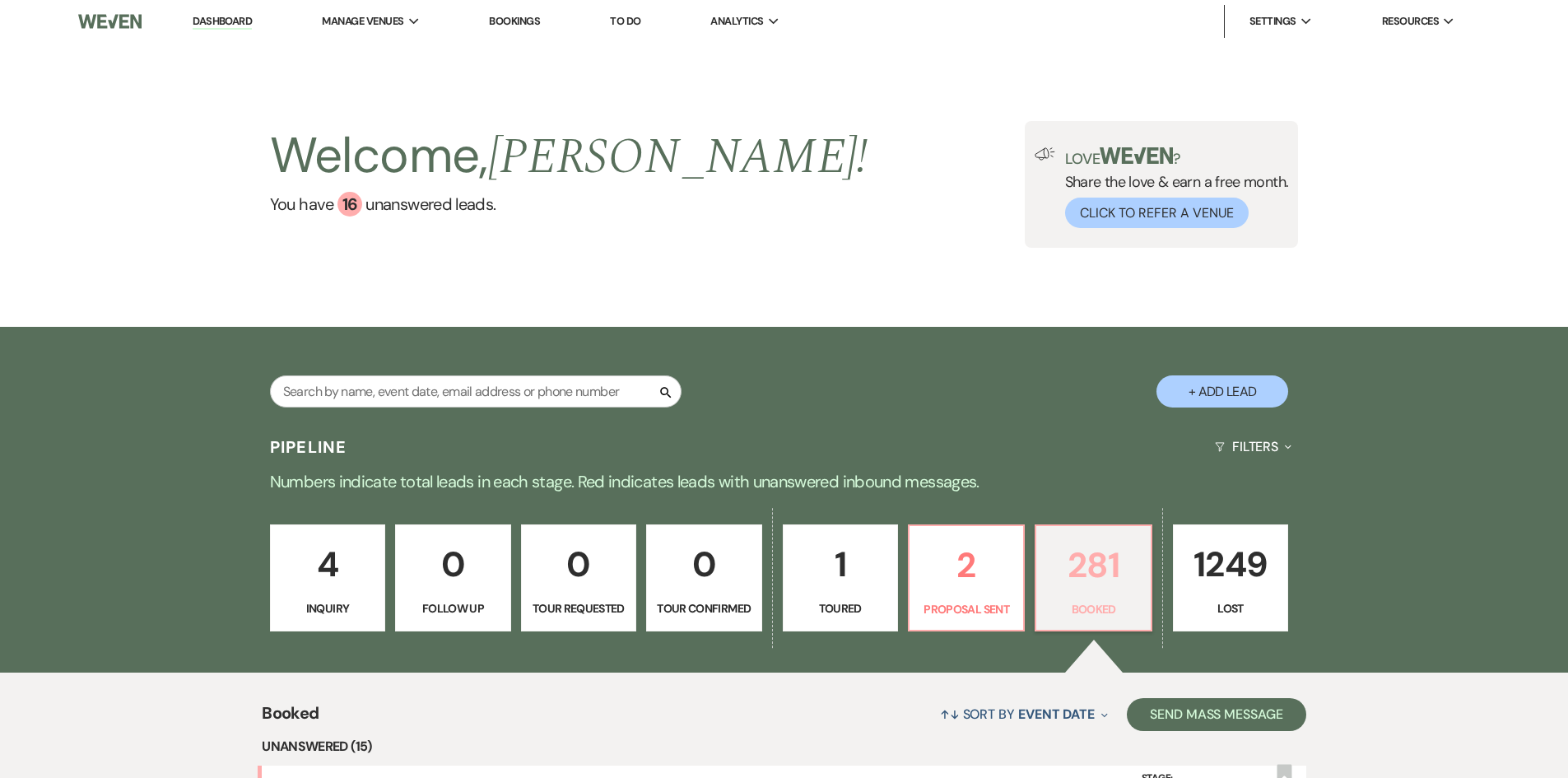
click at [1074, 587] on p "281" at bounding box center [1093, 565] width 94 height 55
click at [1072, 585] on p "281" at bounding box center [1093, 565] width 94 height 55
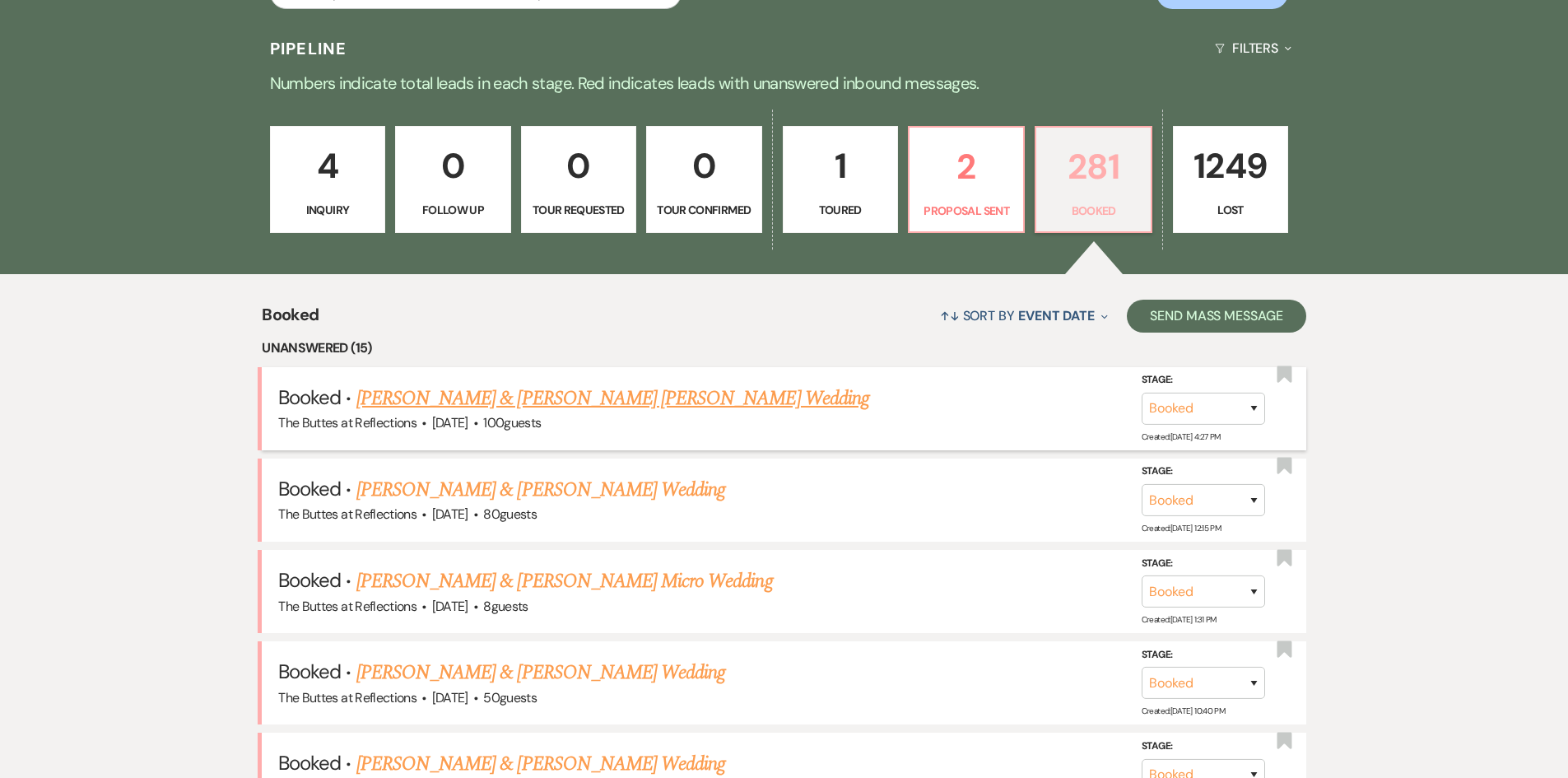
scroll to position [412, 0]
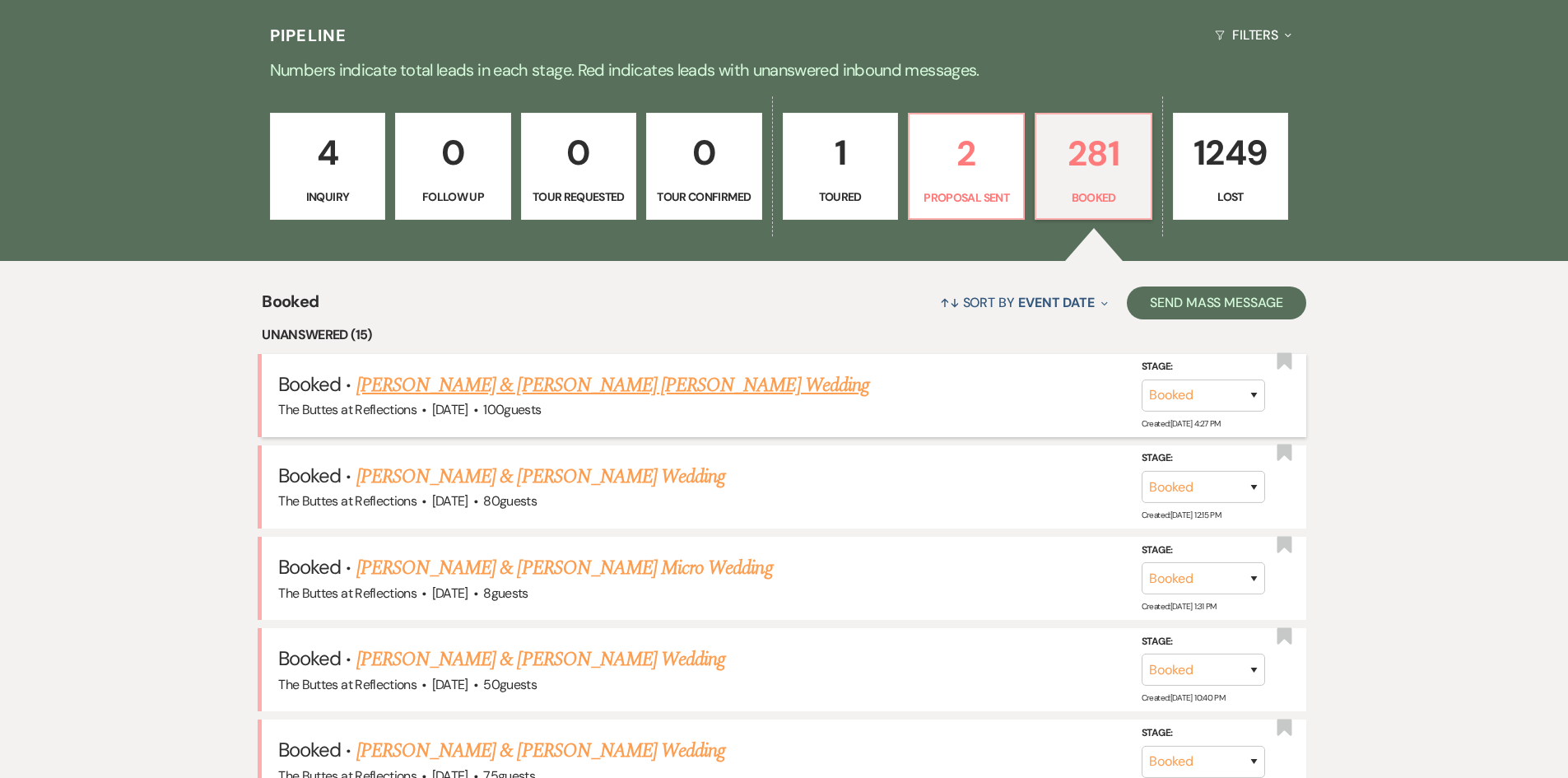
click at [498, 383] on link "[PERSON_NAME] & [PERSON_NAME] [PERSON_NAME] Wedding" at bounding box center [612, 385] width 513 height 29
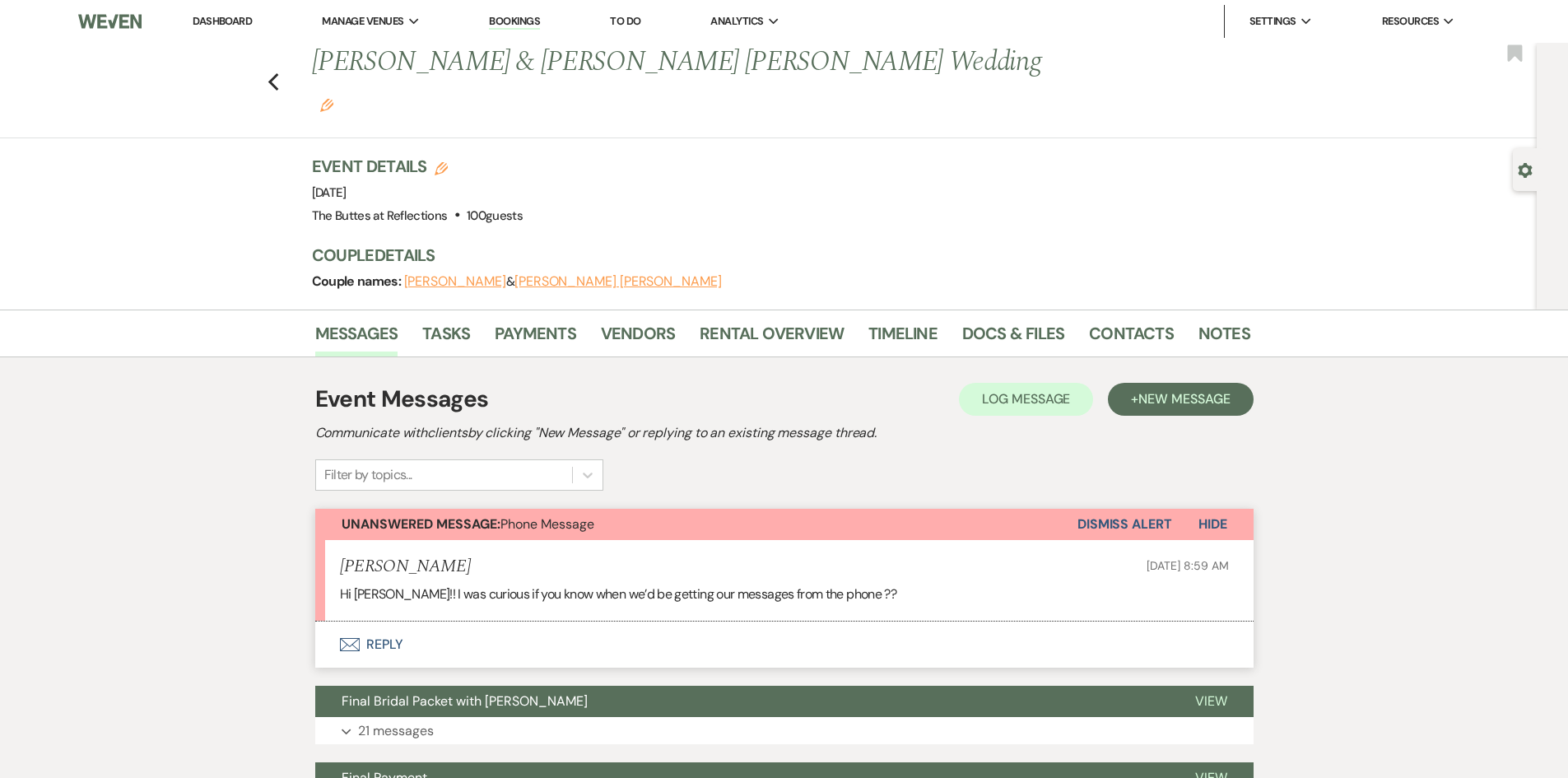
click at [380, 622] on button "Envelope Reply" at bounding box center [784, 644] width 939 height 46
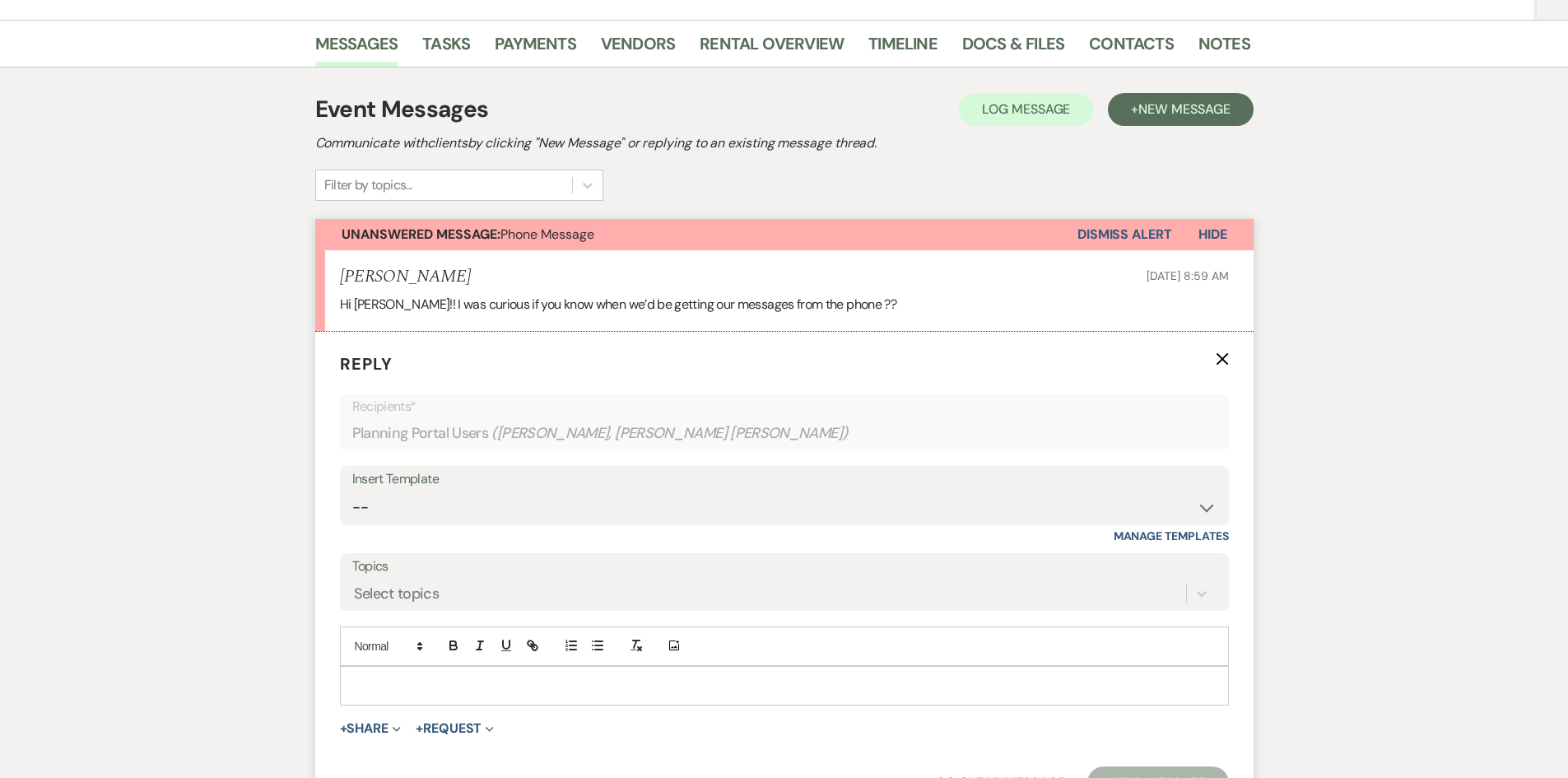
scroll to position [364, 0]
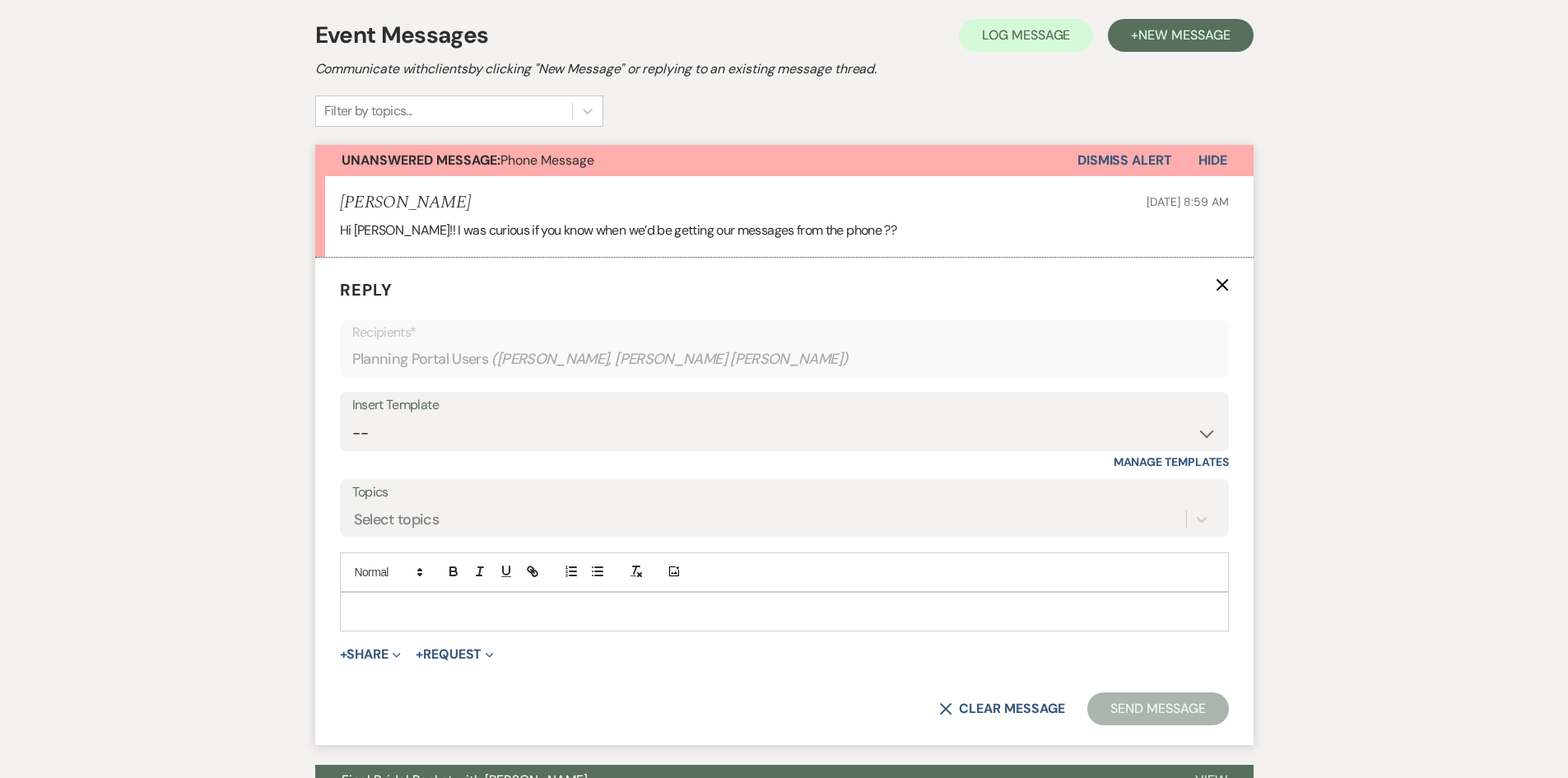
click at [402, 603] on p at bounding box center [784, 612] width 863 height 18
click at [1216, 277] on button "X" at bounding box center [1223, 284] width 13 height 14
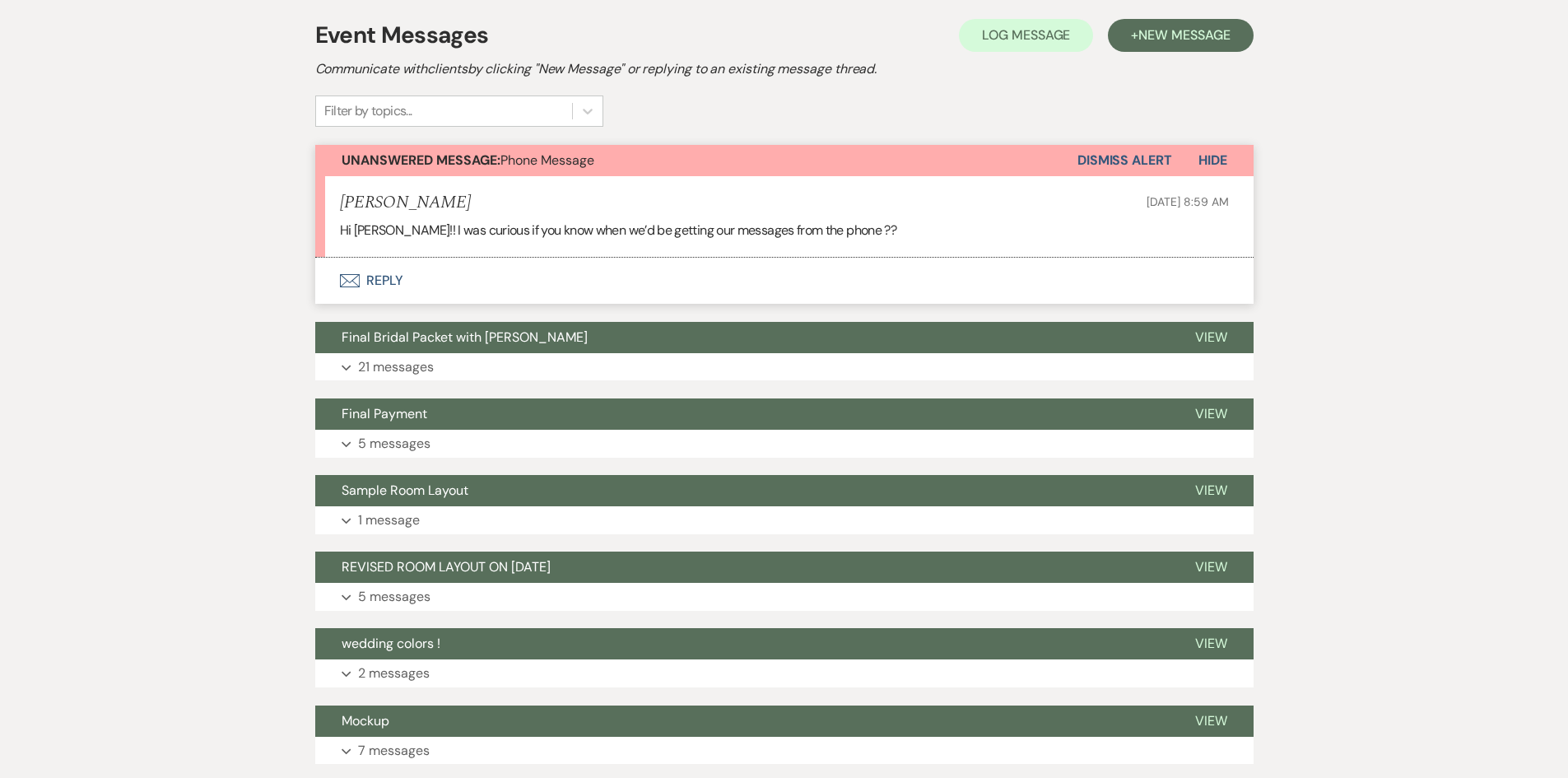
click at [1215, 258] on button "Envelope Reply" at bounding box center [784, 281] width 939 height 46
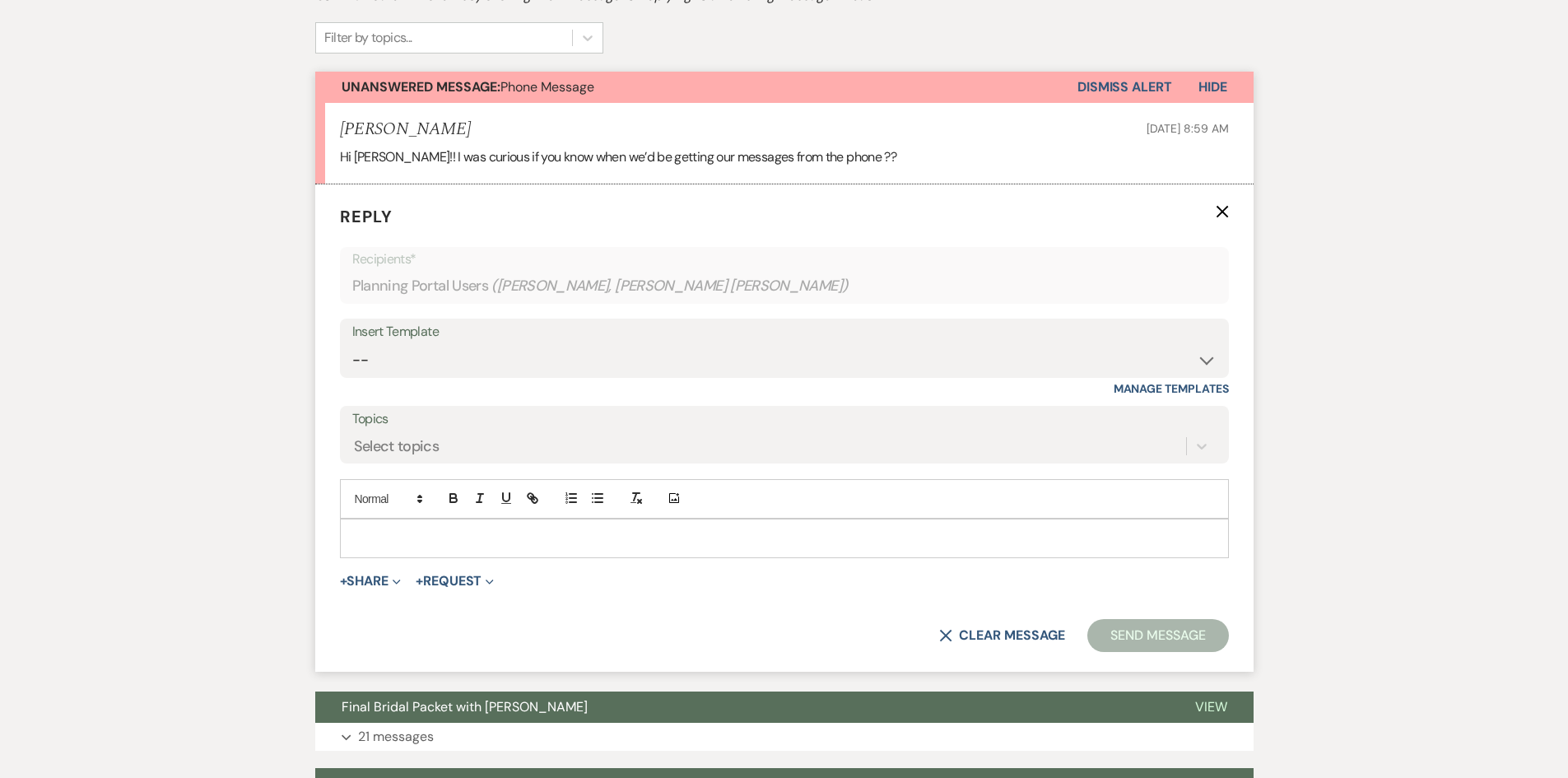
click at [368, 529] on p at bounding box center [784, 539] width 863 height 18
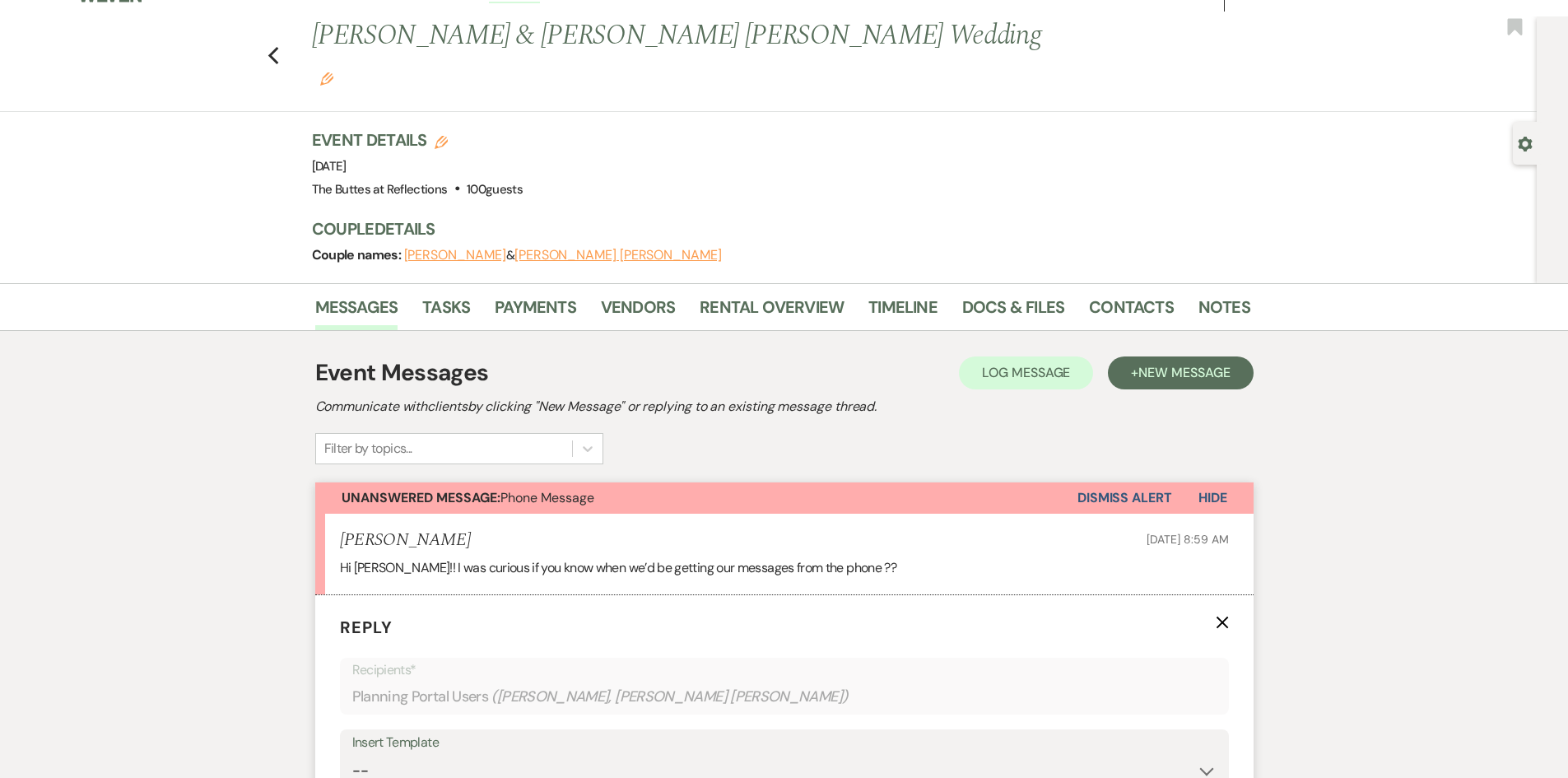
scroll to position [25, 0]
click at [280, 47] on icon "Previous" at bounding box center [274, 57] width 13 height 20
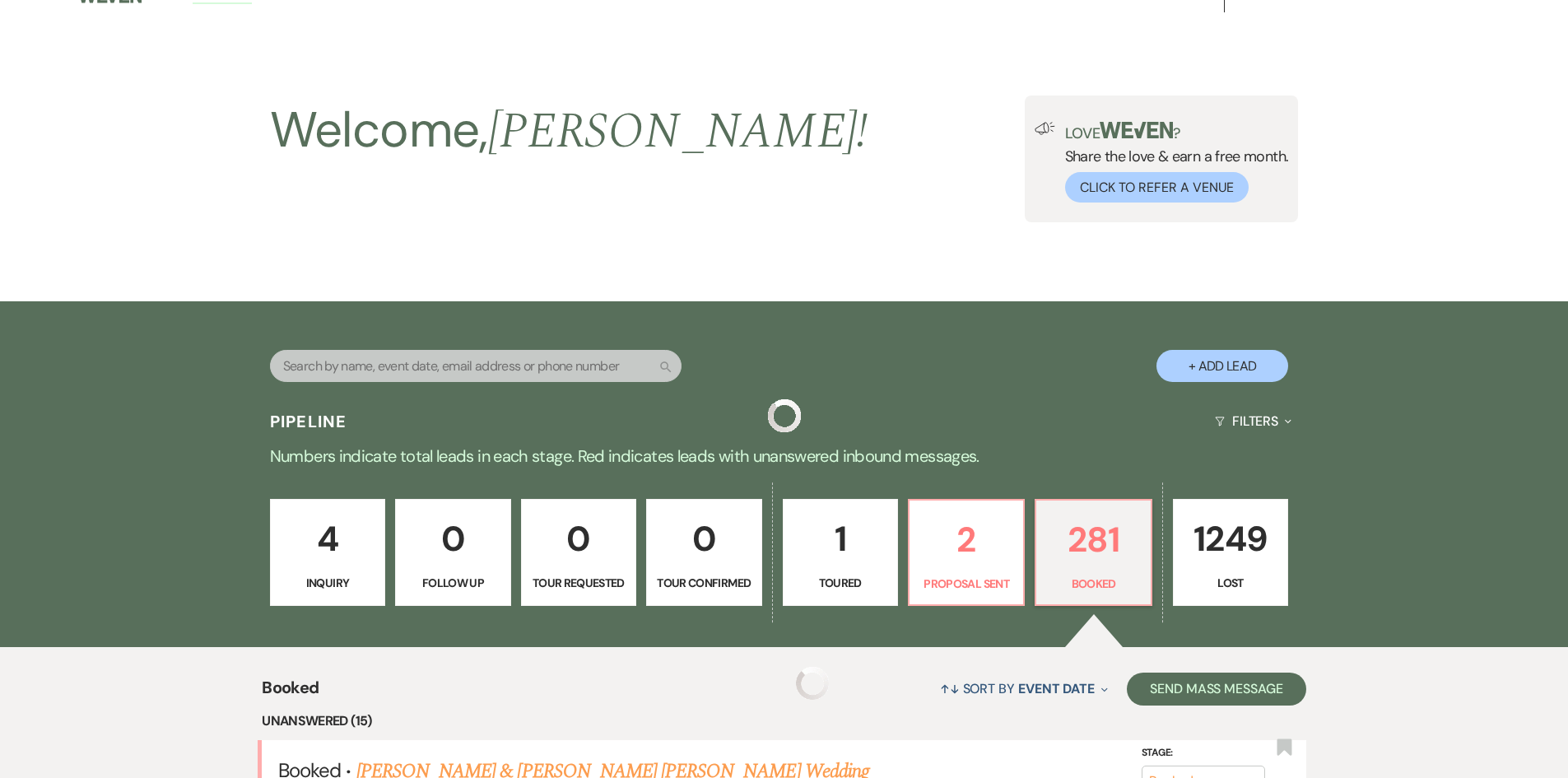
scroll to position [412, 0]
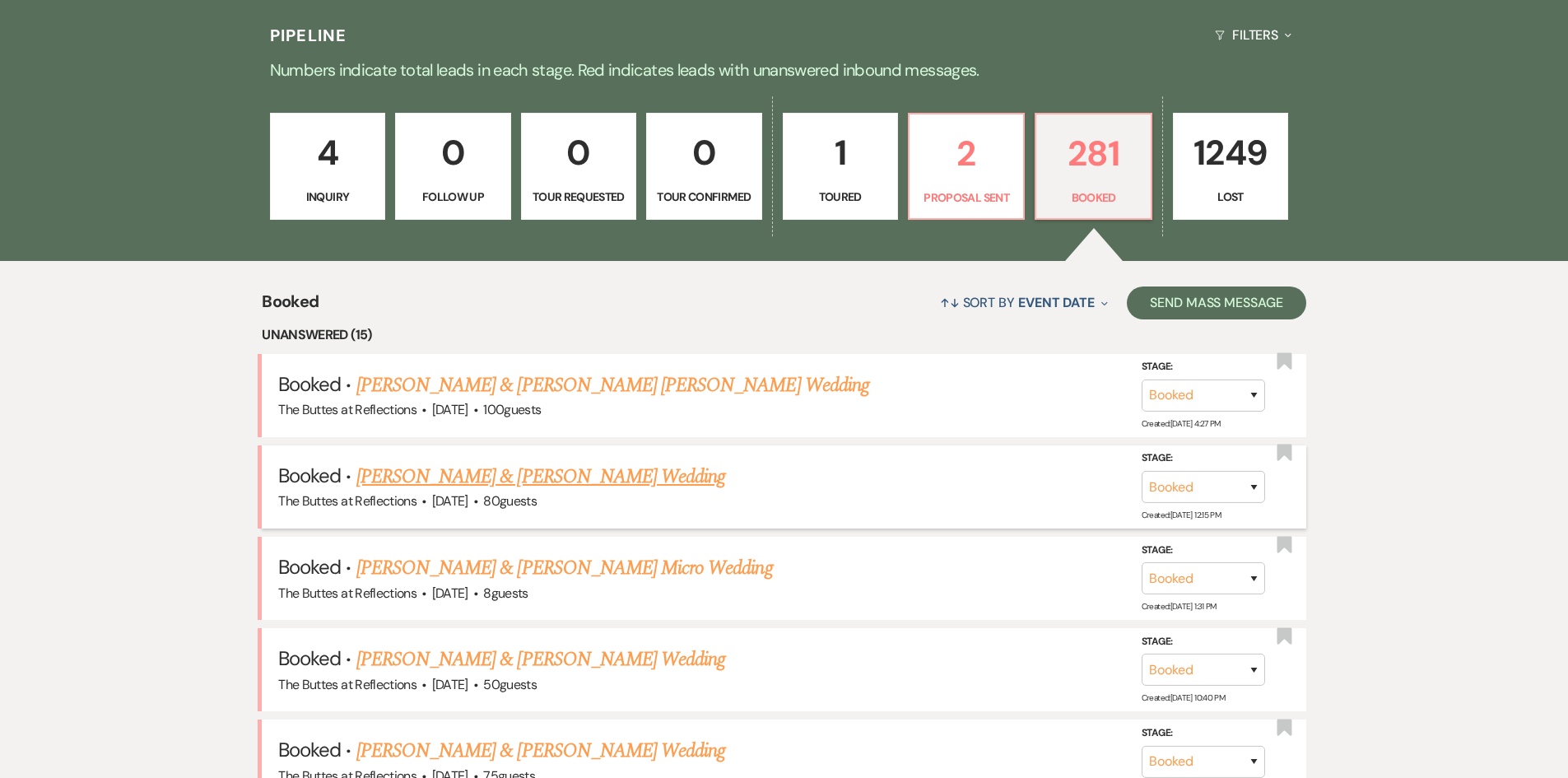
click at [469, 480] on link "[PERSON_NAME] & [PERSON_NAME] Wedding" at bounding box center [540, 476] width 369 height 29
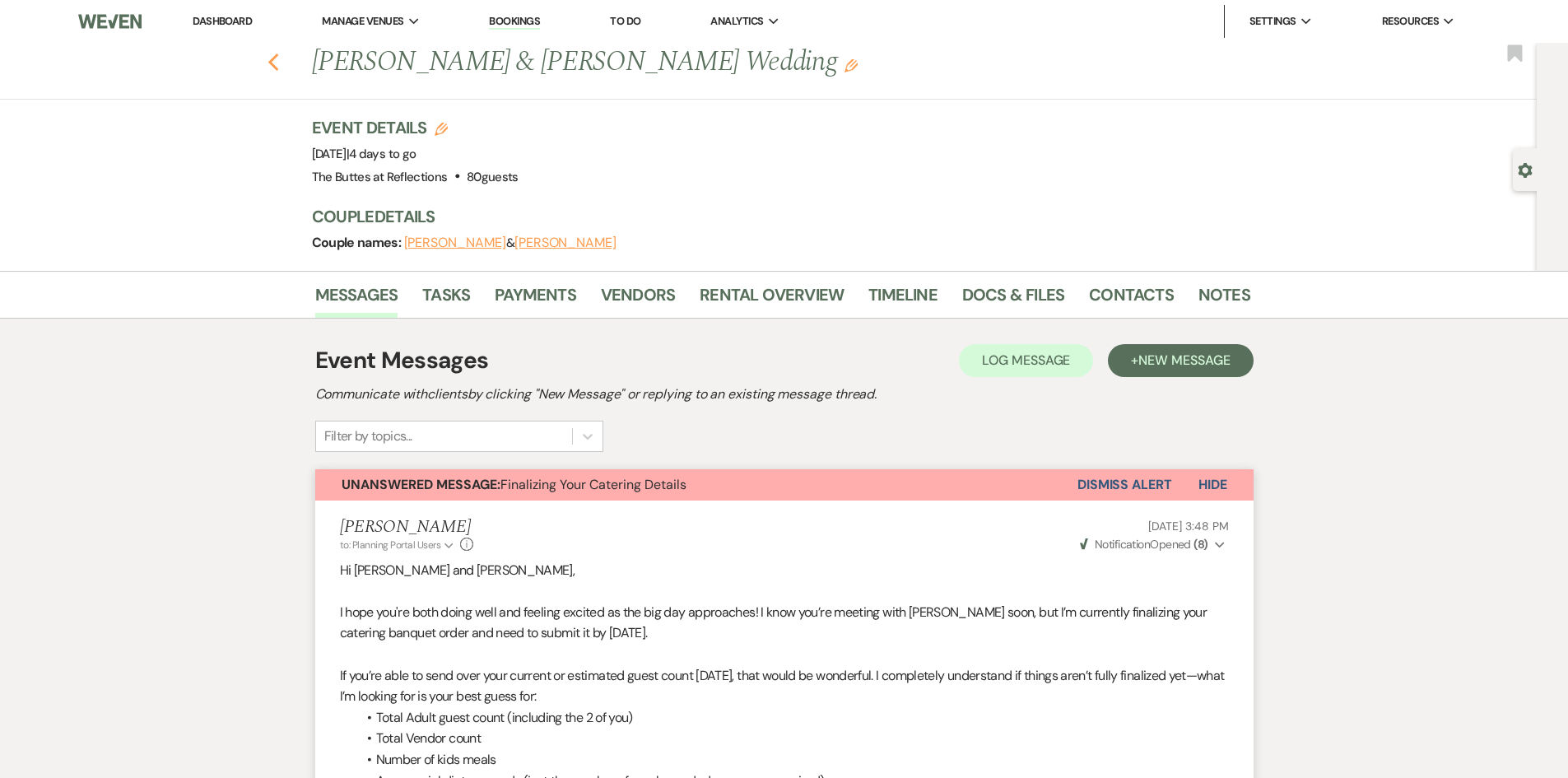
click at [278, 60] on use "button" at bounding box center [273, 63] width 11 height 18
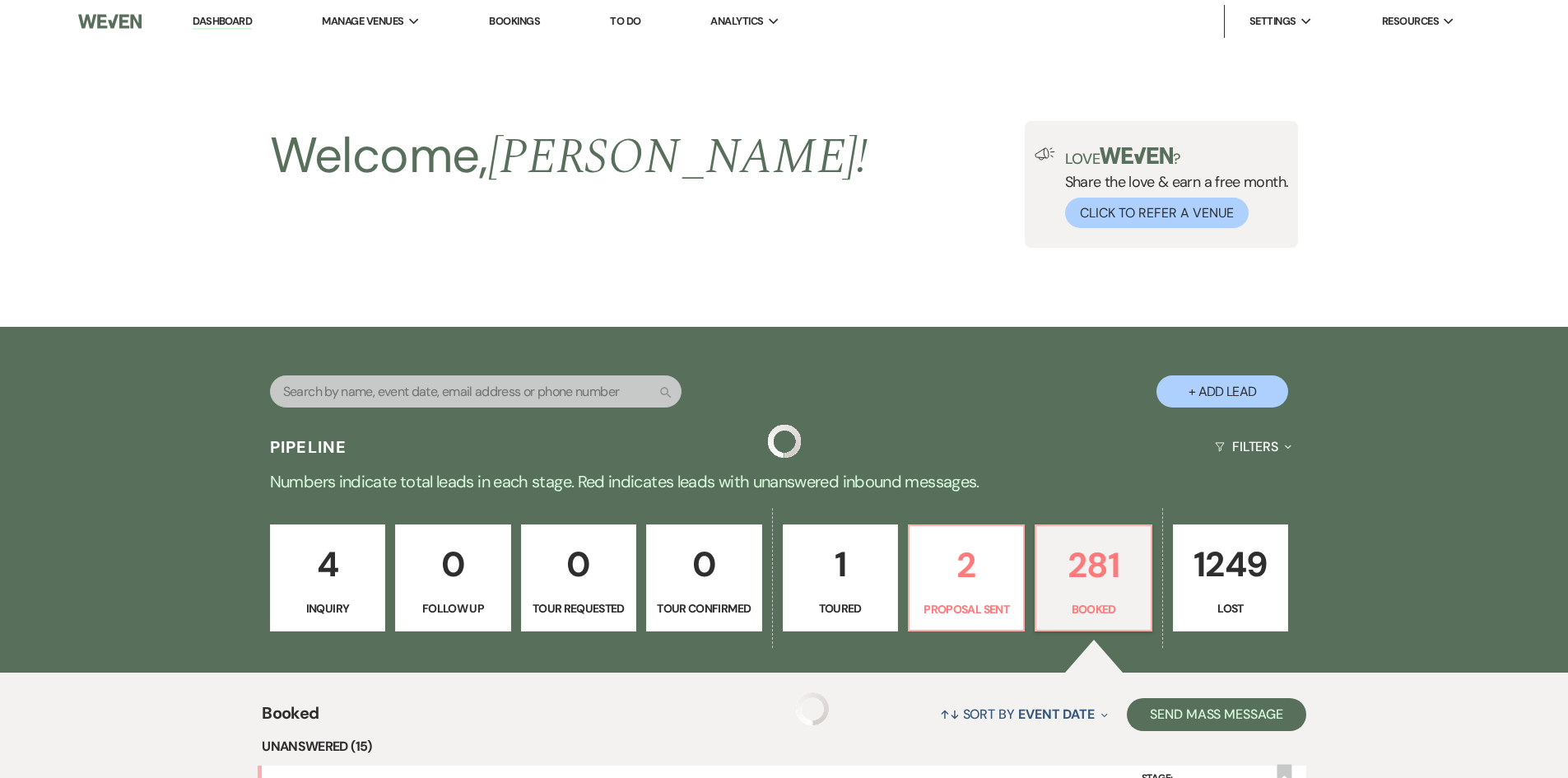
scroll to position [412, 0]
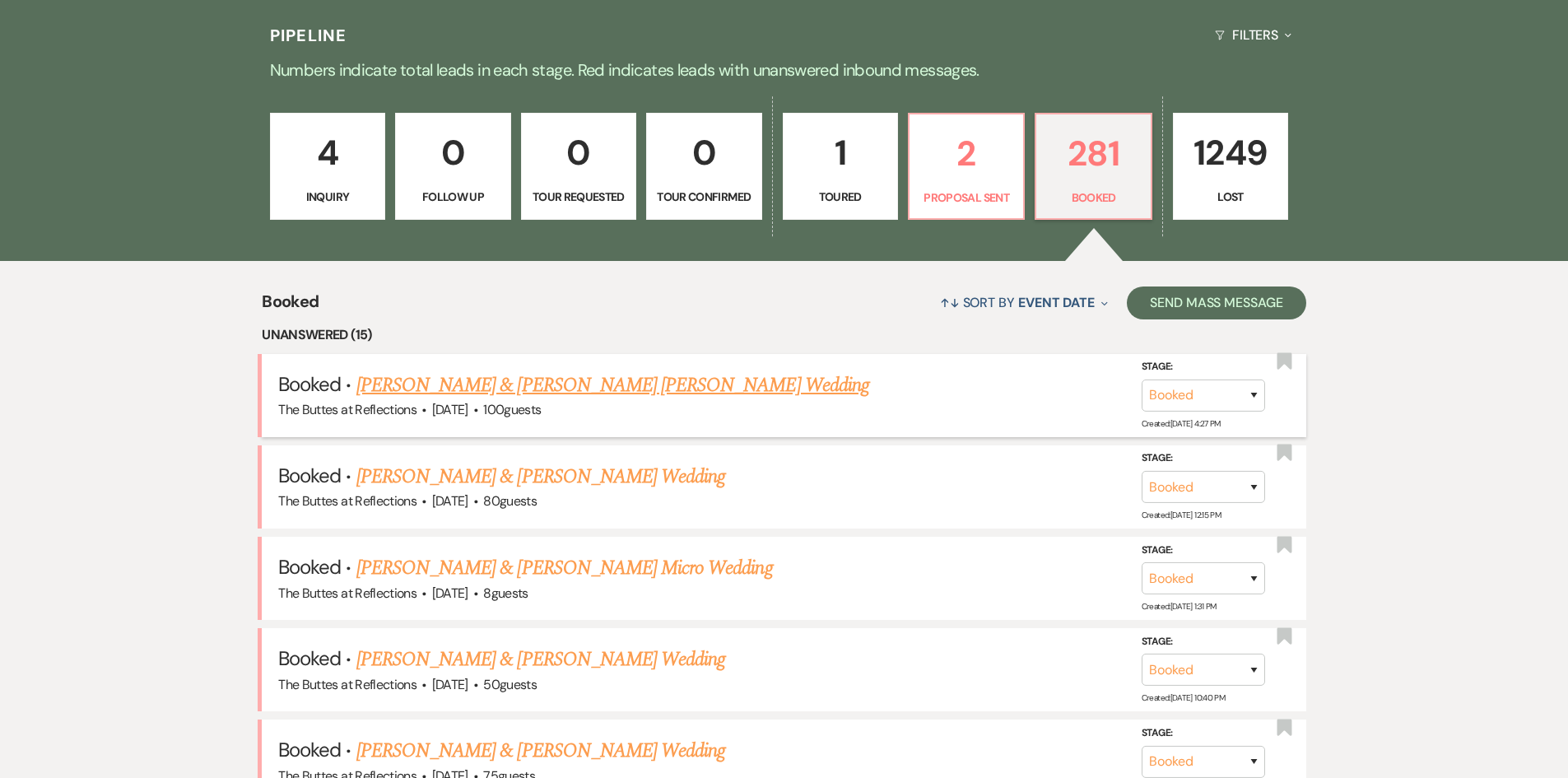
click at [470, 386] on link "[PERSON_NAME] & [PERSON_NAME] [PERSON_NAME] Wedding" at bounding box center [612, 385] width 513 height 29
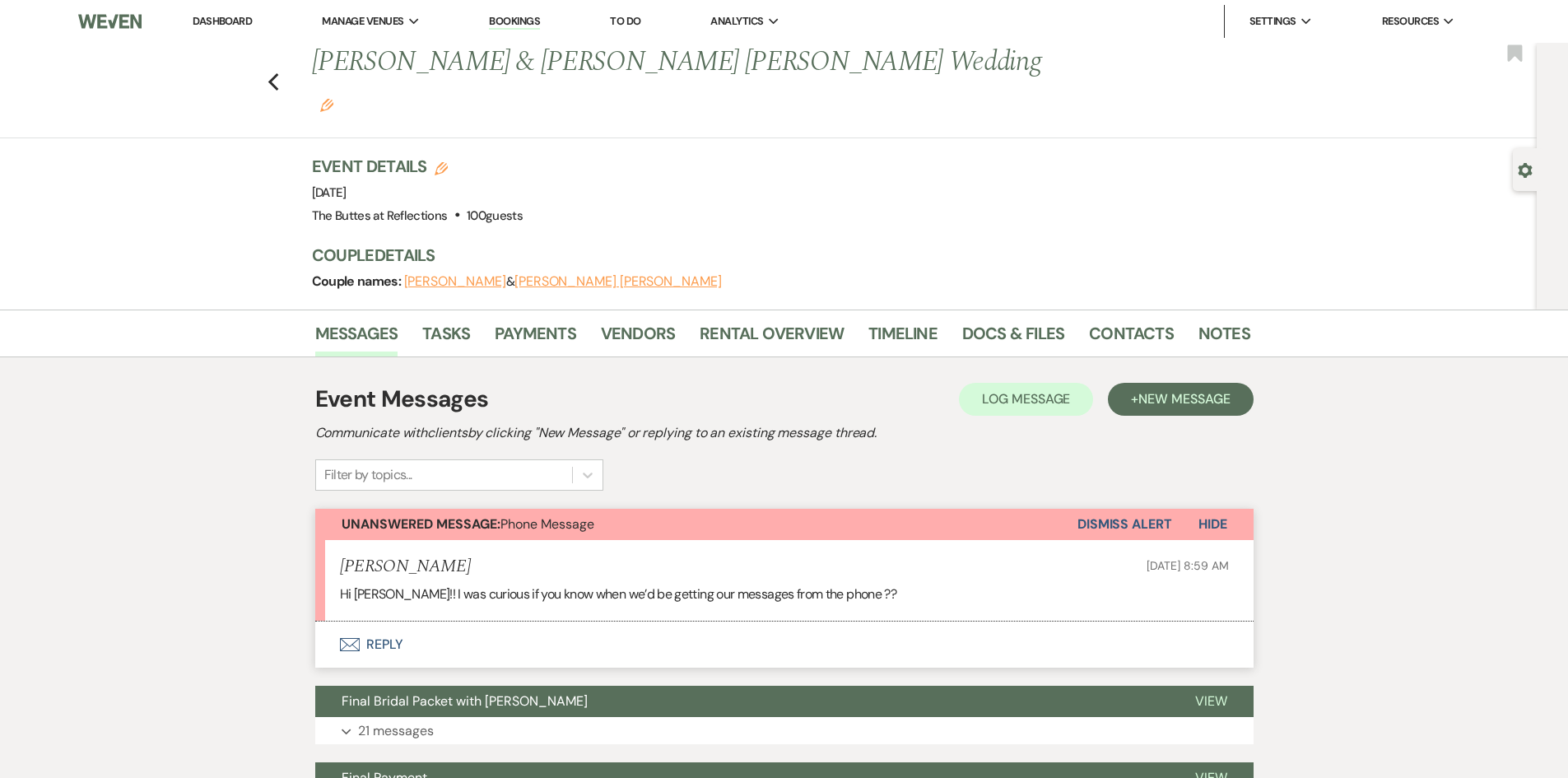
click at [1112, 509] on button "Dismiss Alert" at bounding box center [1125, 524] width 95 height 31
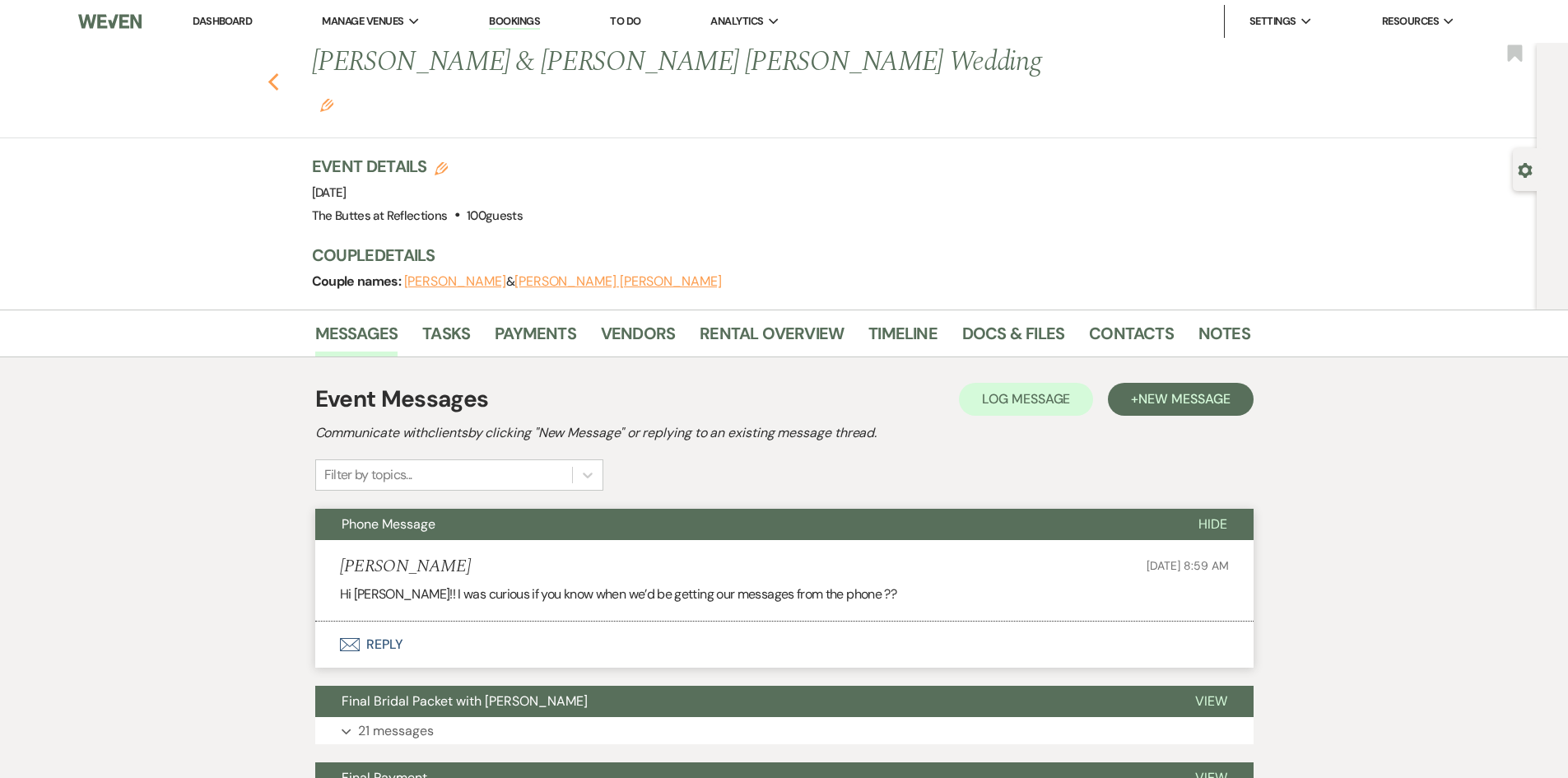
click at [277, 73] on use "button" at bounding box center [273, 82] width 11 height 18
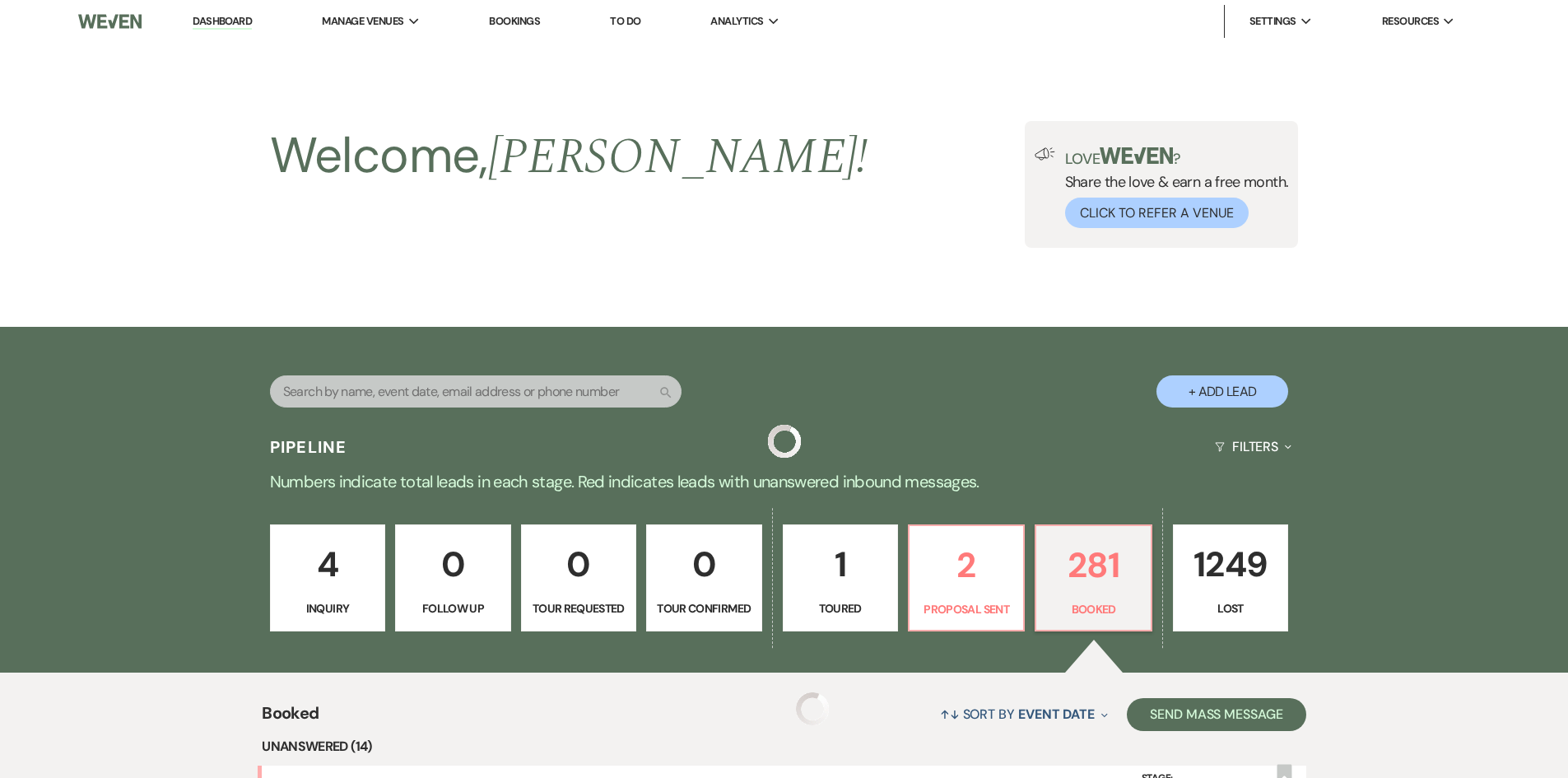
scroll to position [412, 0]
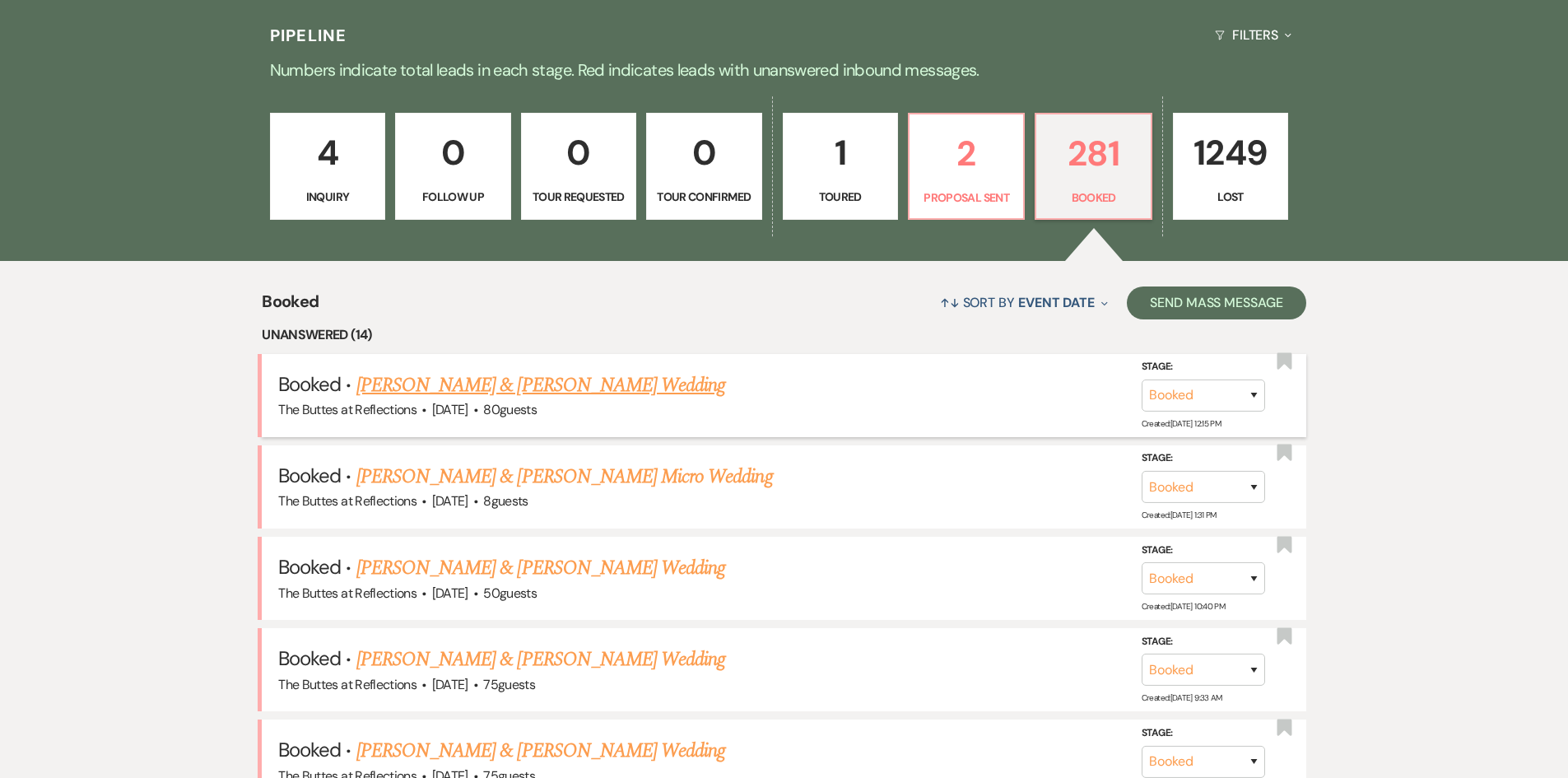
click at [449, 386] on link "[PERSON_NAME] & [PERSON_NAME] Wedding" at bounding box center [540, 385] width 369 height 29
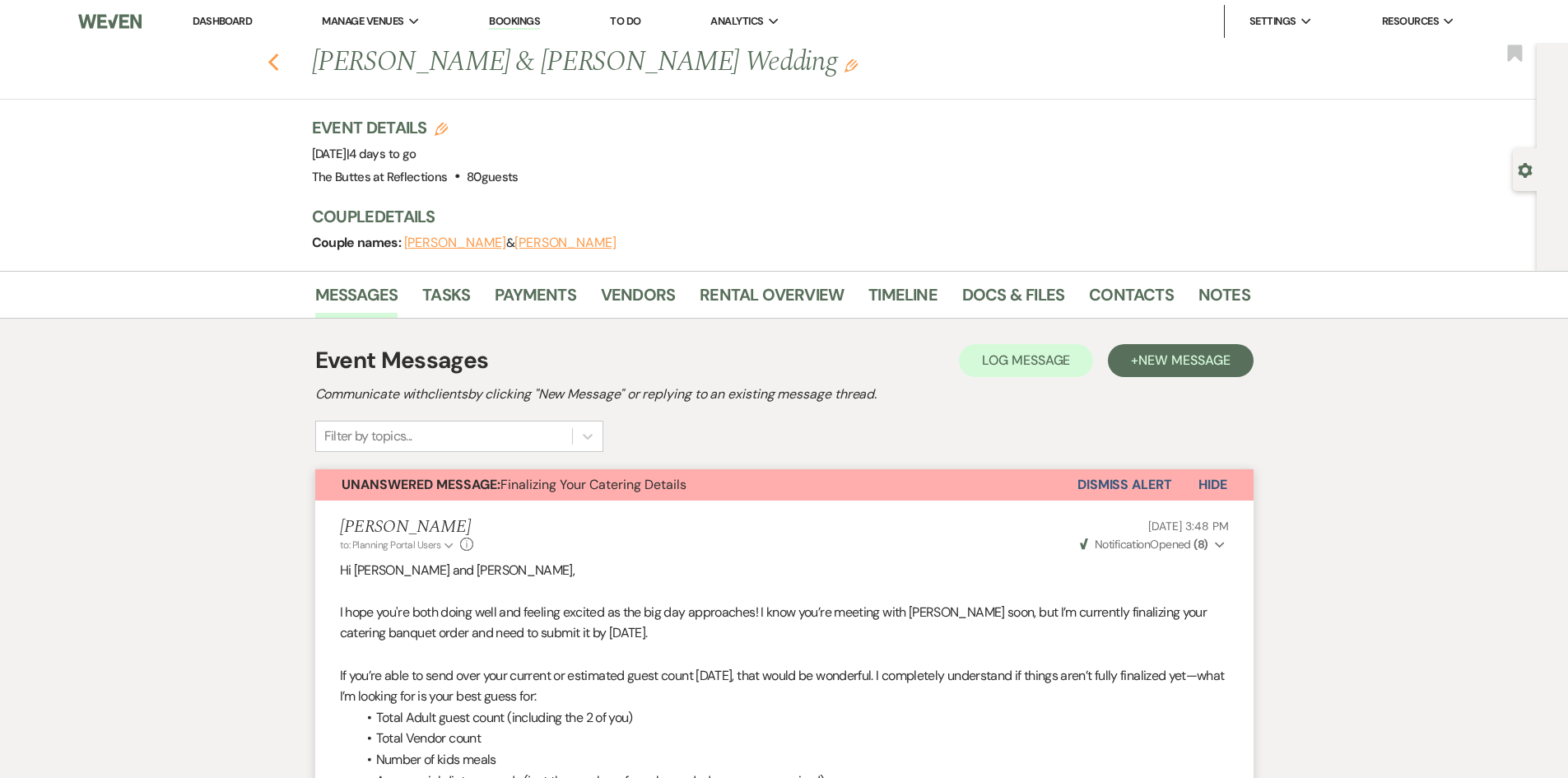
click at [278, 59] on use "button" at bounding box center [273, 63] width 11 height 18
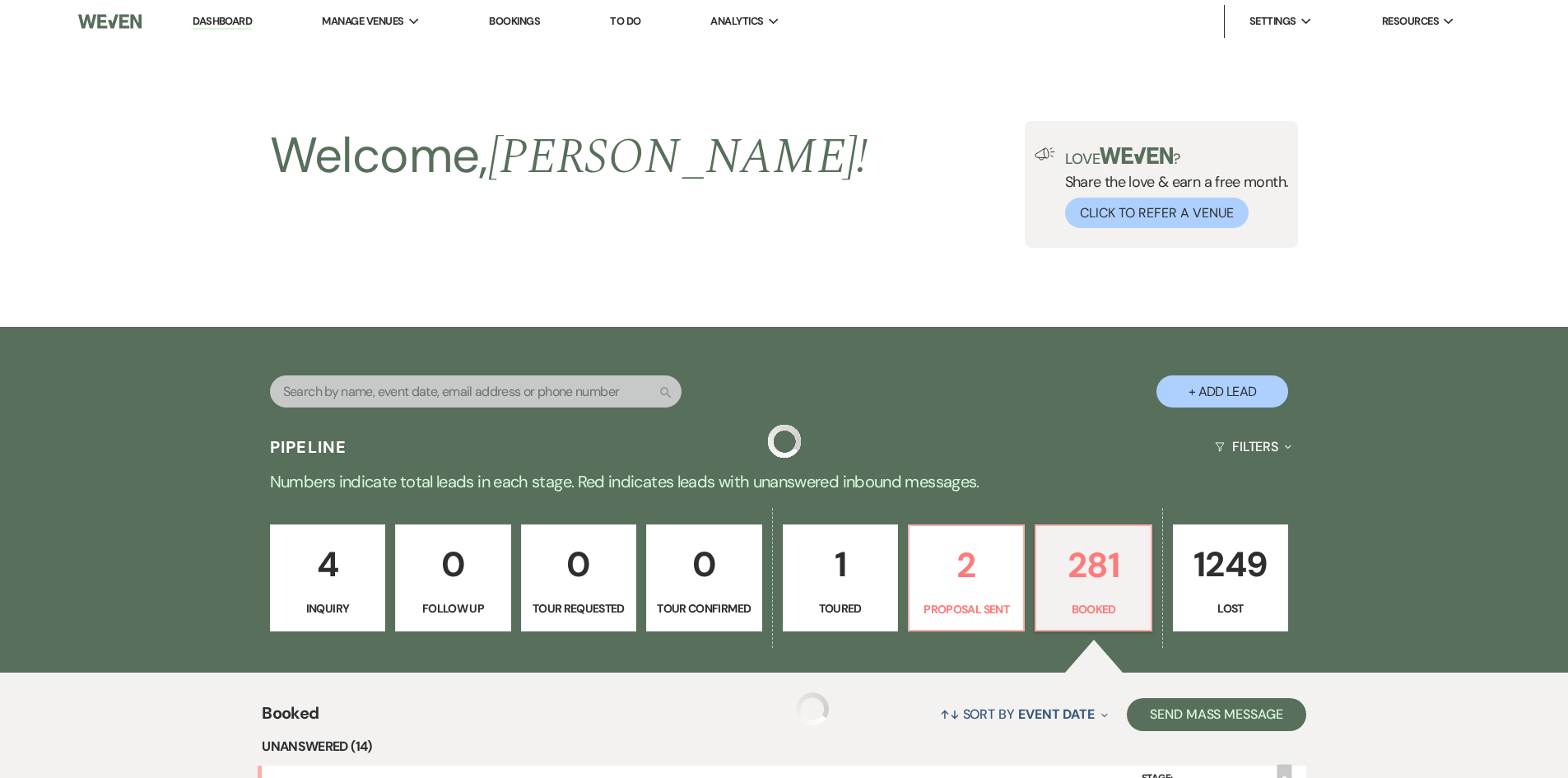
scroll to position [412, 0]
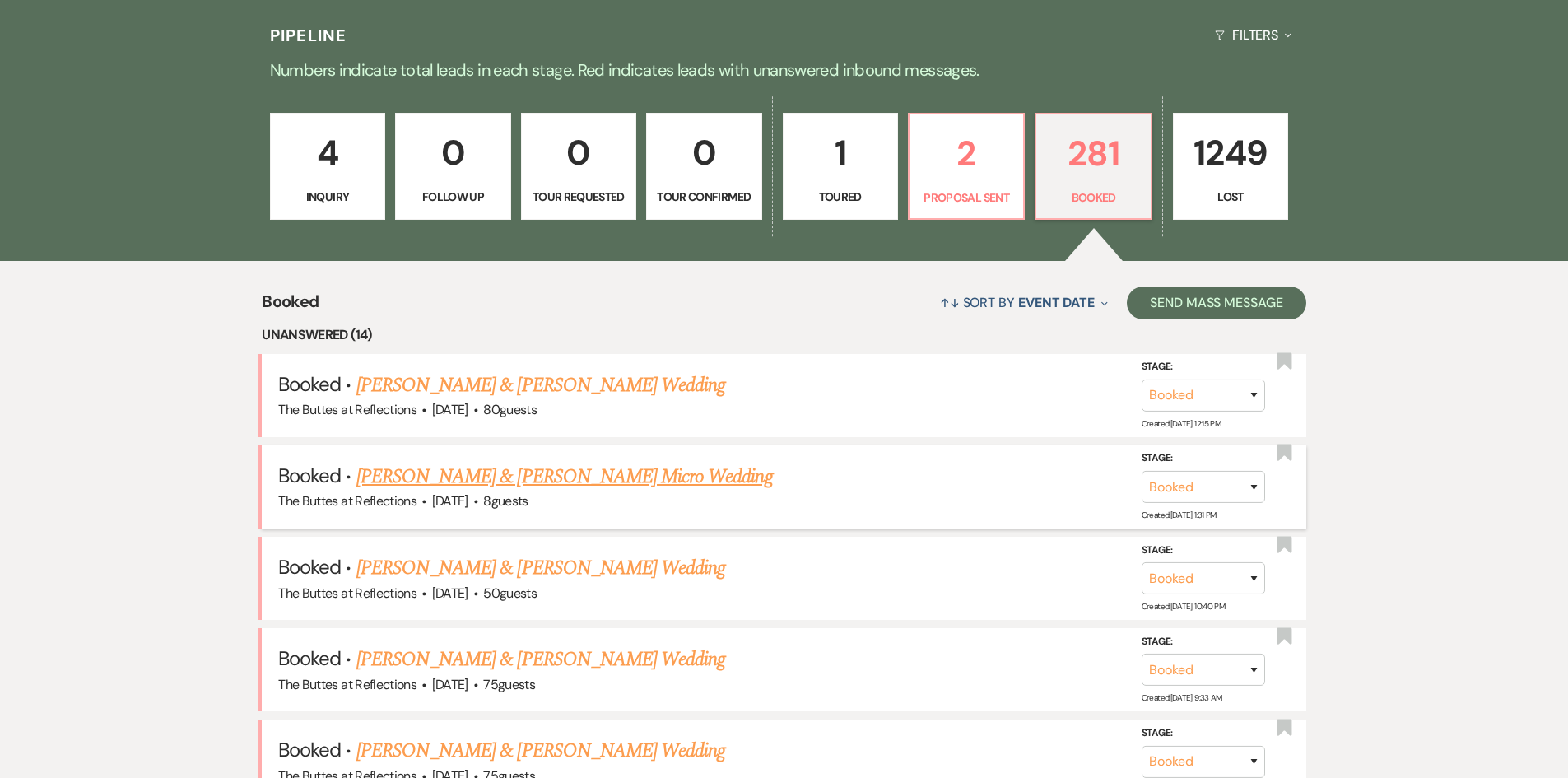
click at [458, 476] on link "[PERSON_NAME] & [PERSON_NAME] Micro Wedding" at bounding box center [564, 476] width 417 height 29
